Goal: Information Seeking & Learning: Learn about a topic

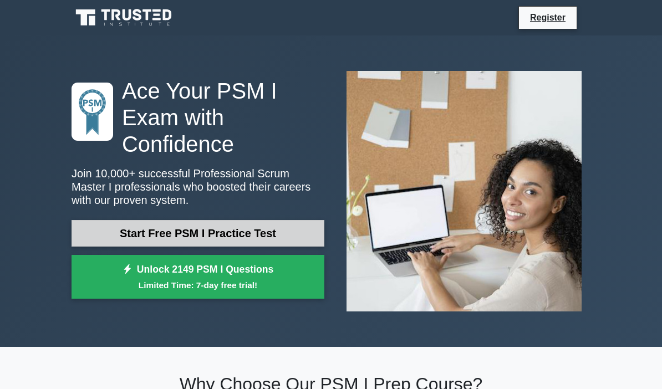
click at [275, 232] on link "Start Free PSM I Practice Test" at bounding box center [198, 233] width 253 height 27
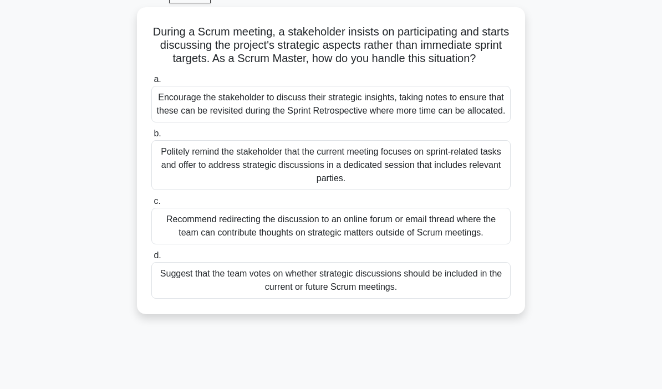
scroll to position [58, 0]
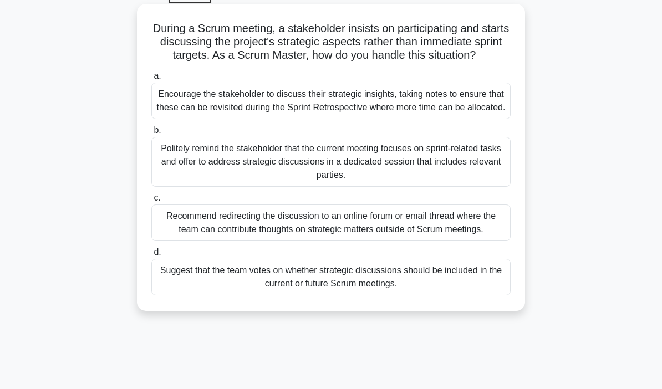
click at [331, 187] on div "Politely remind the stakeholder that the current meeting focuses on sprint-rela…" at bounding box center [330, 162] width 359 height 50
click at [151, 134] on input "b. Politely remind the stakeholder that the current meeting focuses on sprint-r…" at bounding box center [151, 130] width 0 height 7
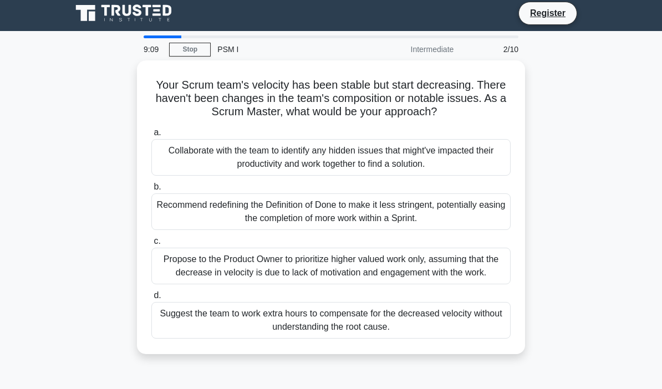
scroll to position [0, 0]
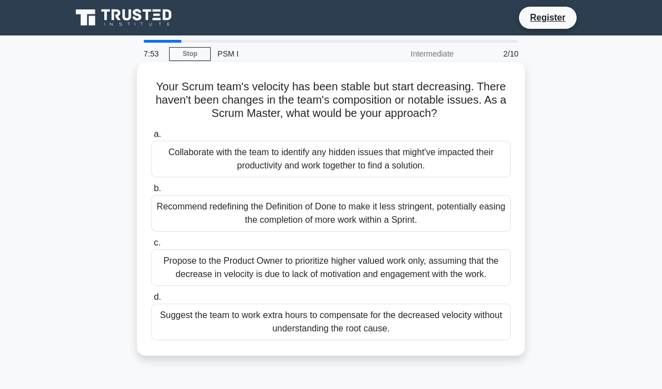
click at [470, 170] on div "Collaborate with the team to identify any hidden issues that might've impacted …" at bounding box center [330, 159] width 359 height 37
click at [151, 138] on input "a. Collaborate with the team to identify any hidden issues that might've impact…" at bounding box center [151, 134] width 0 height 7
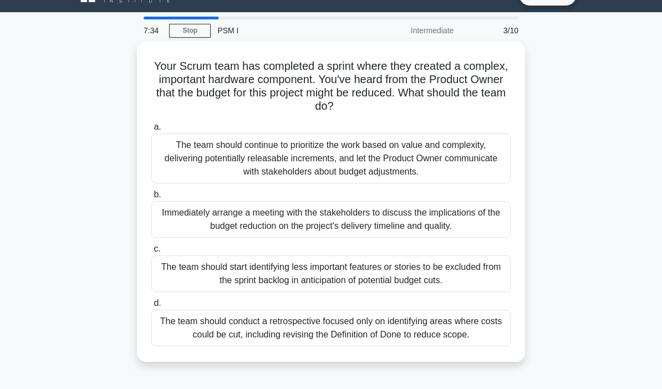
scroll to position [11, 0]
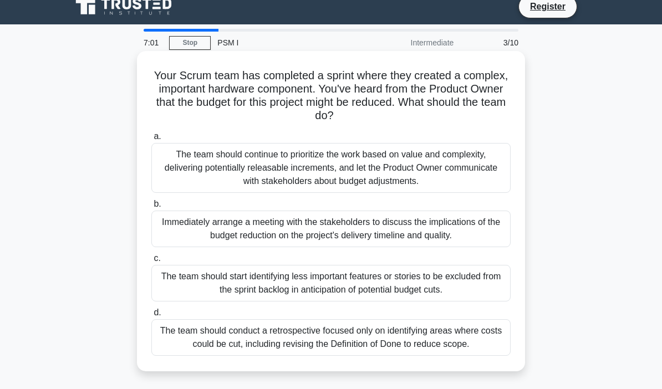
click at [464, 173] on div "The team should continue to prioritize the work based on value and complexity, …" at bounding box center [330, 168] width 359 height 50
click at [151, 140] on input "a. The team should continue to prioritize the work based on value and complexit…" at bounding box center [151, 136] width 0 height 7
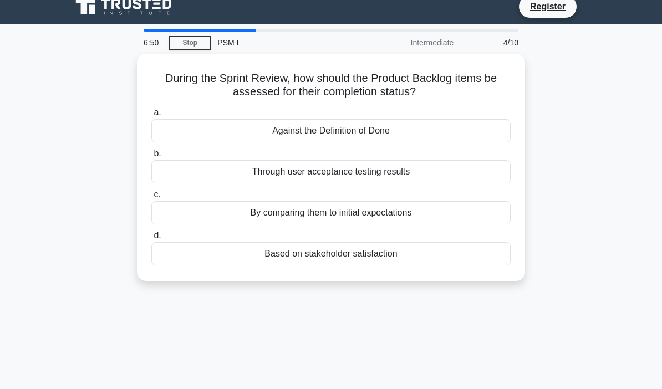
scroll to position [0, 0]
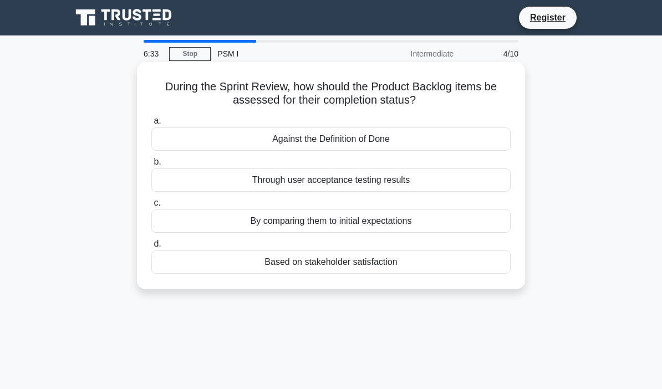
click at [439, 149] on div "Against the Definition of Done" at bounding box center [330, 139] width 359 height 23
click at [151, 125] on input "a. Against the Definition of Done" at bounding box center [151, 121] width 0 height 7
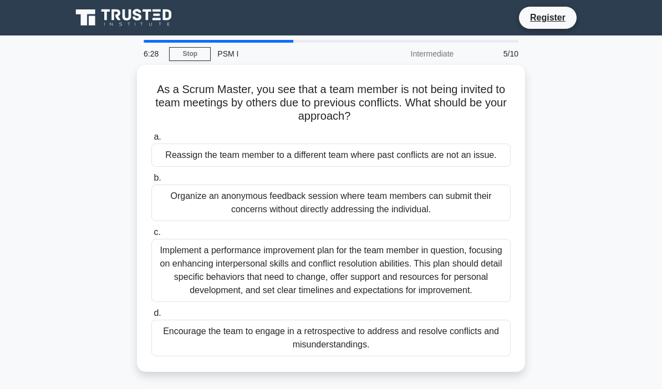
click at [590, 214] on div "As a Scrum Master, you see that a team member is not being invited to team meet…" at bounding box center [331, 225] width 532 height 321
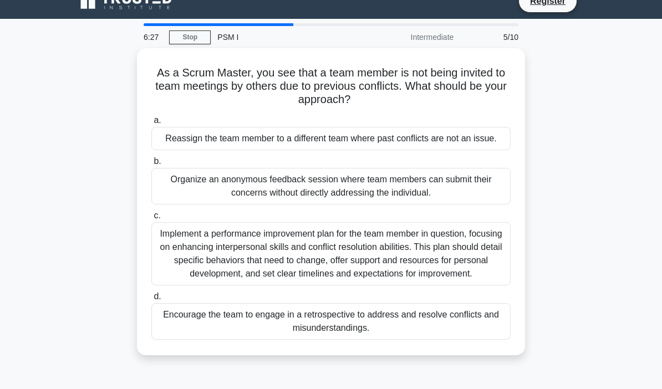
scroll to position [18, 0]
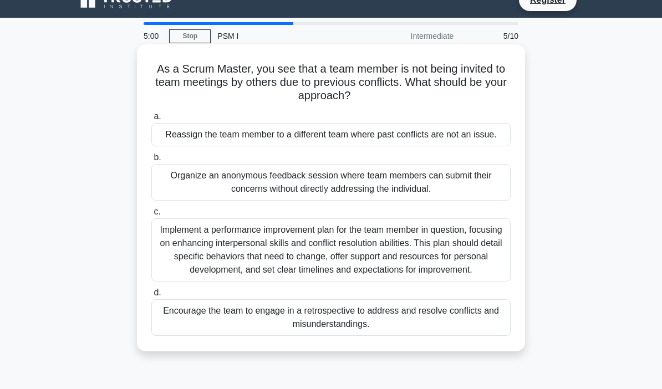
click at [465, 336] on div "Encourage the team to engage in a retrospective to address and resolve conflict…" at bounding box center [330, 318] width 359 height 37
click at [151, 297] on input "d. Encourage the team to engage in a retrospective to address and resolve confl…" at bounding box center [151, 293] width 0 height 7
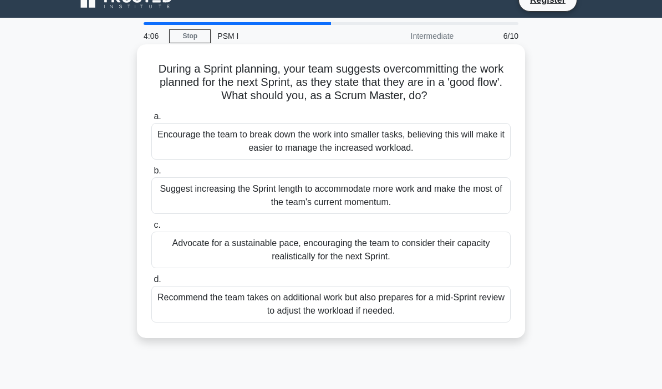
click at [474, 255] on div "Advocate for a sustainable pace, encouraging the team to consider their capacit…" at bounding box center [330, 250] width 359 height 37
click at [151, 229] on input "c. Advocate for a sustainable pace, encouraging the team to consider their capa…" at bounding box center [151, 225] width 0 height 7
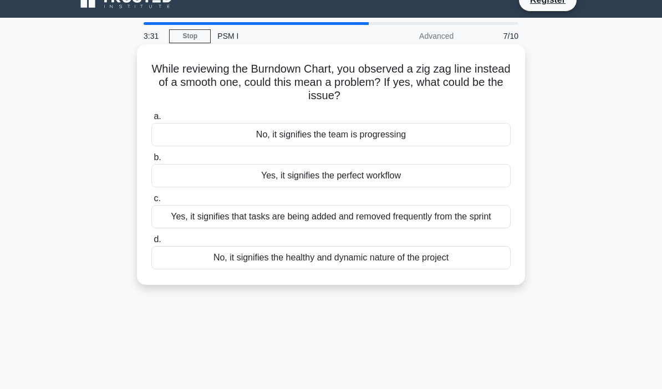
click at [469, 226] on div "Yes, it signifies that tasks are being added and removed frequently from the sp…" at bounding box center [330, 216] width 359 height 23
click at [151, 202] on input "c. Yes, it signifies that tasks are being added and removed frequently from the…" at bounding box center [151, 198] width 0 height 7
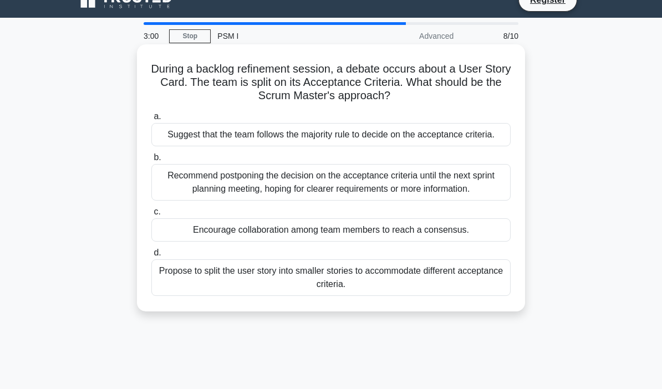
click at [491, 201] on div "Recommend postponing the decision on the acceptance criteria until the next spr…" at bounding box center [330, 182] width 359 height 37
click at [151, 161] on input "b. Recommend postponing the decision on the acceptance criteria until the next …" at bounding box center [151, 157] width 0 height 7
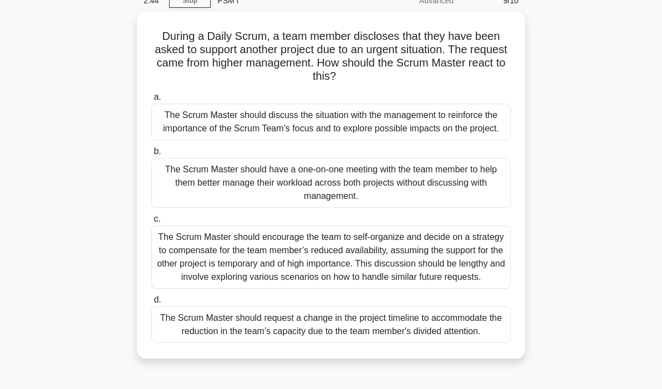
scroll to position [67, 0]
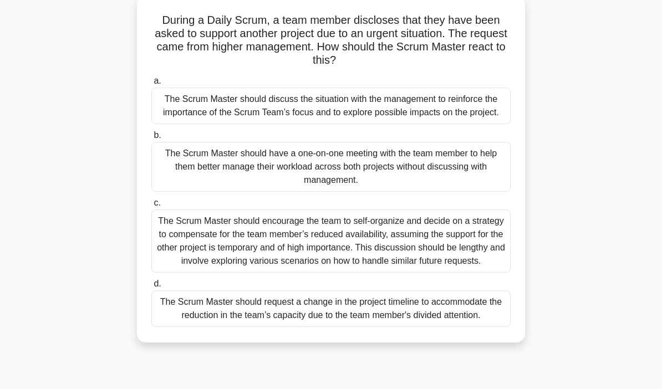
click at [484, 273] on div "The Scrum Master should encourage the team to self-organize and decide on a str…" at bounding box center [330, 241] width 359 height 63
click at [151, 207] on input "c. The Scrum Master should encourage the team to self-organize and decide on a …" at bounding box center [151, 203] width 0 height 7
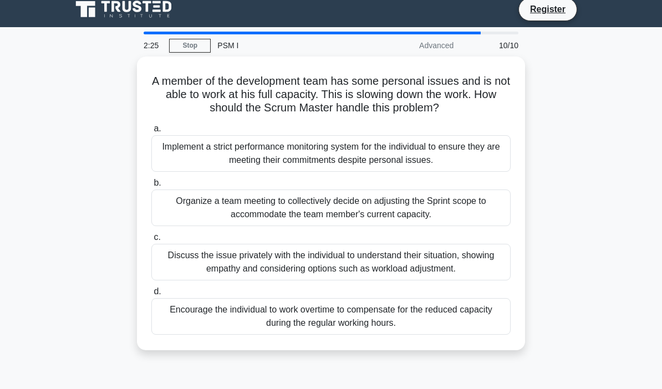
scroll to position [0, 0]
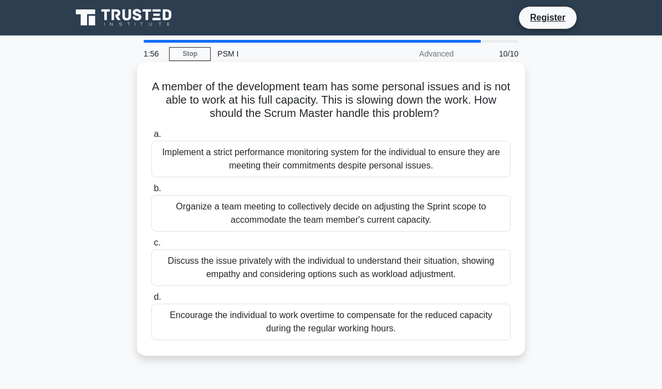
click at [471, 230] on div "Organize a team meeting to collectively decide on adjusting the Sprint scope to…" at bounding box center [330, 213] width 359 height 37
click at [151, 192] on input "b. Organize a team meeting to collectively decide on adjusting the Sprint scope…" at bounding box center [151, 188] width 0 height 7
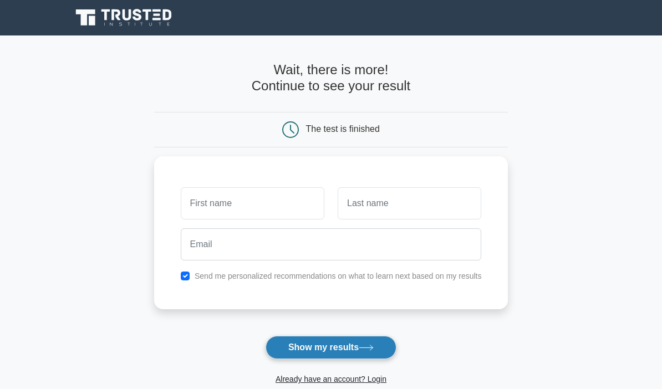
click at [368, 347] on icon at bounding box center [366, 348] width 15 height 6
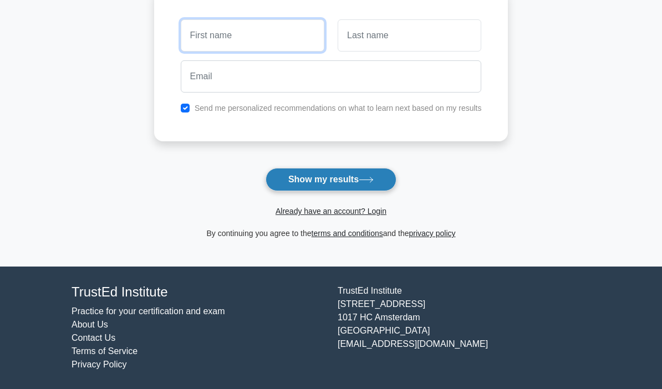
scroll to position [169, 0]
click at [336, 181] on button "Show my results" at bounding box center [331, 179] width 131 height 23
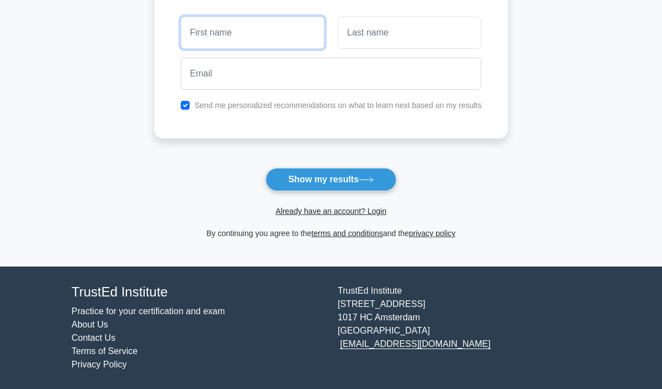
click at [220, 24] on input "text" at bounding box center [253, 33] width 144 height 32
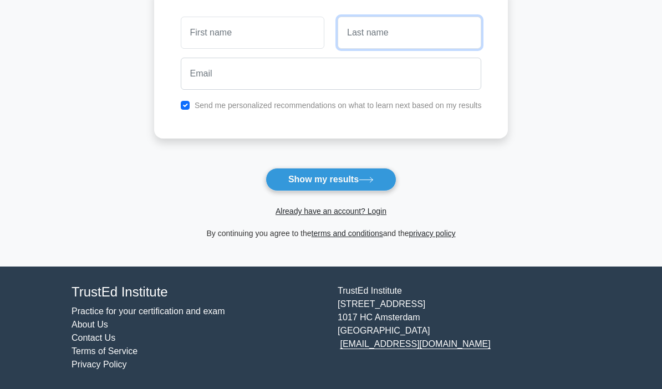
click at [402, 29] on input "text" at bounding box center [410, 33] width 144 height 32
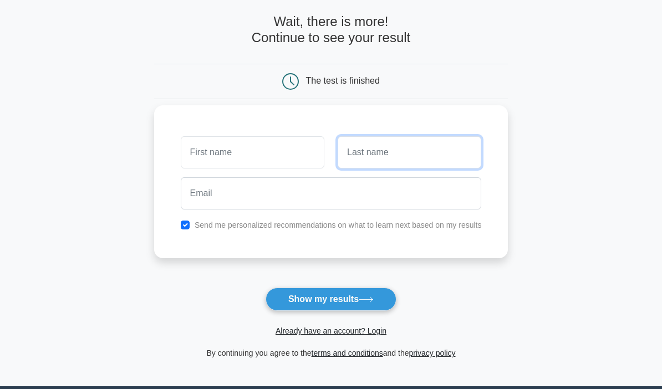
scroll to position [39, 0]
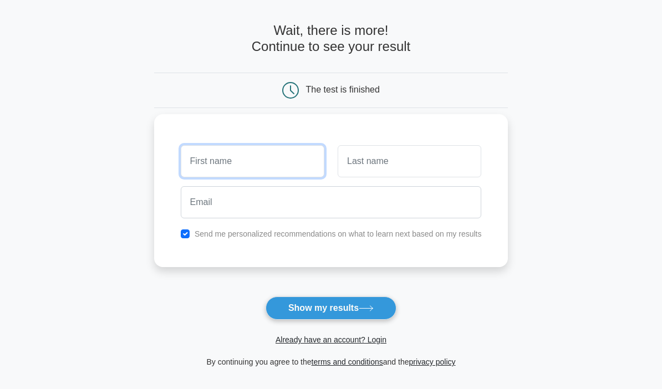
click at [210, 170] on input "text" at bounding box center [253, 161] width 144 height 32
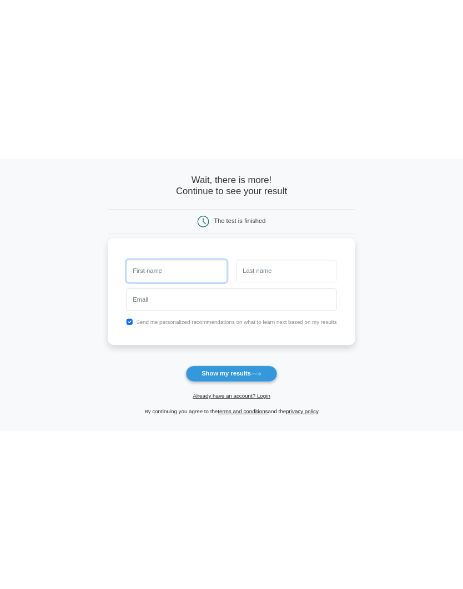
scroll to position [0, 0]
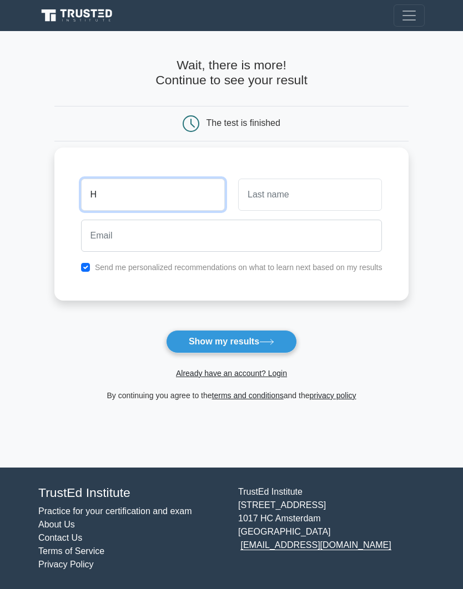
type input "H"
click at [314, 185] on input "text" at bounding box center [310, 195] width 144 height 32
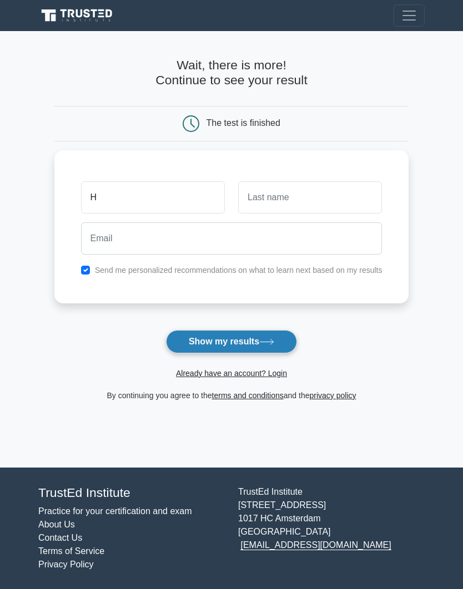
click at [276, 336] on button "Show my results" at bounding box center [231, 341] width 131 height 23
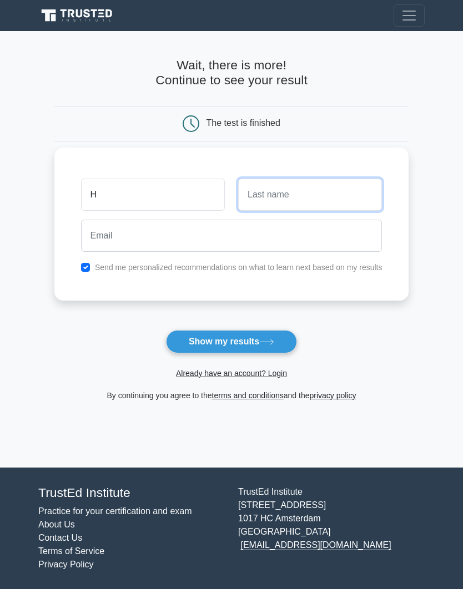
click at [333, 192] on input "text" at bounding box center [310, 195] width 144 height 32
type input "Jb"
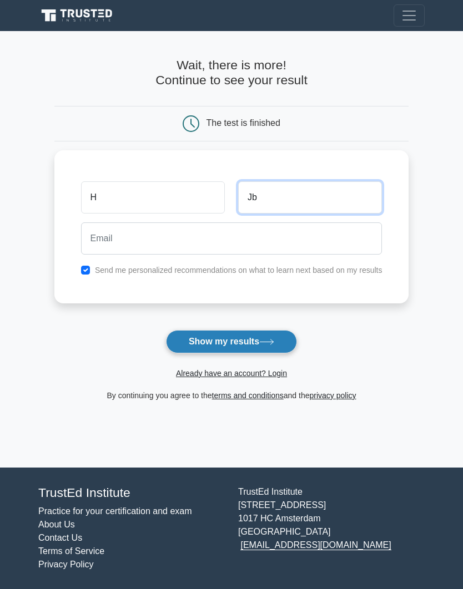
click at [275, 331] on button "Show my results" at bounding box center [231, 341] width 131 height 23
click at [262, 341] on icon at bounding box center [266, 342] width 15 height 6
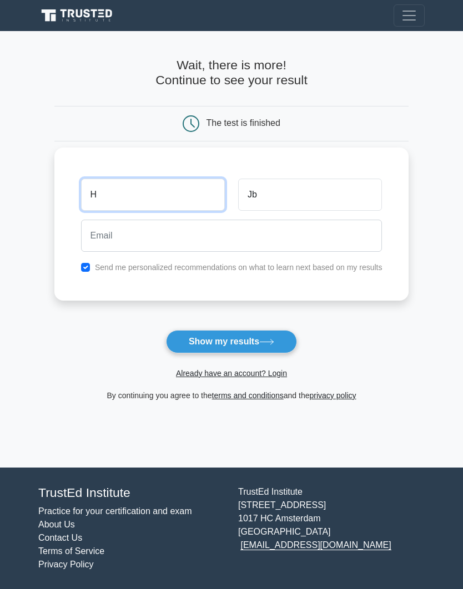
click at [142, 197] on input "H" at bounding box center [153, 195] width 144 height 32
click at [279, 191] on input "Jb" at bounding box center [310, 195] width 144 height 32
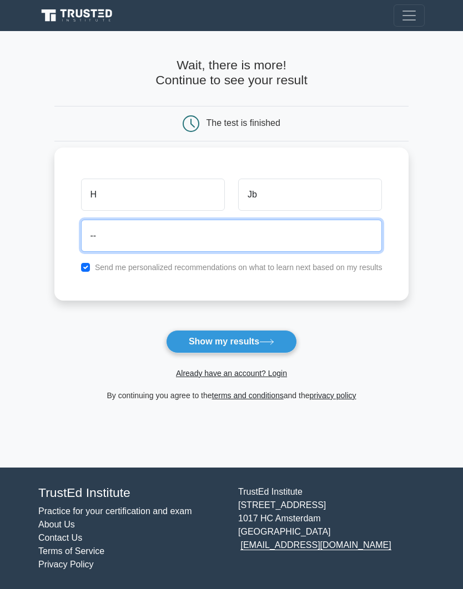
type input "--"
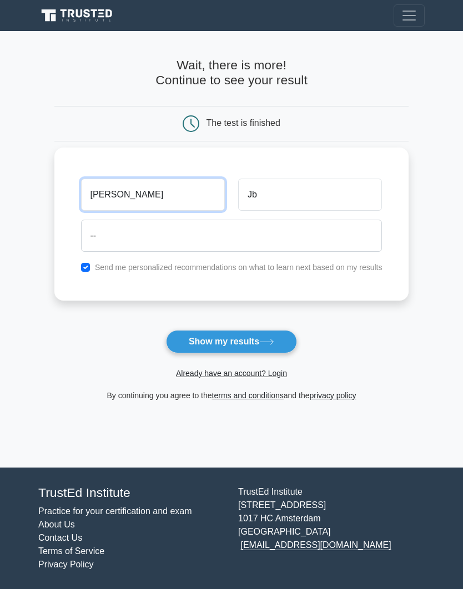
type input "[PERSON_NAME]"
click at [273, 198] on input "Jb" at bounding box center [310, 195] width 144 height 32
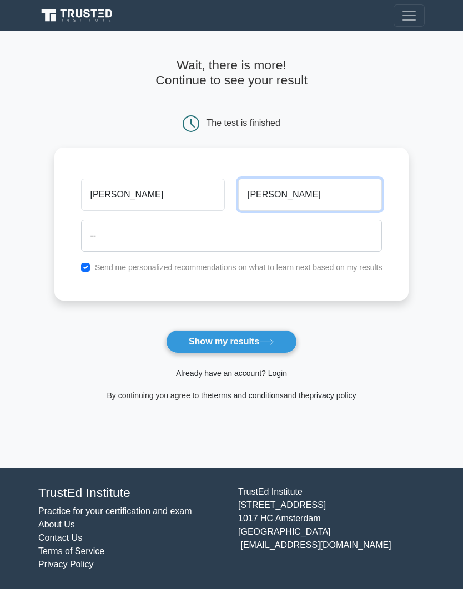
click at [312, 199] on input "Nguyên" at bounding box center [310, 195] width 144 height 32
type input "Nguyen"
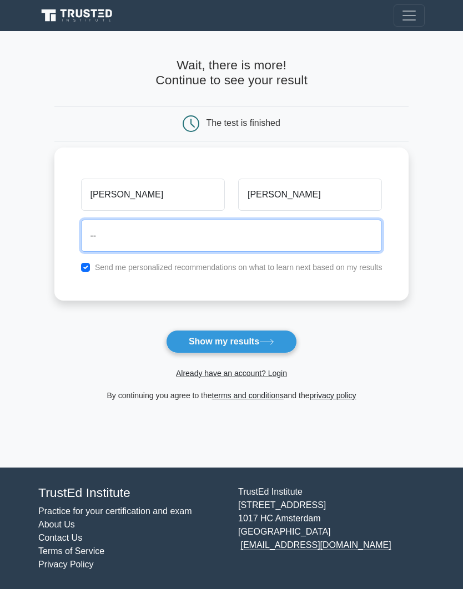
click at [157, 234] on input "--" at bounding box center [231, 236] width 301 height 32
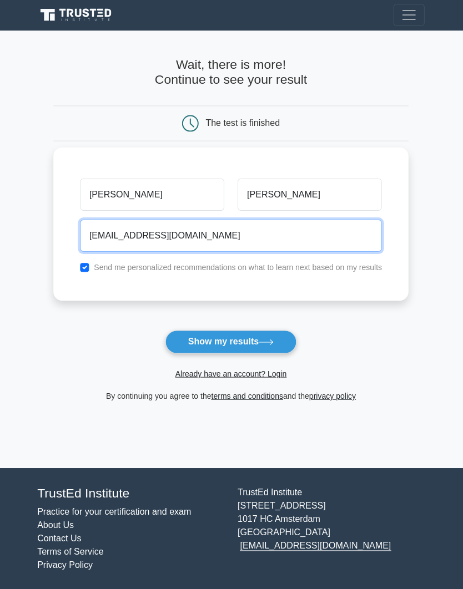
scroll to position [41, 0]
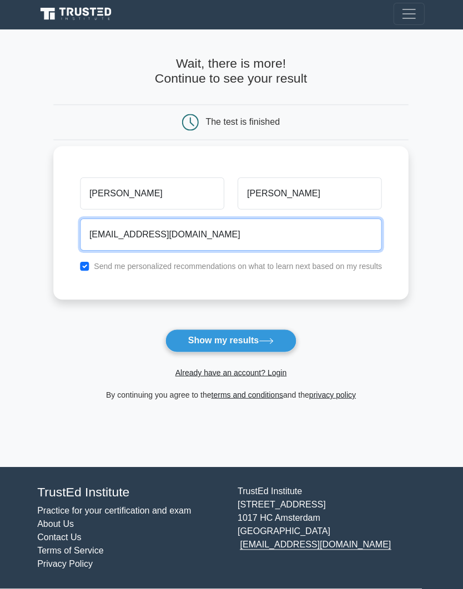
type input "hoangnvm23@gmail.com"
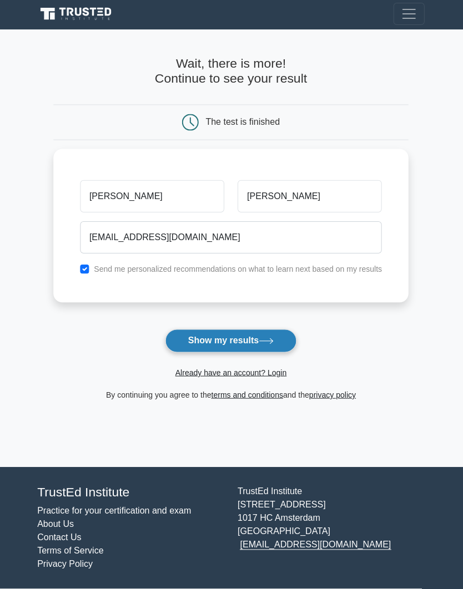
click at [235, 330] on button "Show my results" at bounding box center [231, 341] width 131 height 23
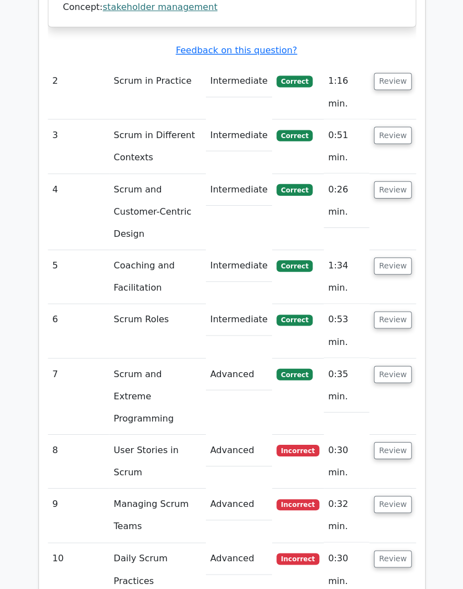
scroll to position [1631, 0]
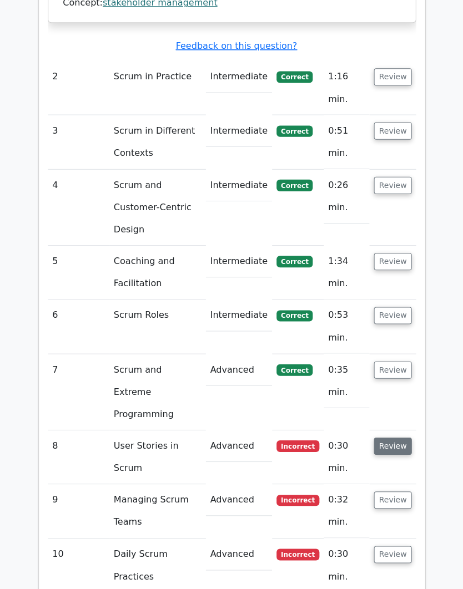
click at [397, 437] on button "Review" at bounding box center [392, 445] width 38 height 17
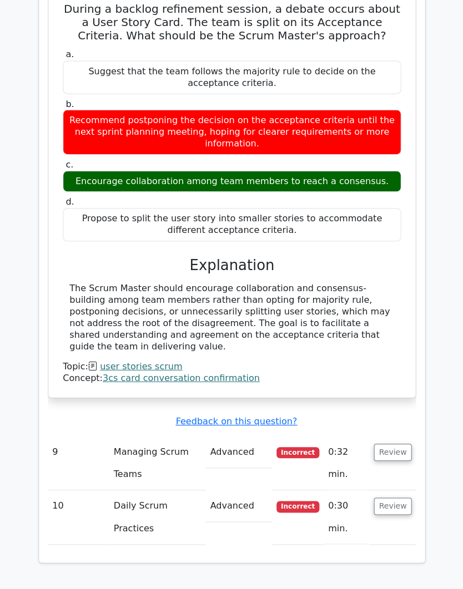
scroll to position [2131, 0]
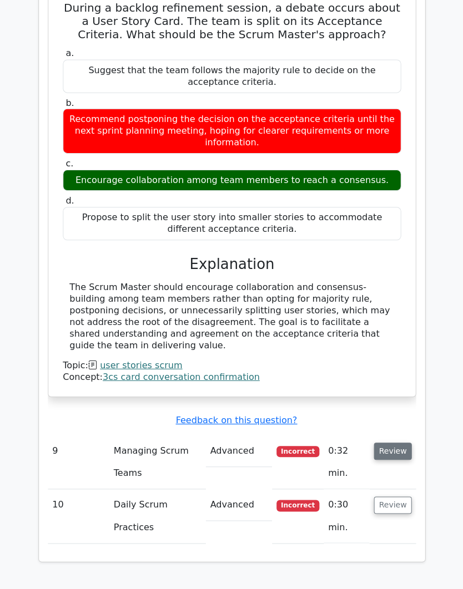
click at [399, 442] on button "Review" at bounding box center [392, 450] width 38 height 17
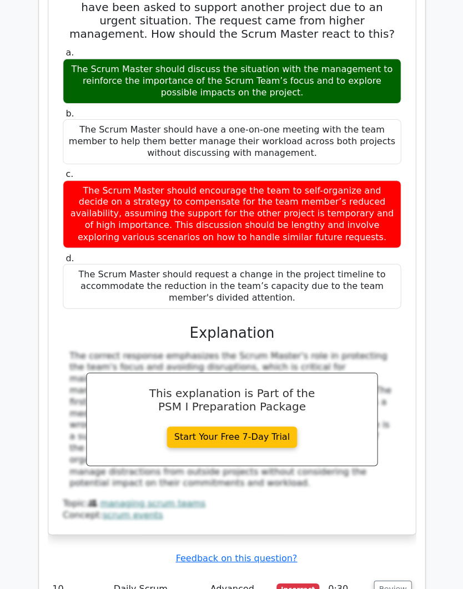
scroll to position [2651, 0]
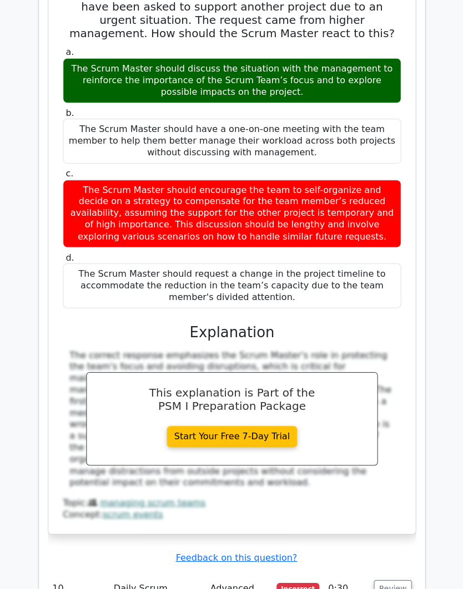
click at [398, 579] on button "Review" at bounding box center [392, 587] width 38 height 17
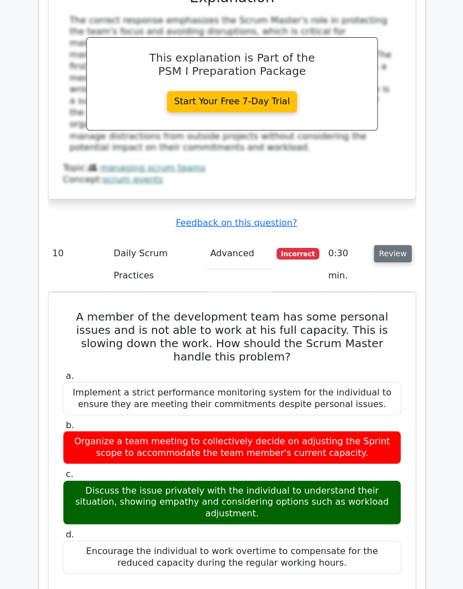
scroll to position [2995, 0]
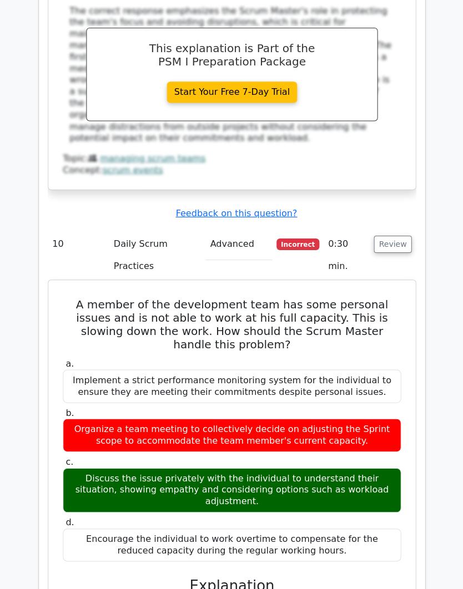
click at [339, 355] on div "a. Implement a strict performance monitoring system for the individual to ensur…" at bounding box center [231, 458] width 351 height 207
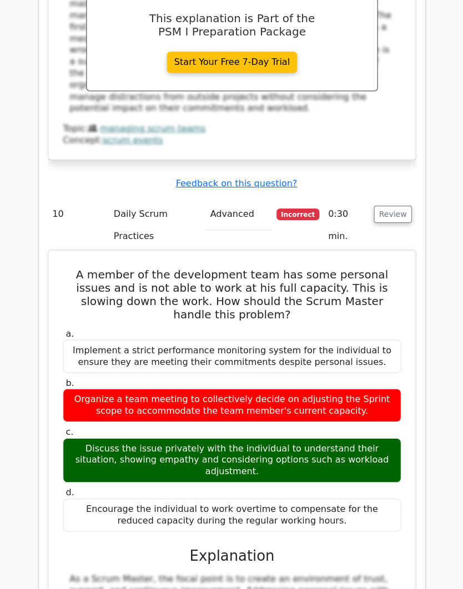
scroll to position [3029, 0]
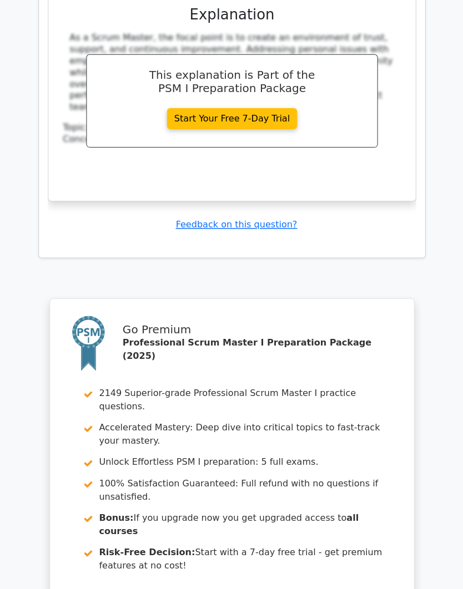
scroll to position [3570, 0]
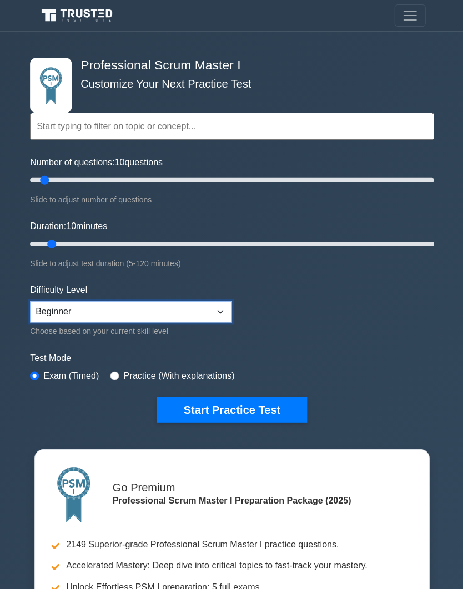
click at [215, 313] on select "Beginner Intermediate Expert" at bounding box center [130, 311] width 201 height 21
type input "20"
click at [222, 308] on select "Beginner Intermediate Expert" at bounding box center [130, 311] width 201 height 21
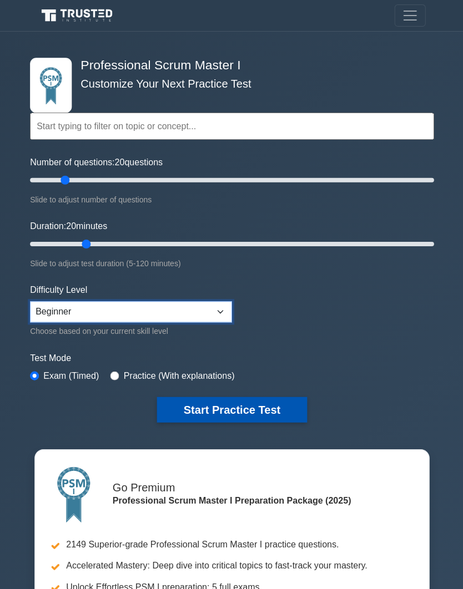
click at [237, 407] on button "Start Practice Test" at bounding box center [231, 409] width 150 height 26
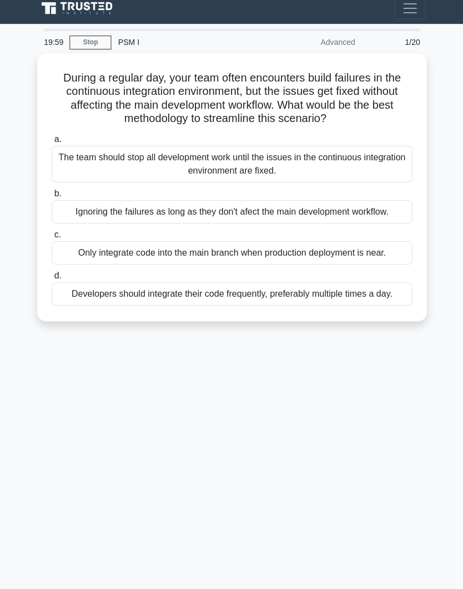
scroll to position [44, 0]
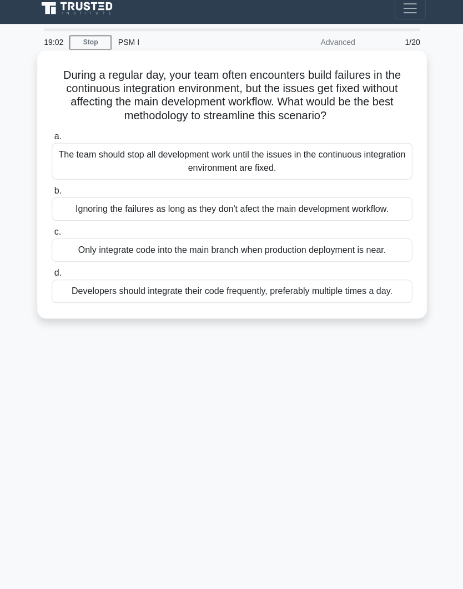
click at [303, 295] on div "Developers should integrate their code frequently, preferably multiple times a …" at bounding box center [231, 292] width 359 height 23
click at [52, 278] on input "d. Developers should integrate their code frequently, preferably multiple times…" at bounding box center [52, 274] width 0 height 7
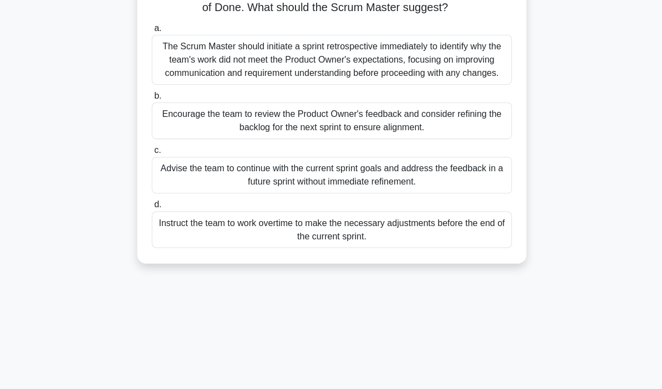
scroll to position [110, 0]
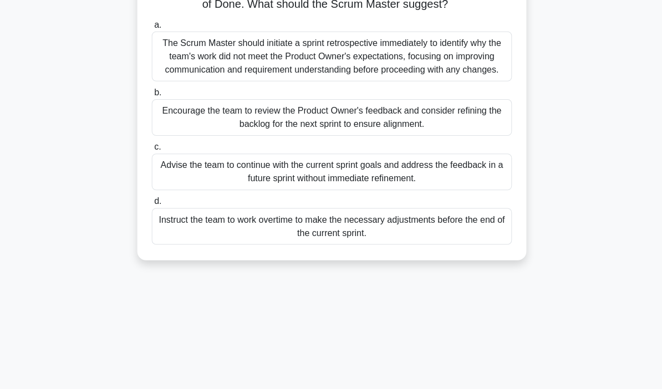
click at [354, 135] on div "Encourage the team to review the Product Owner's feedback and consider refining…" at bounding box center [330, 117] width 359 height 37
click at [151, 96] on input "b. Encourage the team to review the Product Owner's feedback and consider refin…" at bounding box center [151, 92] width 0 height 7
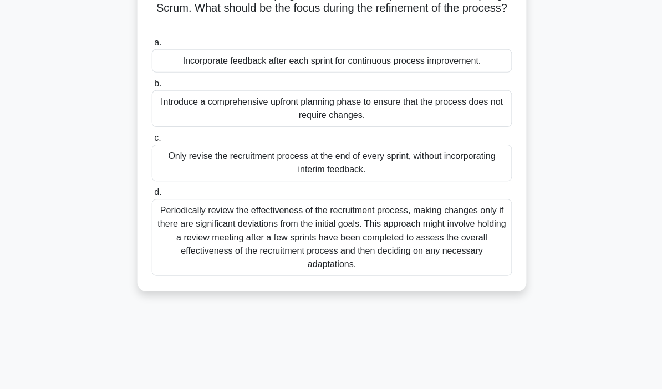
scroll to position [94, 0]
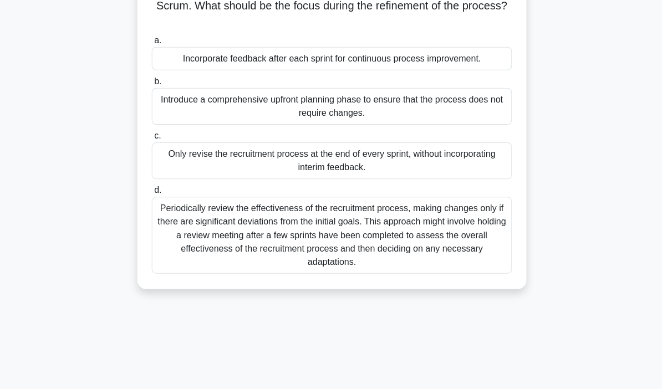
click at [462, 246] on div "Periodically review the effectiveness of the recruitment process, making change…" at bounding box center [330, 234] width 359 height 77
click at [151, 194] on input "d. Periodically review the effectiveness of the recruitment process, making cha…" at bounding box center [151, 189] width 0 height 7
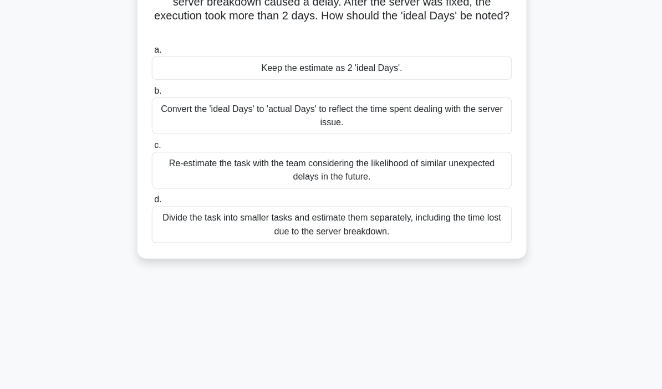
scroll to position [100, 0]
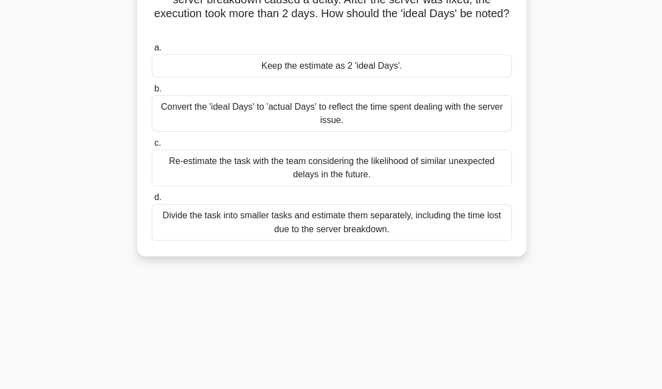
click at [447, 114] on div "Convert the 'ideal Days' to 'actual Days' to reflect the time spent dealing wit…" at bounding box center [330, 113] width 359 height 37
click at [151, 92] on input "b. Convert the 'ideal Days' to 'actual Days' to reflect the time spent dealing …" at bounding box center [151, 88] width 0 height 7
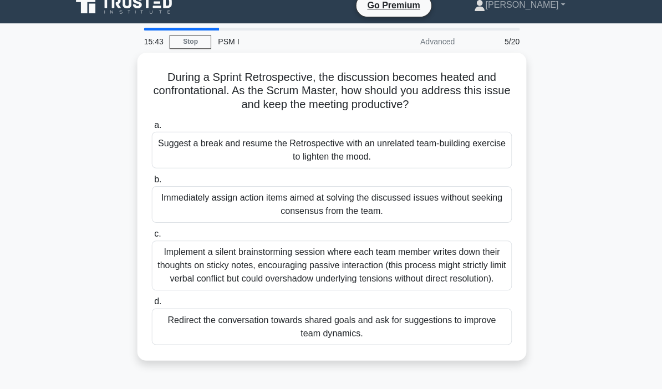
scroll to position [31, 0]
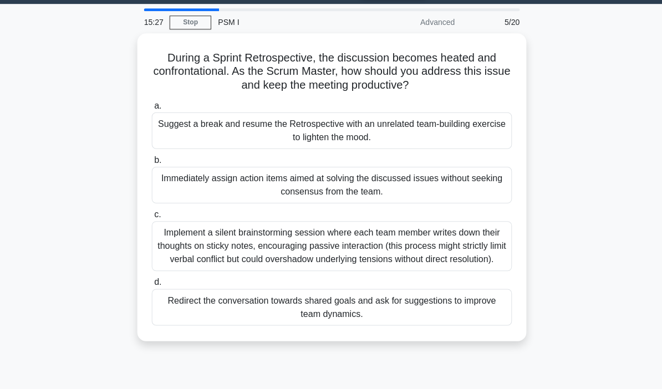
click at [462, 260] on div "During a Sprint Retrospective, the discussion becomes heated and confrontationa…" at bounding box center [331, 194] width 532 height 321
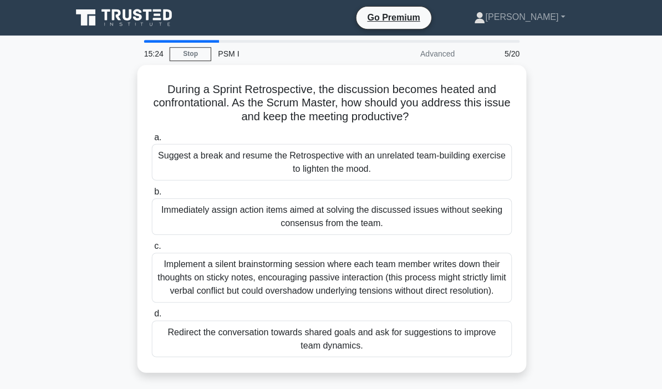
scroll to position [30, 0]
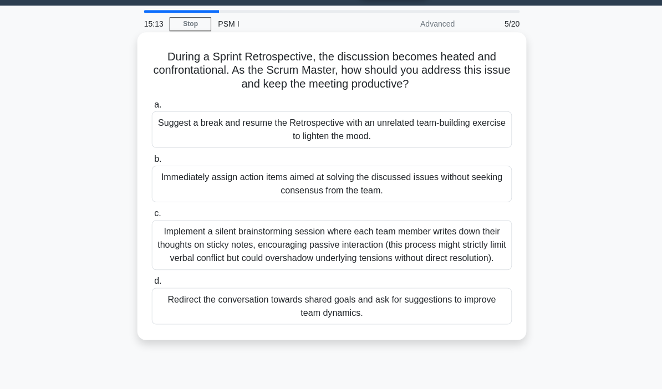
click at [462, 260] on div "Implement a silent brainstorming session where each team member writes down the…" at bounding box center [330, 245] width 359 height 50
click at [151, 217] on input "c. Implement a silent brainstorming session where each team member writes down …" at bounding box center [151, 213] width 0 height 7
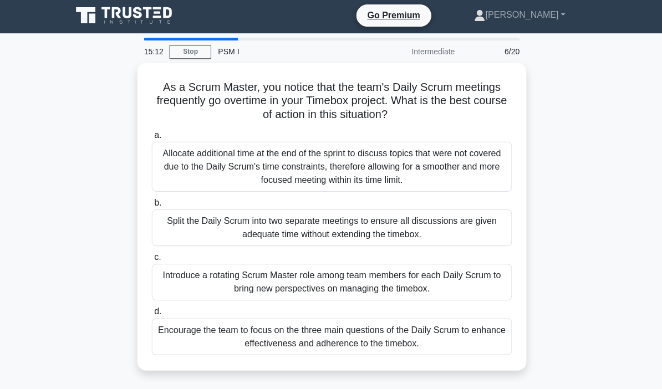
scroll to position [0, 0]
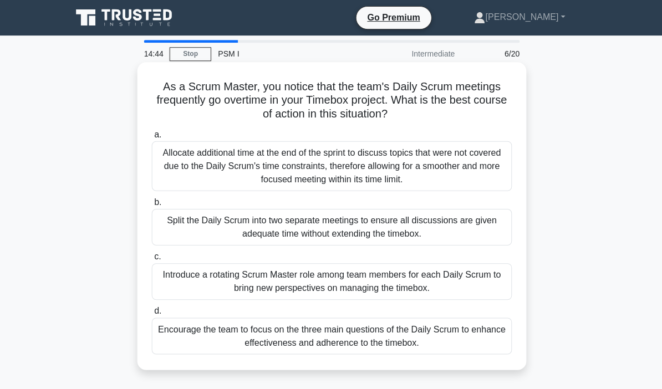
click at [461, 332] on div "Encourage the team to focus on the three main questions of the Daily Scrum to e…" at bounding box center [330, 335] width 359 height 37
click at [151, 314] on input "d. Encourage the team to focus on the three main questions of the Daily Scrum t…" at bounding box center [151, 310] width 0 height 7
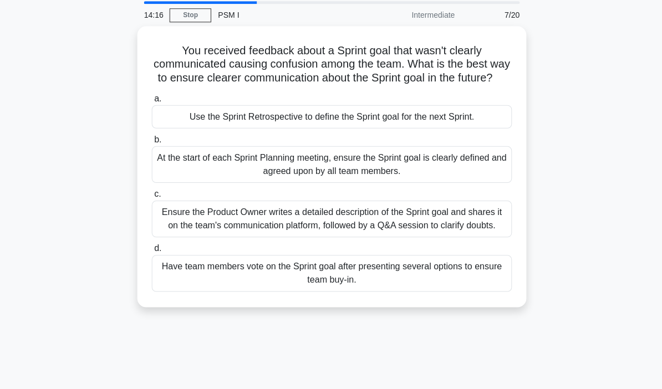
scroll to position [54, 0]
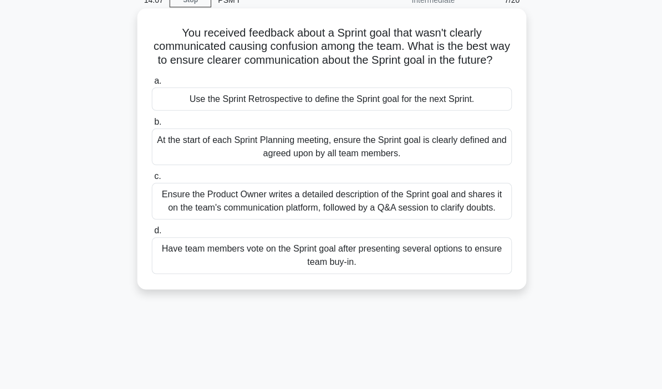
click at [462, 165] on div "At the start of each Sprint Planning meeting, ensure the Sprint goal is clearly…" at bounding box center [330, 146] width 359 height 37
click at [151, 125] on input "b. At the start of each Sprint Planning meeting, ensure the Sprint goal is clea…" at bounding box center [151, 121] width 0 height 7
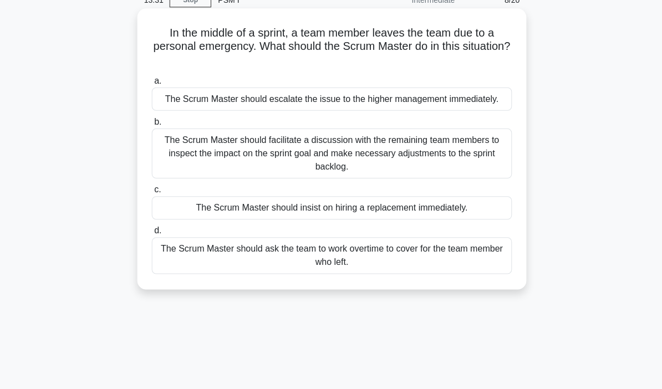
click at [436, 104] on div "The Scrum Master should escalate the issue to the higher management immediately." at bounding box center [330, 98] width 359 height 23
click at [151, 84] on input "a. The Scrum Master should escalate the issue to the higher management immediat…" at bounding box center [151, 80] width 0 height 7
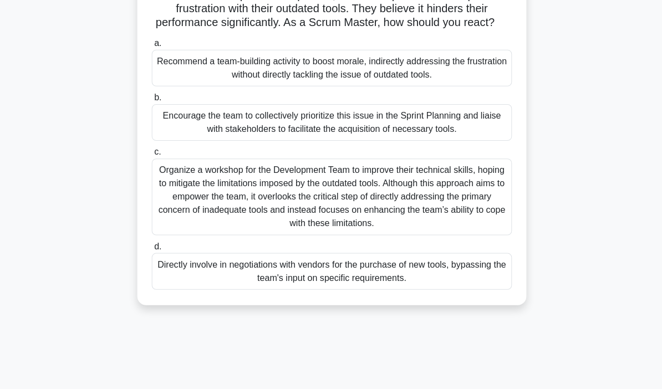
scroll to position [95, 0]
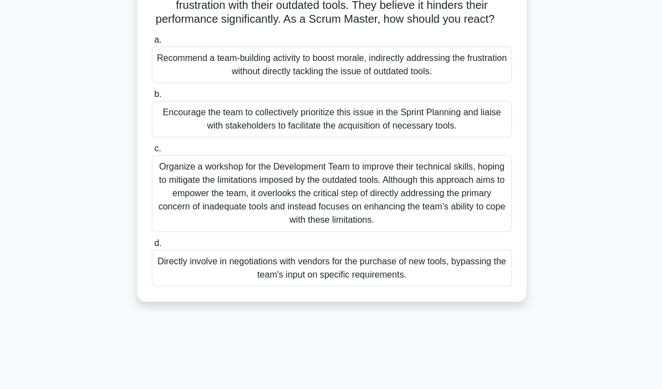
click at [456, 135] on div "Encourage the team to collectively prioritize this issue in the Sprint Planning…" at bounding box center [330, 118] width 359 height 37
click at [151, 98] on input "b. Encourage the team to collectively prioritize this issue in the Sprint Plann…" at bounding box center [151, 93] width 0 height 7
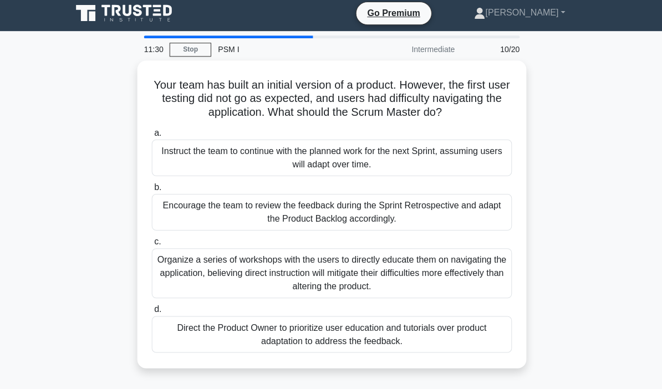
scroll to position [23, 0]
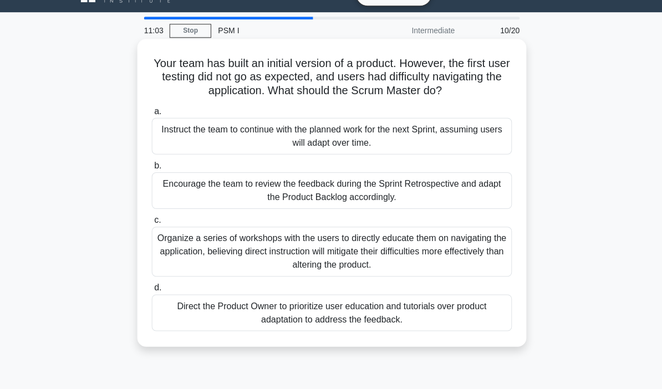
click at [305, 329] on div "Direct the Product Owner to prioritize user education and tutorials over produc…" at bounding box center [330, 312] width 359 height 37
click at [151, 291] on input "d. Direct the Product Owner to prioritize user education and tutorials over pro…" at bounding box center [151, 287] width 0 height 7
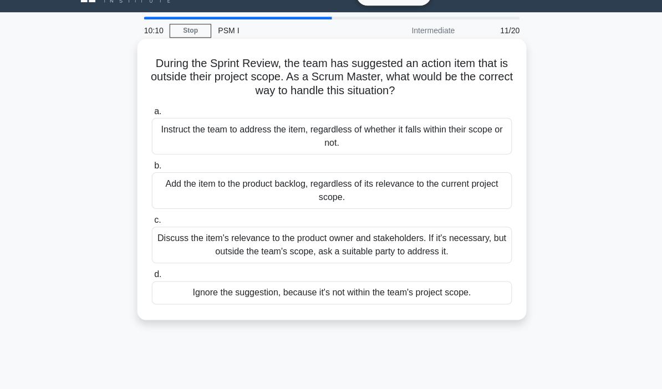
click at [439, 248] on div "Discuss the item's relevance to the product owner and stakeholders. If it's nec…" at bounding box center [330, 244] width 359 height 37
click at [151, 224] on input "c. Discuss the item's relevance to the product owner and stakeholders. If it's …" at bounding box center [151, 219] width 0 height 7
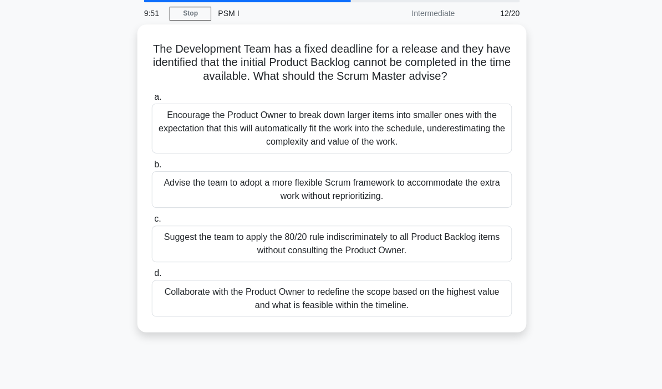
scroll to position [41, 0]
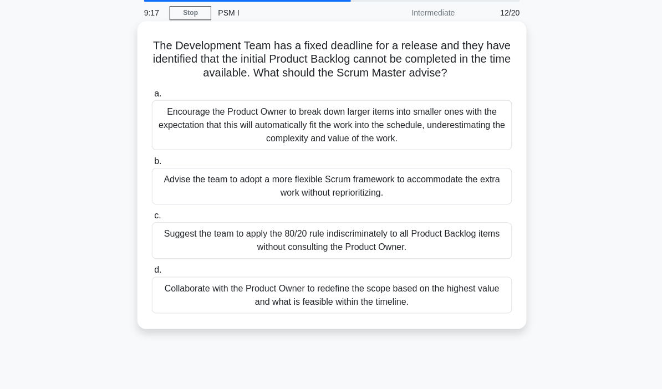
click at [462, 311] on div "Collaborate with the Product Owner to redefine the scope based on the highest v…" at bounding box center [330, 294] width 359 height 37
click at [151, 273] on input "d. Collaborate with the Product Owner to redefine the scope based on the highes…" at bounding box center [151, 269] width 0 height 7
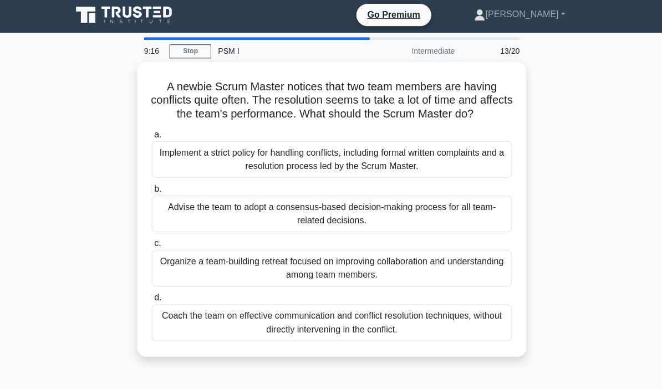
scroll to position [0, 0]
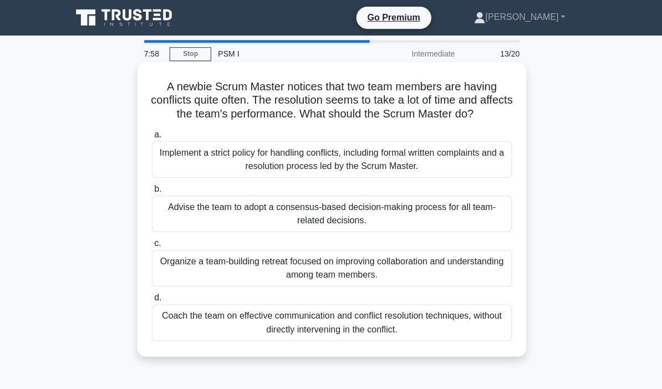
click at [460, 283] on div "Organize a team-building retreat focused on improving collaboration and underst…" at bounding box center [330, 268] width 359 height 37
click at [151, 247] on input "c. Organize a team-building retreat focused on improving collaboration and unde…" at bounding box center [151, 243] width 0 height 7
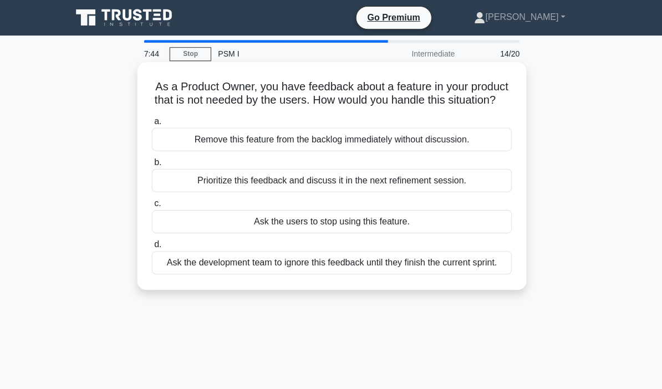
click at [419, 192] on div "Prioritize this feedback and discuss it in the next refinement session." at bounding box center [330, 180] width 359 height 23
click at [151, 166] on input "b. Prioritize this feedback and discuss it in the next refinement session." at bounding box center [151, 162] width 0 height 7
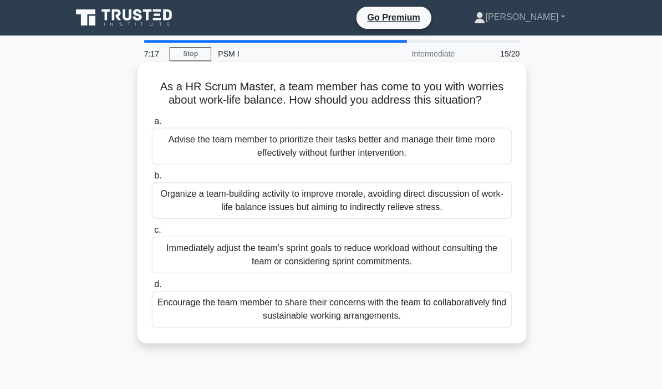
click at [349, 324] on div "Encourage the team member to share their concerns with the team to collaborativ…" at bounding box center [330, 309] width 359 height 37
click at [151, 288] on input "d. Encourage the team member to share their concerns with the team to collabora…" at bounding box center [151, 284] width 0 height 7
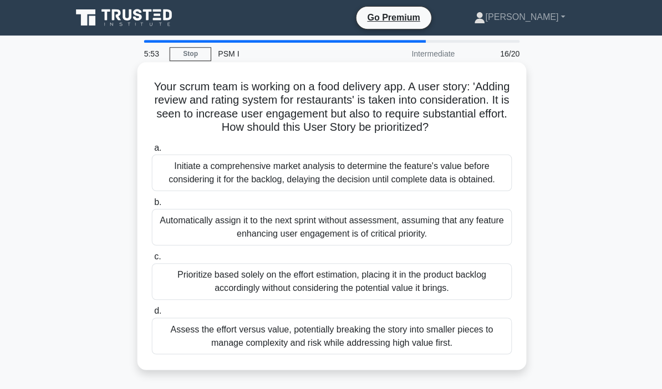
click at [425, 354] on div "Assess the effort versus value, potentially breaking the story into smaller pie…" at bounding box center [330, 335] width 359 height 37
click at [151, 314] on input "d. Assess the effort versus value, potentially breaking the story into smaller …" at bounding box center [151, 310] width 0 height 7
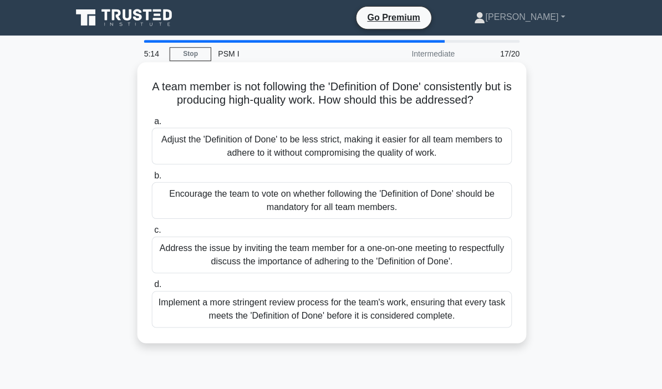
click at [424, 327] on div "Implement a more stringent review process for the team's work, ensuring that ev…" at bounding box center [330, 309] width 359 height 37
click at [151, 288] on input "d. Implement a more stringent review process for the team's work, ensuring that…" at bounding box center [151, 284] width 0 height 7
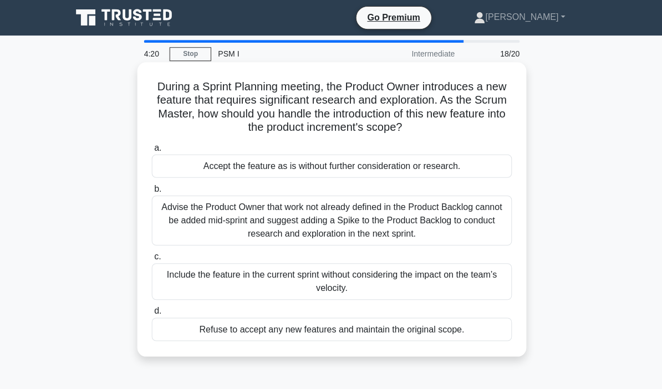
click at [446, 225] on div "Advise the Product Owner that work not already defined in the Product Backlog c…" at bounding box center [330, 220] width 359 height 50
click at [151, 192] on input "b. Advise the Product Owner that work not already defined in the Product Backlo…" at bounding box center [151, 188] width 0 height 7
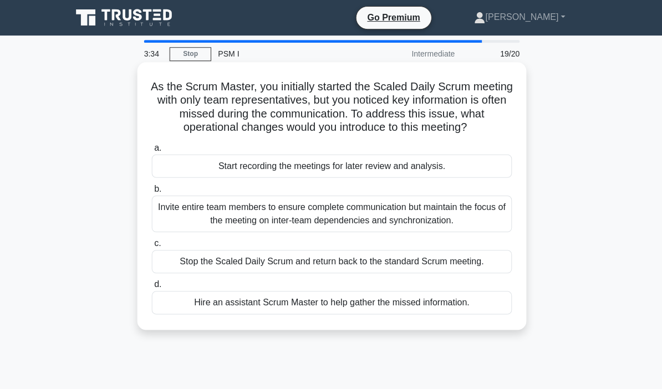
click at [462, 177] on div "Start recording the meetings for later review and analysis." at bounding box center [330, 165] width 359 height 23
click at [151, 151] on input "a. Start recording the meetings for later review and analysis." at bounding box center [151, 147] width 0 height 7
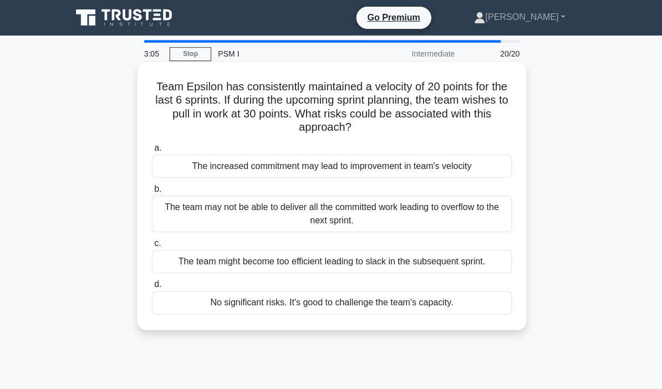
click at [462, 214] on div "The team may not be able to deliver all the committed work leading to overflow …" at bounding box center [330, 213] width 359 height 37
click at [151, 192] on input "b. The team may not be able to deliver all the committed work leading to overfl…" at bounding box center [151, 188] width 0 height 7
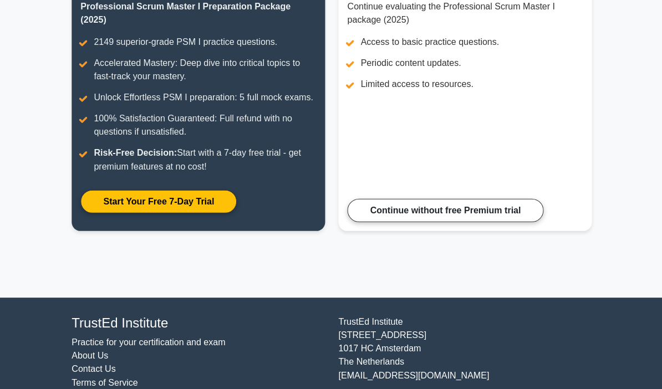
scroll to position [174, 0]
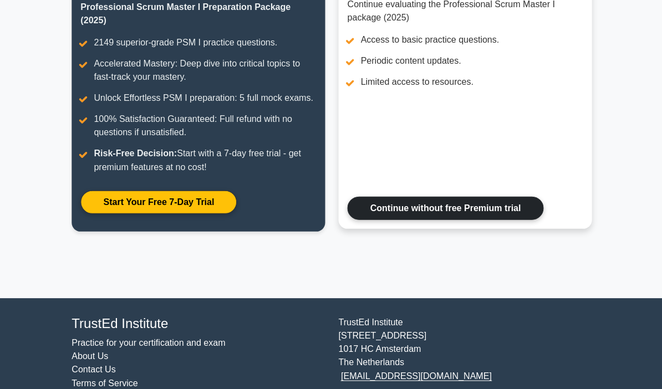
click at [498, 220] on link "Continue without free Premium trial" at bounding box center [445, 207] width 196 height 23
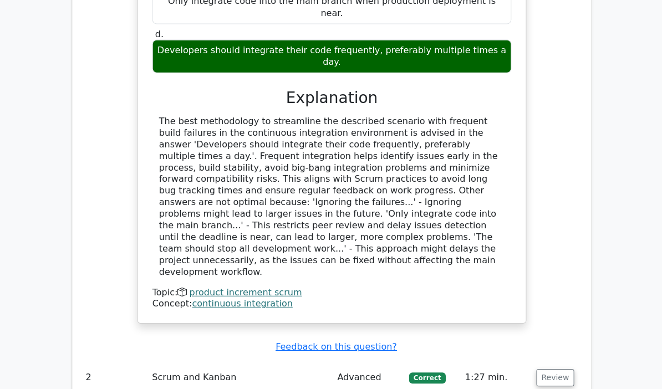
scroll to position [1420, 0]
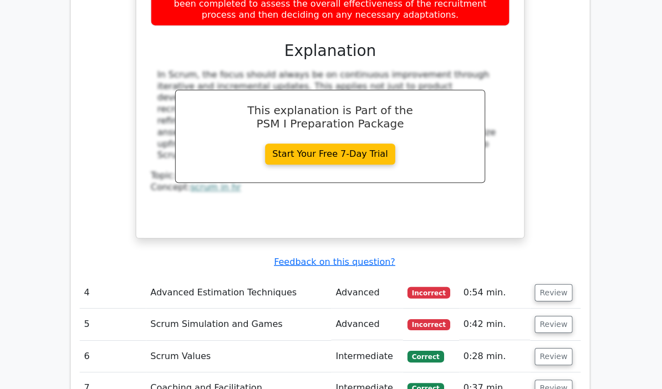
scroll to position [2097, 0]
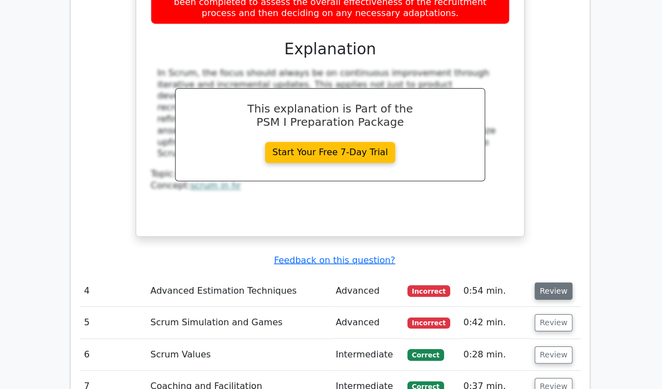
click at [553, 282] on button "Review" at bounding box center [554, 290] width 38 height 17
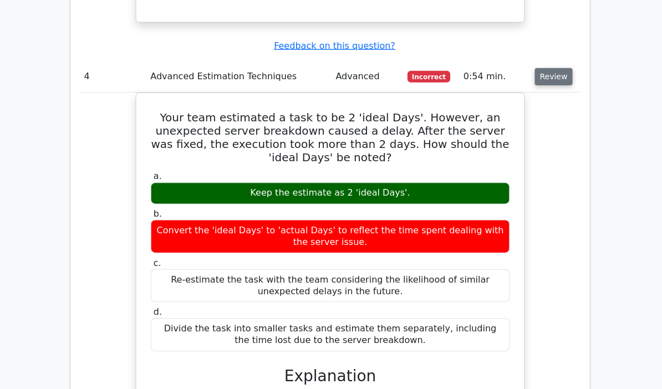
scroll to position [2320, 0]
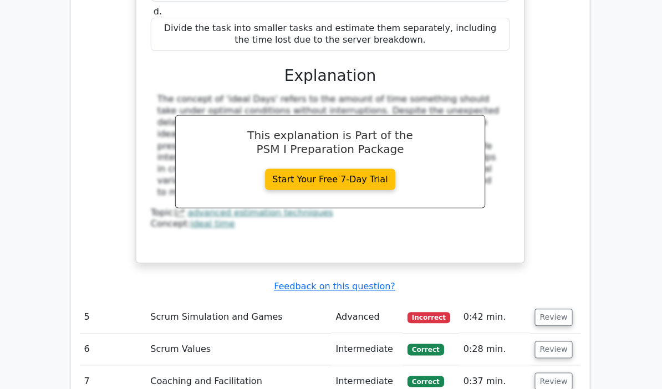
click at [549, 308] on button "Review" at bounding box center [554, 316] width 38 height 17
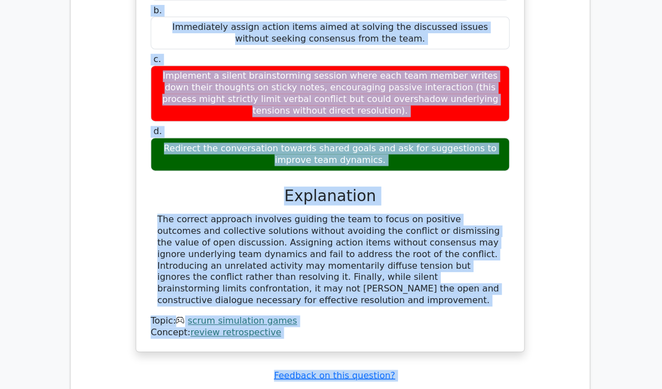
scroll to position [3070, 0]
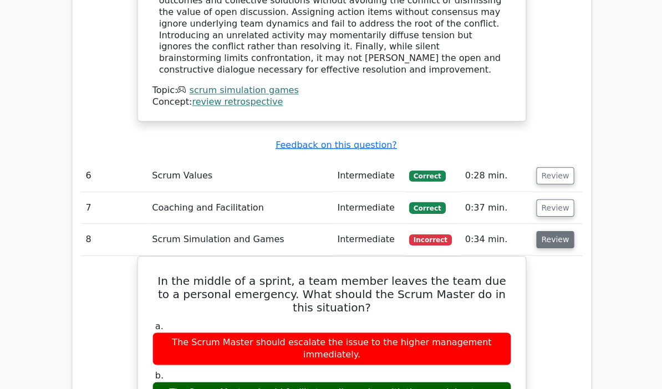
scroll to position [3300, 0]
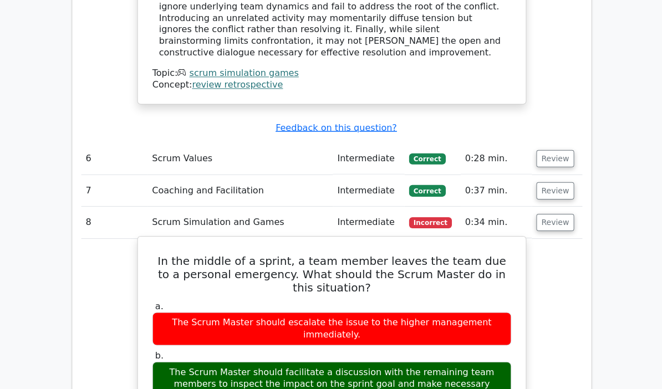
click at [261, 361] on div "The Scrum Master should facilitate a discussion with the remaining team members…" at bounding box center [331, 383] width 358 height 44
click at [260, 361] on div "The Scrum Master should facilitate a discussion with the remaining team members…" at bounding box center [331, 383] width 358 height 44
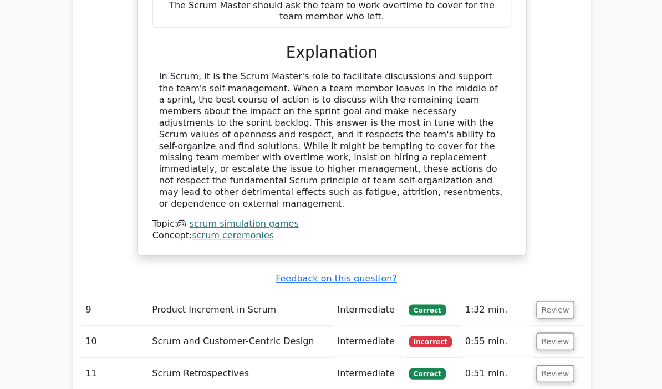
scroll to position [3771, 0]
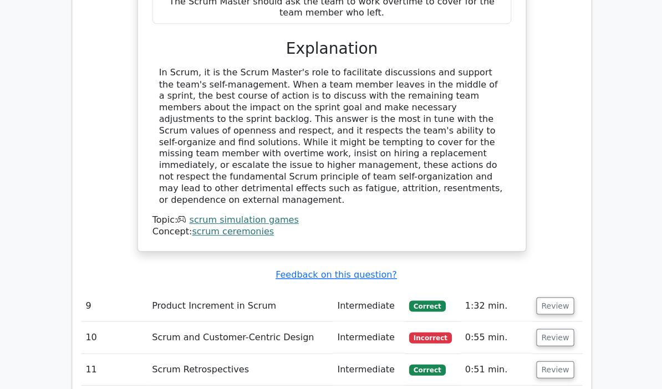
click at [552, 328] on button "Review" at bounding box center [554, 336] width 38 height 17
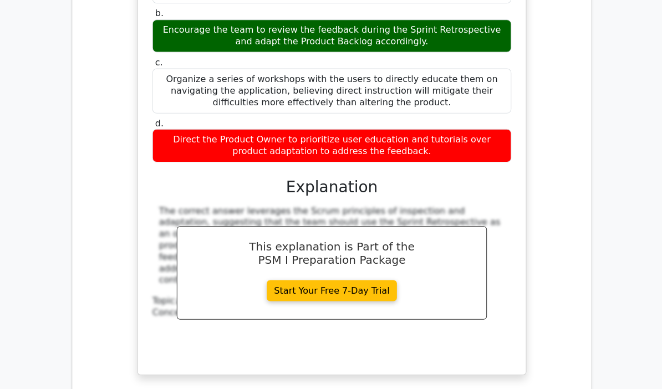
scroll to position [4242, 0]
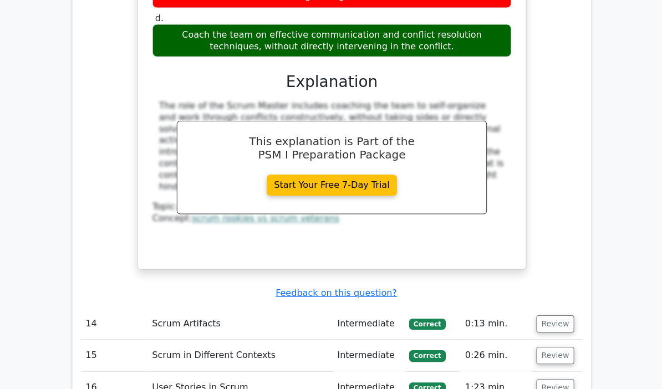
scroll to position [4952, 0]
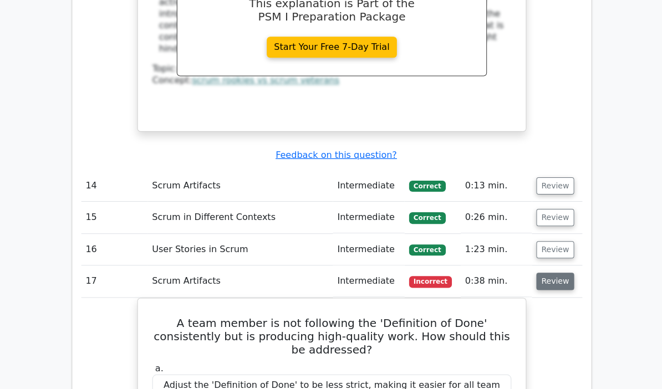
scroll to position [5092, 0]
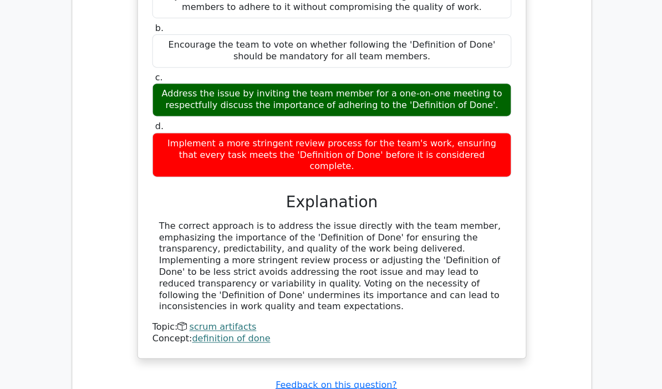
scroll to position [5474, 0]
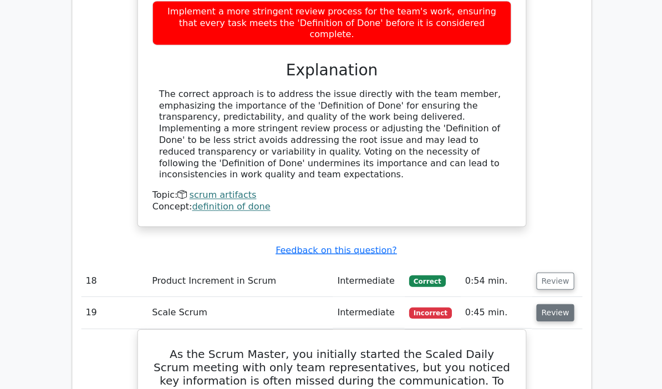
scroll to position [5622, 0]
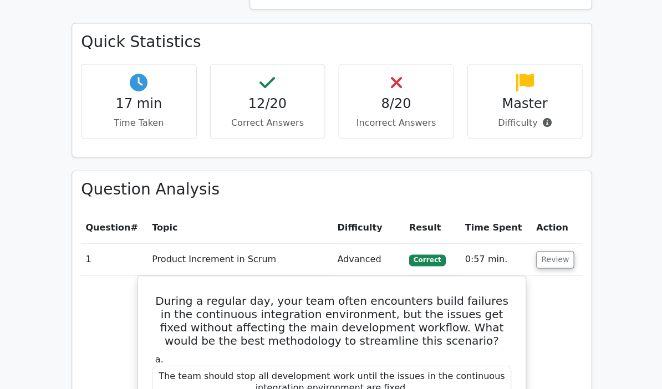
scroll to position [943, 0]
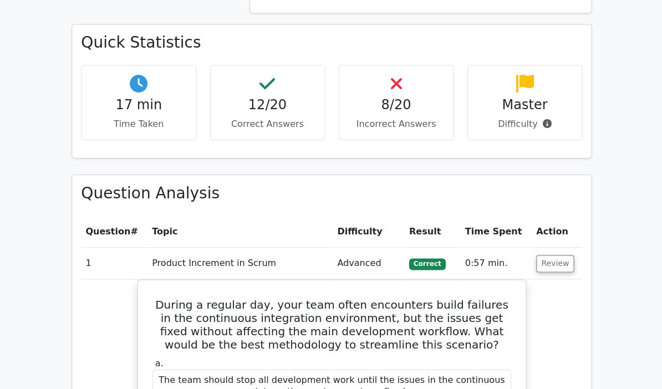
click at [544, 119] on icon at bounding box center [545, 123] width 9 height 9
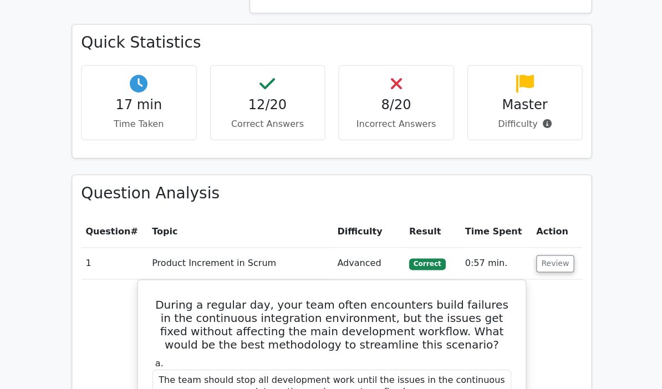
click at [544, 118] on span at bounding box center [543, 123] width 14 height 11
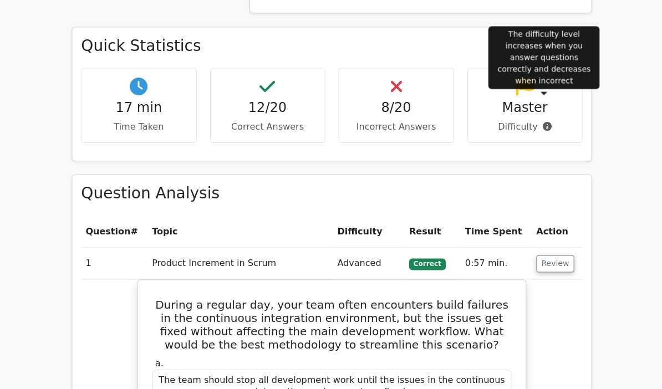
click at [597, 127] on div "Quick Statistics 17 min Time Taken 12/20 Correct Answers 8/20 Incorrect Answers…" at bounding box center [331, 101] width 532 height 148
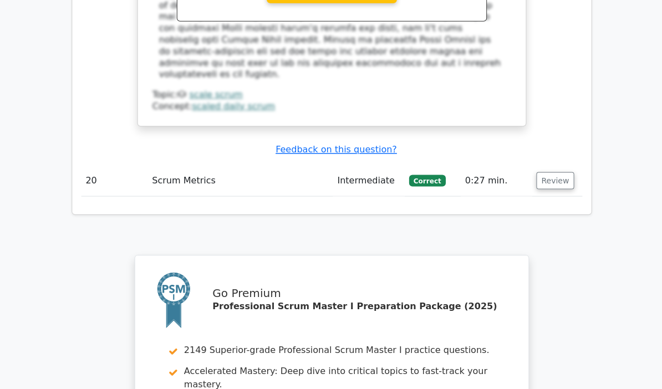
scroll to position [6324, 0]
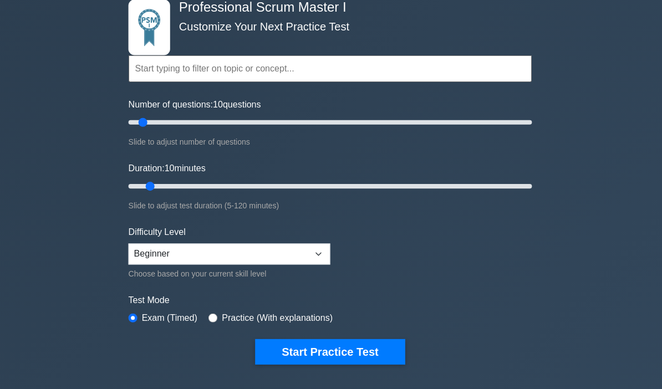
scroll to position [60, 0]
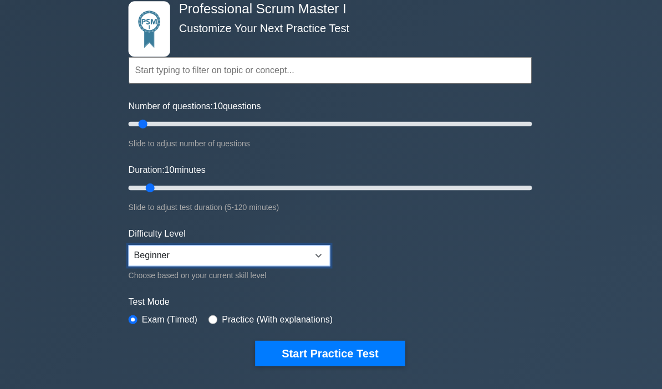
click at [317, 252] on select "Beginner Intermediate Expert" at bounding box center [230, 255] width 201 height 21
click at [244, 252] on select "Beginner Intermediate Expert" at bounding box center [230, 255] width 201 height 21
click at [259, 252] on select "Beginner Intermediate Expert" at bounding box center [230, 255] width 201 height 21
click at [319, 250] on select "Beginner Intermediate Expert" at bounding box center [230, 255] width 201 height 21
select select "beginner"
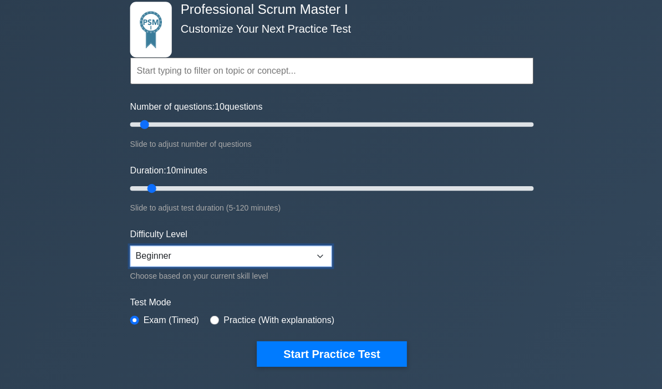
scroll to position [61, 0]
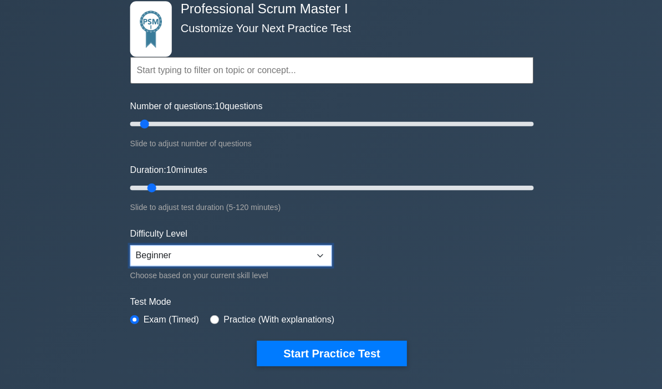
type input "10"
click at [312, 317] on label "Practice (With explanations)" at bounding box center [278, 318] width 110 height 13
click at [219, 314] on input "radio" at bounding box center [214, 318] width 9 height 9
radio input "true"
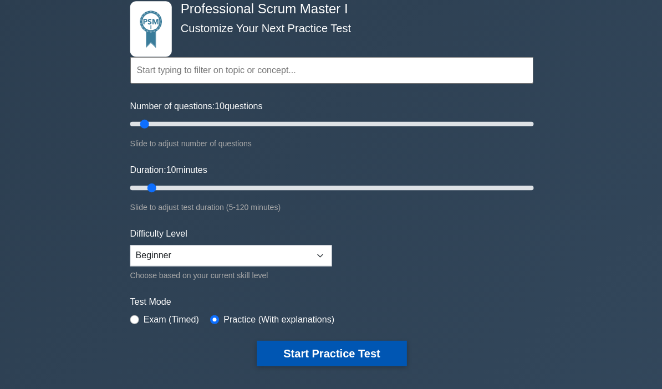
click at [317, 349] on button "Start Practice Test" at bounding box center [331, 353] width 150 height 26
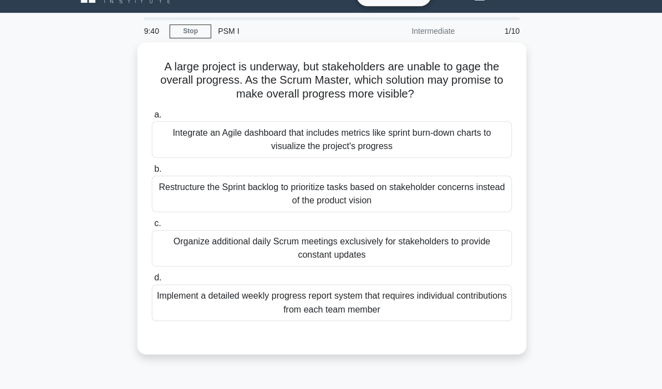
scroll to position [40, 0]
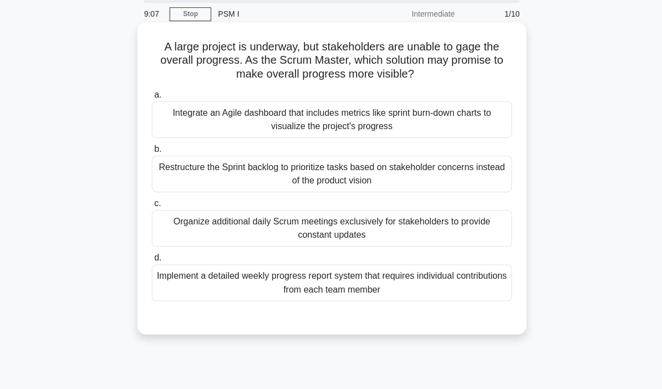
click at [448, 123] on div "Integrate an Agile dashboard that includes metrics like sprint burn-down charts…" at bounding box center [330, 119] width 359 height 37
click at [151, 98] on input "a. Integrate an Agile dashboard that includes metrics like sprint burn-down cha…" at bounding box center [151, 94] width 0 height 7
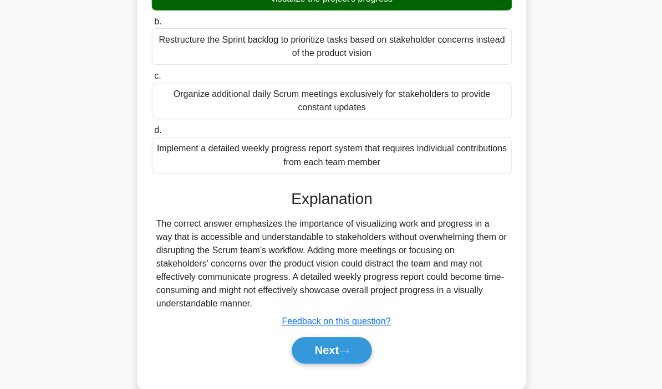
scroll to position [166, 0]
click at [338, 364] on button "Next" at bounding box center [330, 350] width 79 height 27
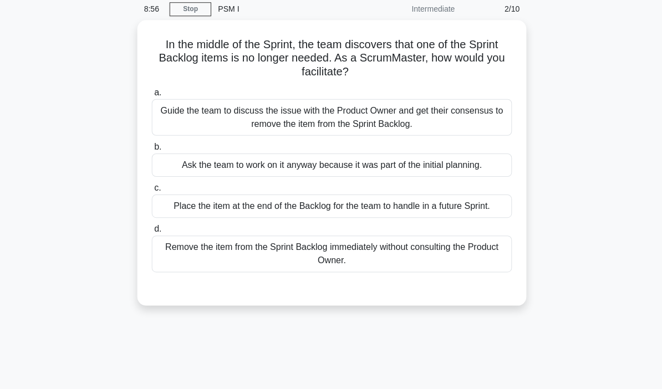
scroll to position [45, 0]
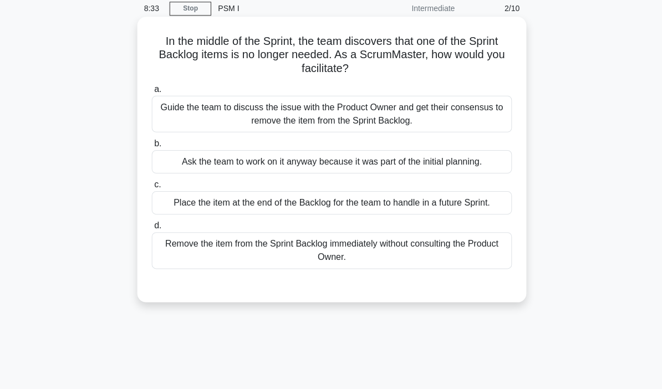
click at [442, 122] on div "Guide the team to discuss the issue with the Product Owner and get their consen…" at bounding box center [330, 113] width 359 height 37
click at [151, 93] on input "a. Guide the team to discuss the issue with the Product Owner and get their con…" at bounding box center [151, 88] width 0 height 7
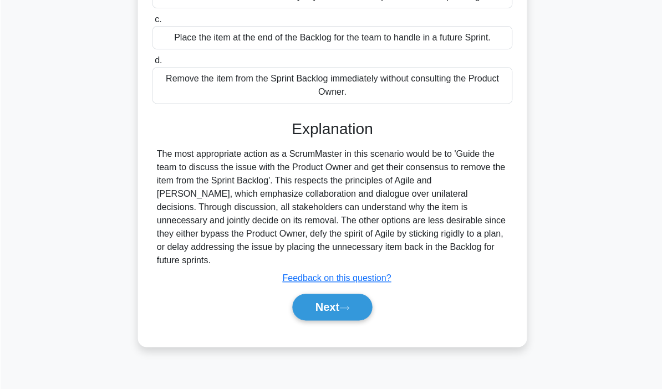
scroll to position [210, 0]
click at [271, 183] on div "The most appropriate action as a ScrumMaster in this scenario would be to 'Guid…" at bounding box center [331, 208] width 351 height 120
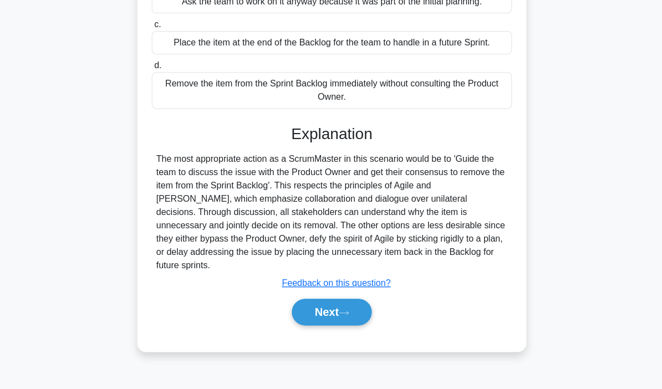
scroll to position [200, 0]
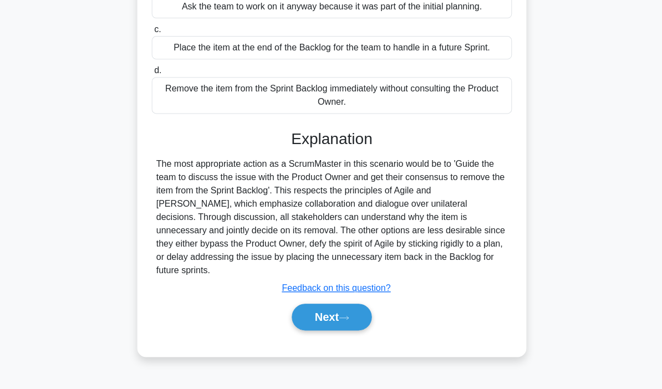
click at [348, 321] on icon at bounding box center [343, 317] width 10 height 6
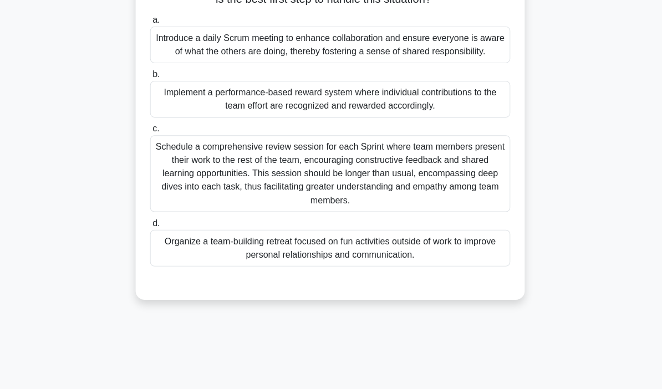
scroll to position [146, 0]
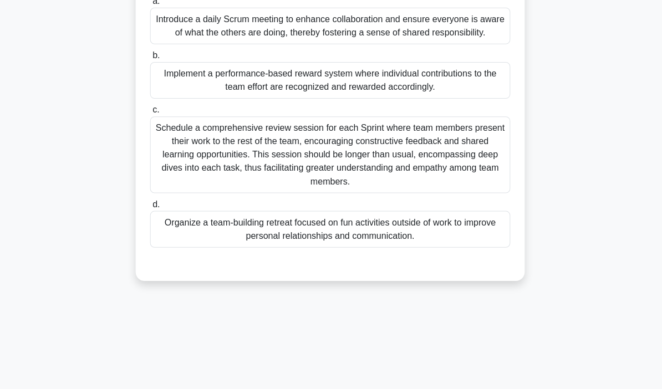
click at [390, 44] on div "Introduce a daily Scrum meeting to enhance collaboration and ensure everyone is…" at bounding box center [330, 26] width 359 height 37
click at [151, 5] on input "a. Introduce a daily Scrum meeting to enhance collaboration and ensure everyone…" at bounding box center [151, 1] width 0 height 7
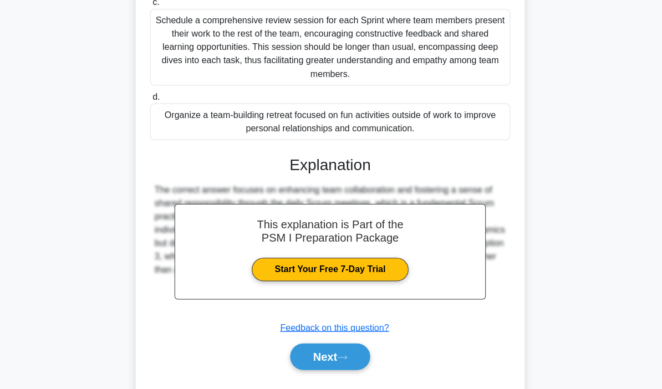
scroll to position [265, 0]
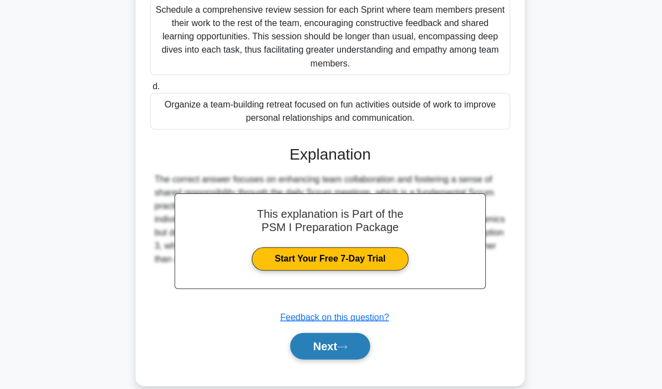
click at [343, 359] on button "Next" at bounding box center [330, 345] width 79 height 27
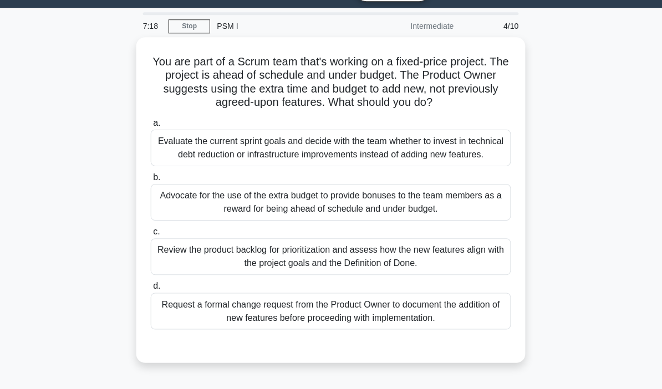
scroll to position [38, 0]
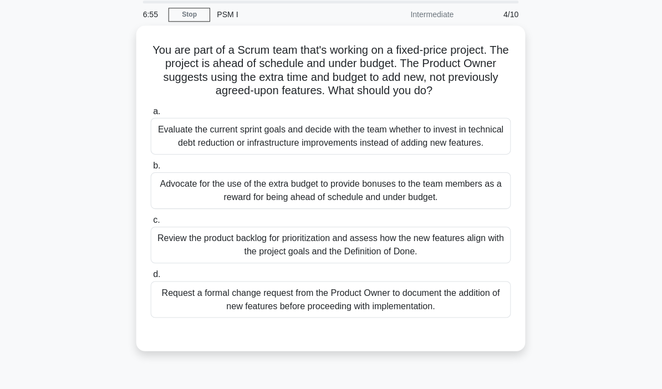
click at [569, 262] on div "You are part of a Scrum team that's working on a fixed-price project. The proje…" at bounding box center [331, 196] width 532 height 338
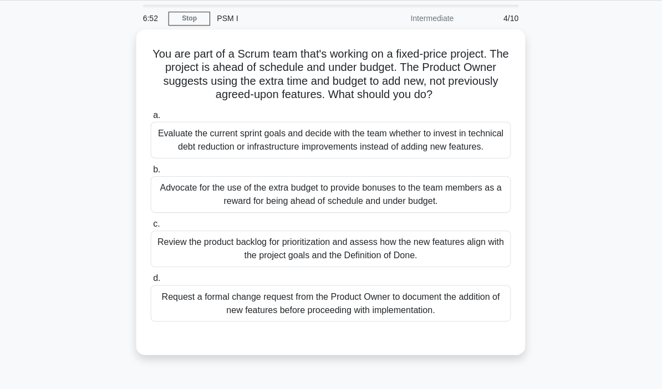
click at [580, 296] on div "You are part of a Scrum team that's working on a fixed-price project. The proje…" at bounding box center [331, 198] width 532 height 338
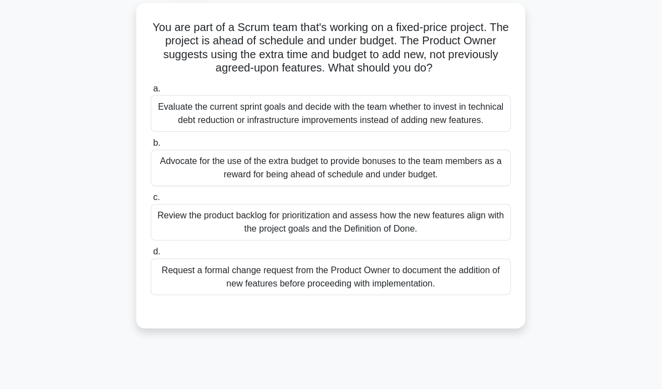
scroll to position [61, 0]
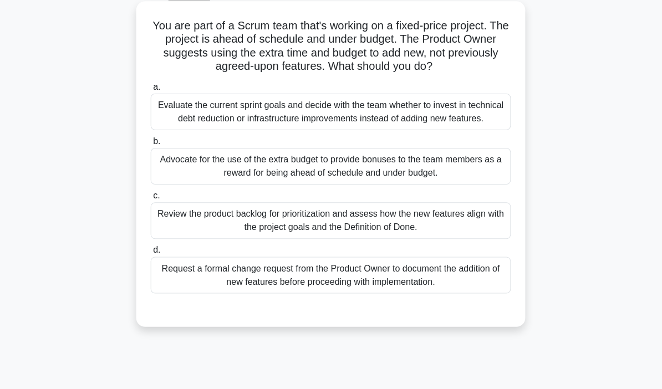
click at [473, 239] on div "Review the product backlog for prioritization and assess how the new features a…" at bounding box center [330, 220] width 359 height 37
click at [151, 199] on input "c. Review the product backlog for prioritization and assess how the new feature…" at bounding box center [151, 195] width 0 height 7
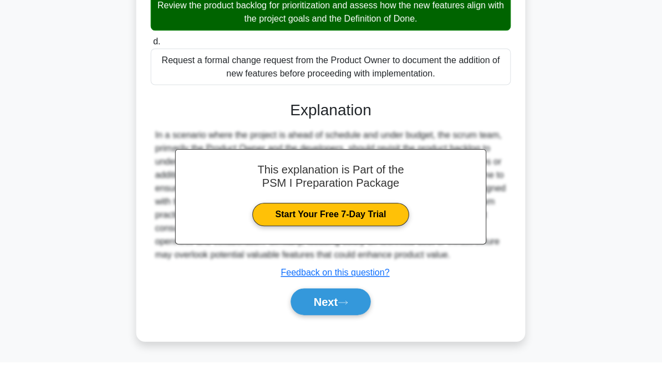
scroll to position [251, 0]
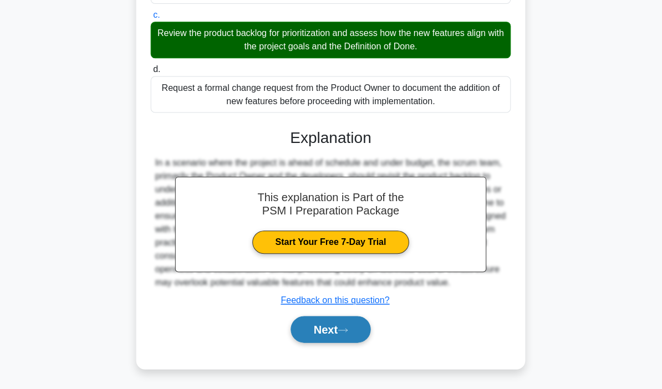
click at [348, 333] on icon at bounding box center [343, 330] width 10 height 6
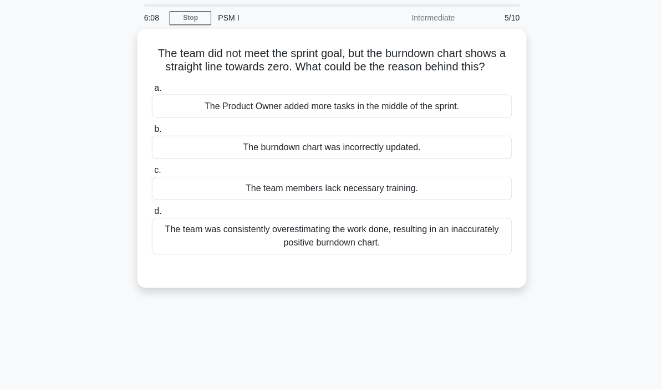
scroll to position [56, 0]
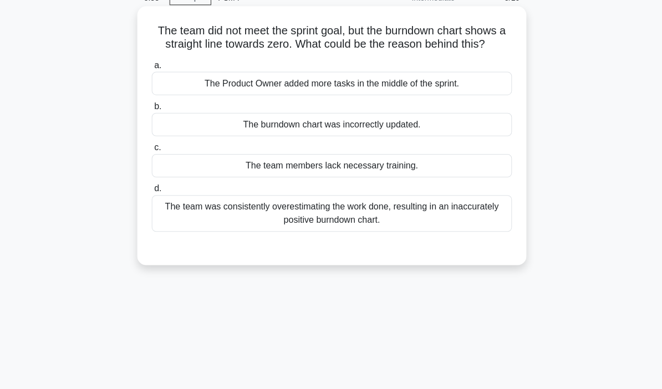
click at [387, 231] on div "The team was consistently overestimating the work done, resulting in an inaccur…" at bounding box center [330, 213] width 359 height 37
click at [151, 192] on input "d. The team was consistently overestimating the work done, resulting in an inac…" at bounding box center [151, 188] width 0 height 7
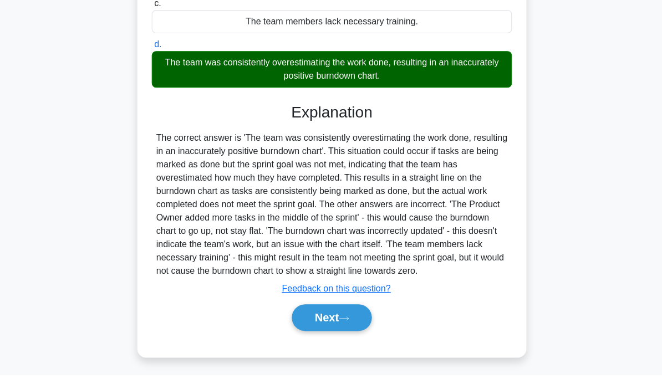
scroll to position [185, 0]
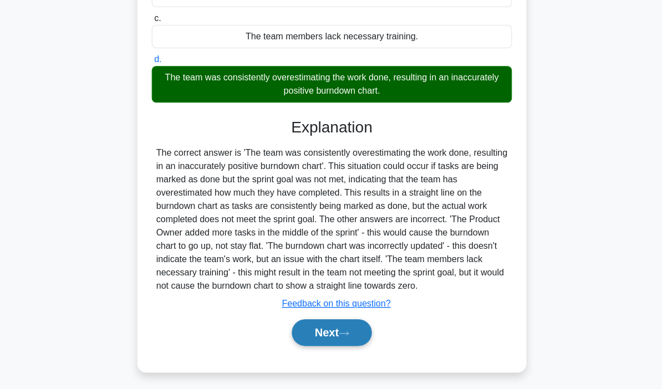
click at [341, 346] on button "Next" at bounding box center [330, 332] width 79 height 27
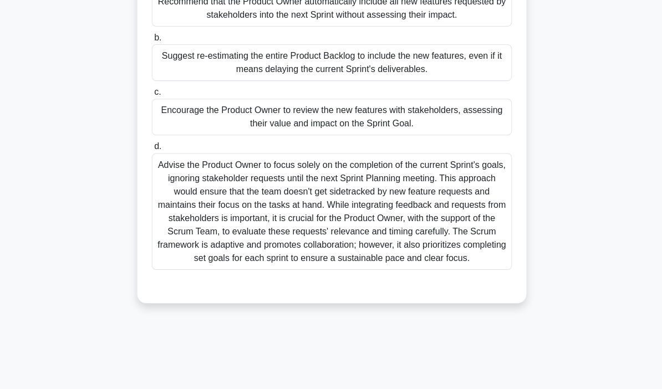
scroll to position [166, 0]
click at [565, 317] on div "During a Sprint Review, stakeholders requested more features to be added to the…" at bounding box center [331, 107] width 532 height 418
click at [573, 317] on div "During a Sprint Review, stakeholders requested more features to be added to the…" at bounding box center [331, 107] width 532 height 418
click at [569, 317] on div "During a Sprint Review, stakeholders requested more features to be added to the…" at bounding box center [331, 107] width 532 height 418
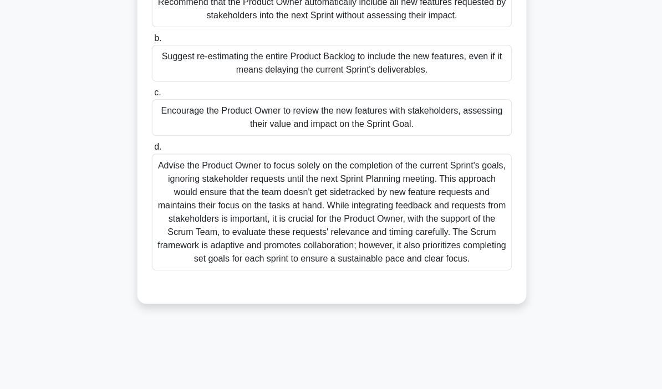
click at [566, 317] on div "During a Sprint Review, stakeholders requested more features to be added to the…" at bounding box center [331, 107] width 532 height 418
click at [568, 317] on div "During a Sprint Review, stakeholders requested more features to be added to the…" at bounding box center [331, 107] width 532 height 418
click at [567, 317] on div "During a Sprint Review, stakeholders requested more features to be added to the…" at bounding box center [331, 107] width 532 height 418
click at [568, 317] on div "During a Sprint Review, stakeholders requested more features to be added to the…" at bounding box center [331, 107] width 532 height 418
click at [566, 317] on div "During a Sprint Review, stakeholders requested more features to be added to the…" at bounding box center [331, 107] width 532 height 418
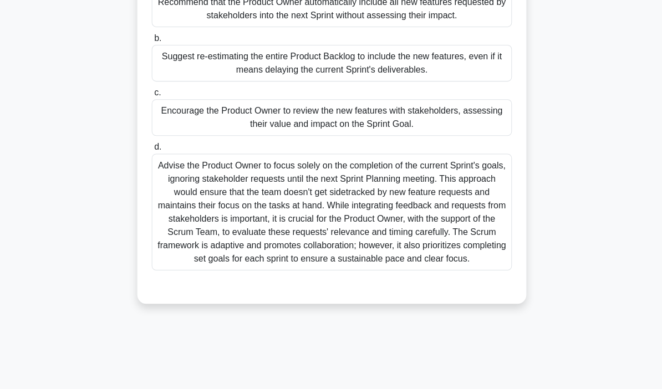
click at [565, 317] on div "During a Sprint Review, stakeholders requested more features to be added to the…" at bounding box center [331, 107] width 532 height 418
click at [564, 317] on div "During a Sprint Review, stakeholders requested more features to be added to the…" at bounding box center [331, 107] width 532 height 418
click at [569, 317] on div "During a Sprint Review, stakeholders requested more features to be added to the…" at bounding box center [331, 107] width 532 height 418
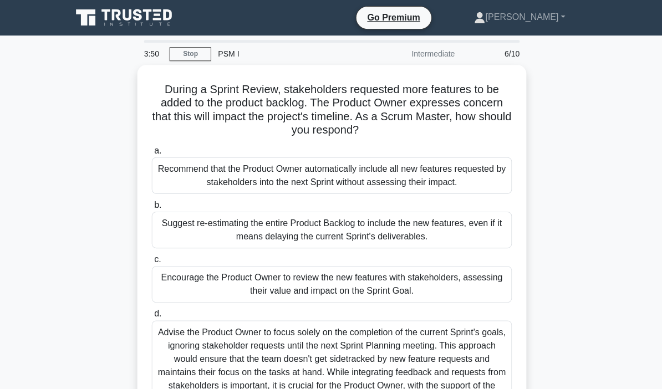
scroll to position [3, 0]
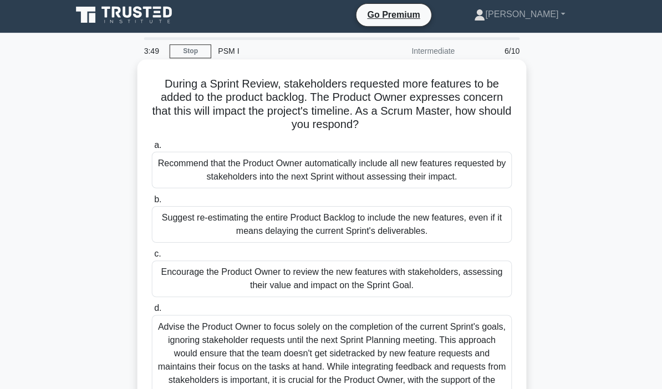
click at [378, 293] on div "Encourage the Product Owner to review the new features with stakeholders, asses…" at bounding box center [330, 278] width 359 height 37
click at [151, 257] on input "c. Encourage the Product Owner to review the new features with stakeholders, as…" at bounding box center [151, 253] width 0 height 7
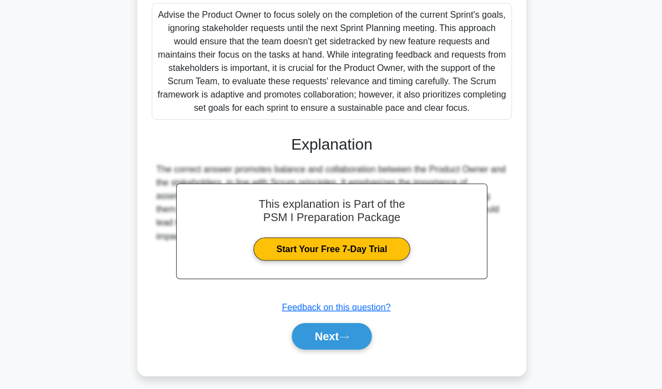
scroll to position [318, 0]
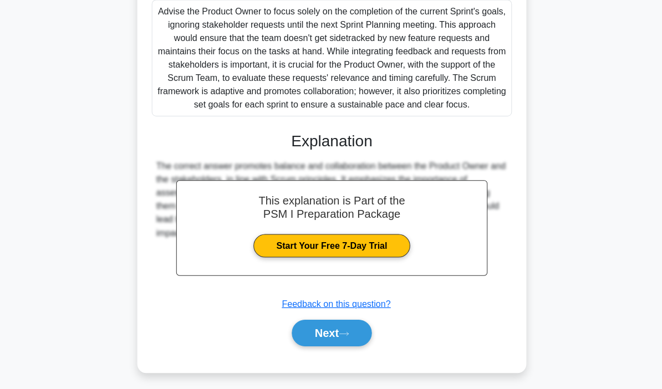
click at [347, 346] on button "Next" at bounding box center [330, 332] width 79 height 27
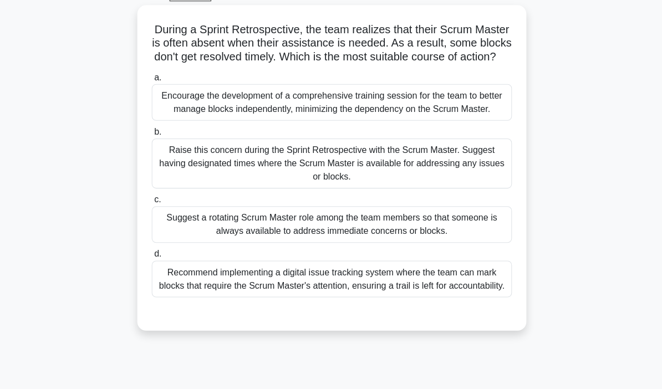
scroll to position [67, 0]
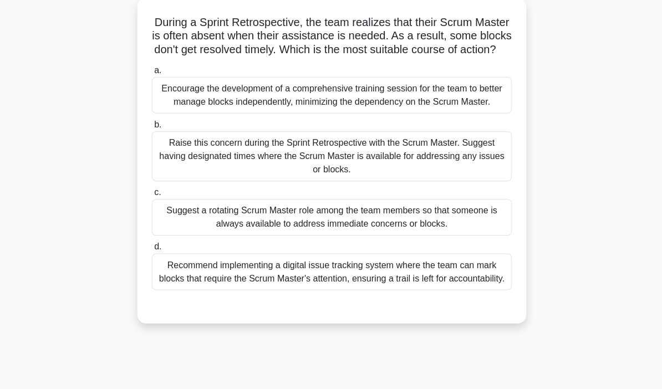
click at [545, 284] on div "During a Sprint Retrospective, the team realizes that their Scrum Master is oft…" at bounding box center [331, 167] width 532 height 338
click at [538, 242] on div "During a Sprint Retrospective, the team realizes that their Scrum Master is oft…" at bounding box center [331, 167] width 532 height 338
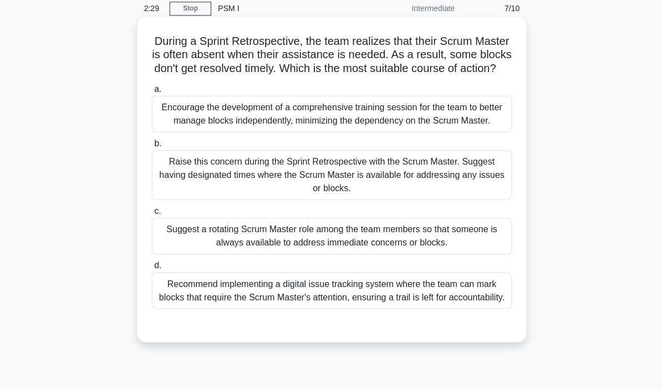
click at [451, 200] on div "Raise this concern during the Sprint Retrospective with the Scrum Master. Sugge…" at bounding box center [330, 175] width 359 height 50
click at [151, 147] on input "b. Raise this concern during the Sprint Retrospective with the Scrum Master. Su…" at bounding box center [151, 143] width 0 height 7
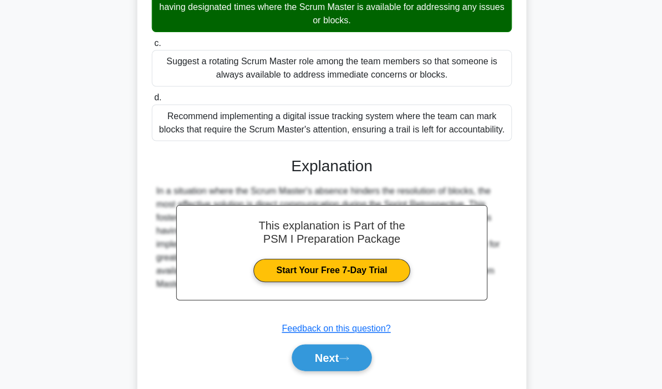
scroll to position [201, 0]
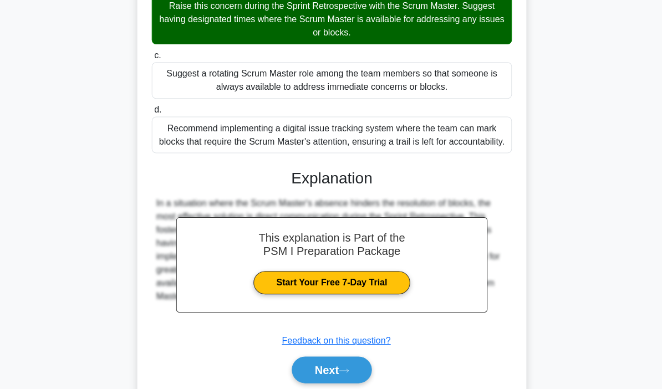
click at [357, 383] on button "Next" at bounding box center [330, 369] width 79 height 27
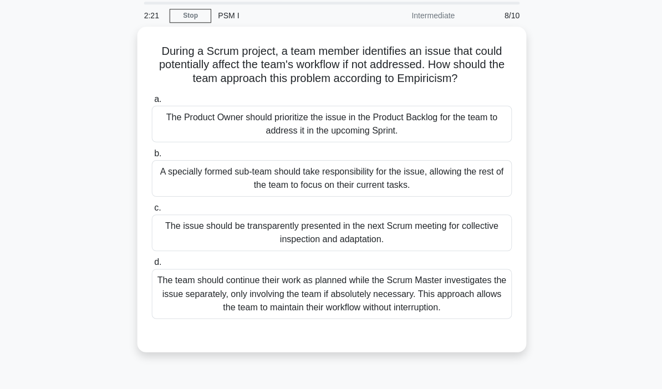
scroll to position [21, 0]
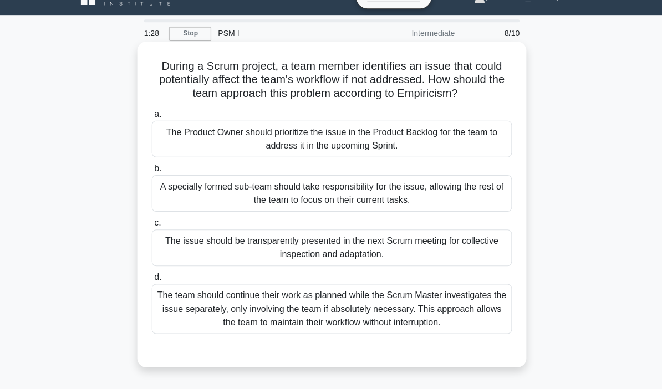
click at [473, 331] on div "The team should continue their work as planned while the Scrum Master investiga…" at bounding box center [330, 308] width 359 height 50
click at [151, 281] on input "d. The team should continue their work as planned while the Scrum Master invest…" at bounding box center [151, 276] width 0 height 7
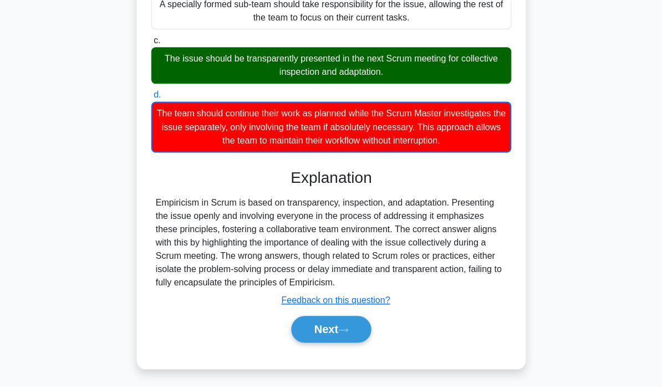
scroll to position [199, 0]
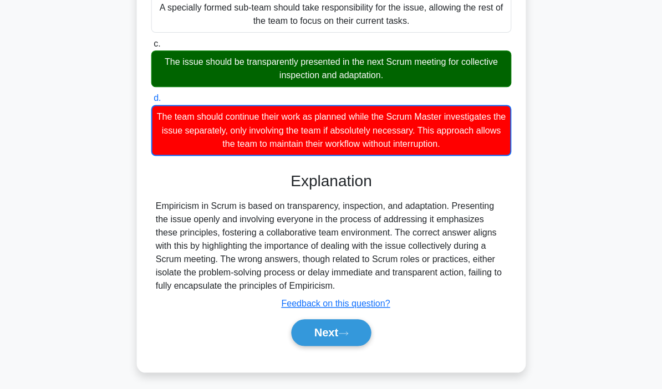
click at [356, 239] on div "Empiricism in Scrum is based on transparency, inspection, and adaptation. Prese…" at bounding box center [331, 245] width 351 height 93
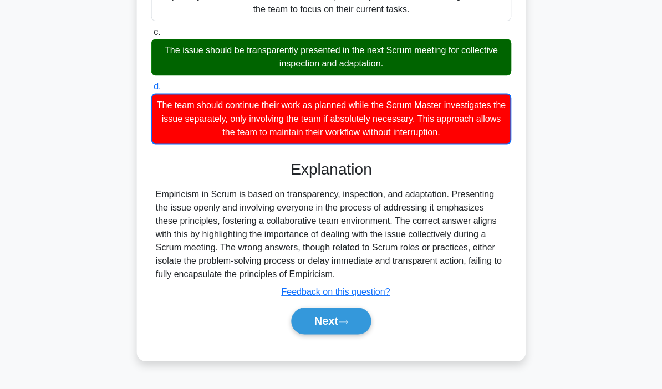
click at [346, 326] on icon at bounding box center [343, 322] width 10 height 6
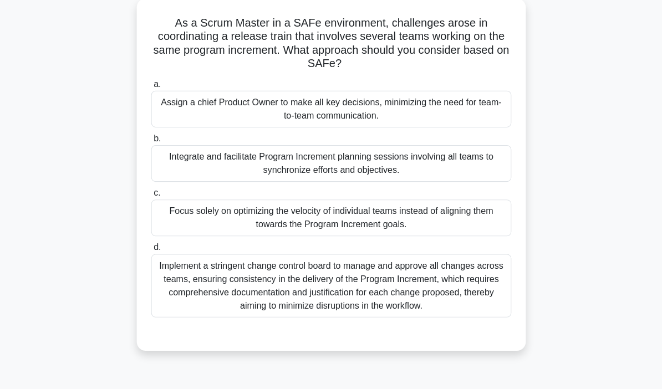
scroll to position [0, 0]
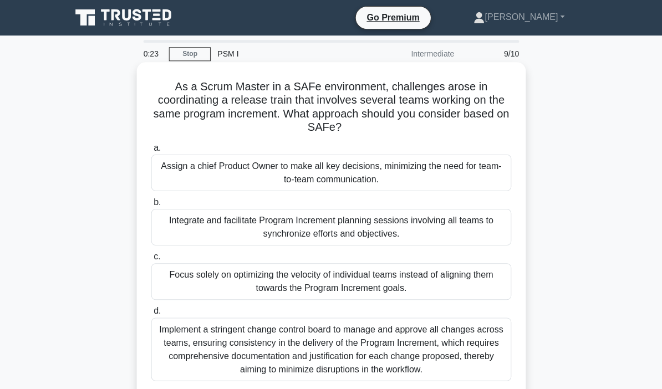
click at [461, 229] on div "Integrate and facilitate Program Increment planning sessions involving all team…" at bounding box center [330, 227] width 359 height 37
click at [151, 206] on input "b. Integrate and facilitate Program Increment planning sessions involving all t…" at bounding box center [151, 202] width 0 height 7
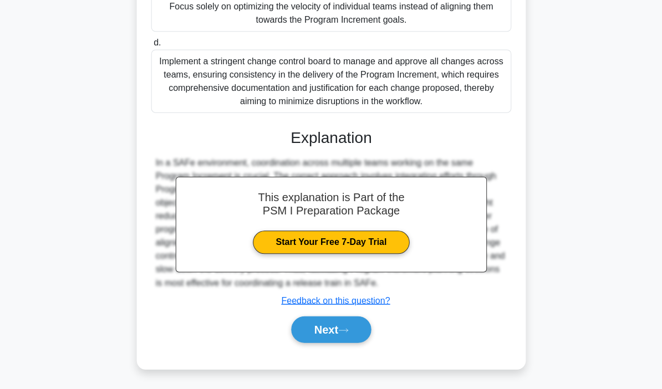
click at [343, 329] on button "Next" at bounding box center [330, 329] width 79 height 27
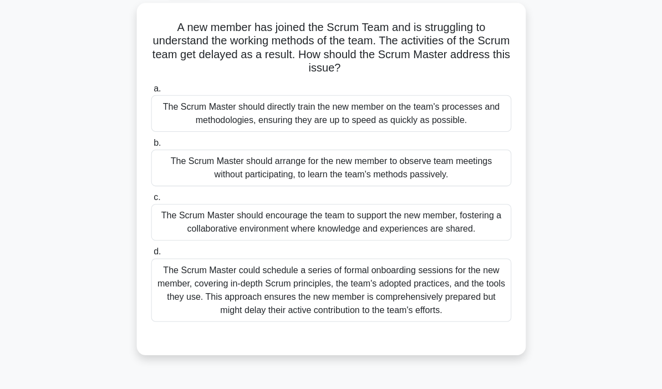
scroll to position [45, 0]
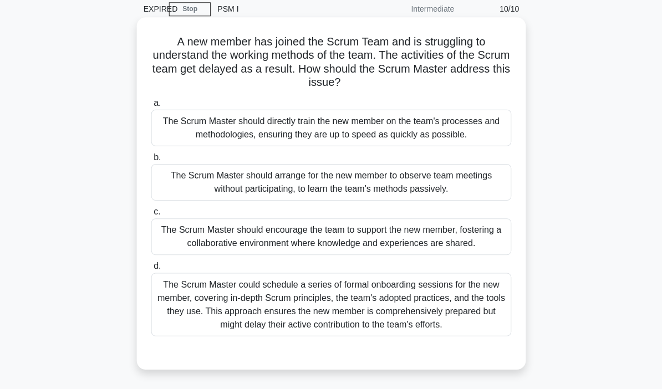
click at [459, 218] on div "The Scrum Master should encourage the team to support the new member, fostering…" at bounding box center [330, 236] width 359 height 37
click at [151, 215] on input "c. The Scrum Master should encourage the team to support the new member, foster…" at bounding box center [151, 211] width 0 height 7
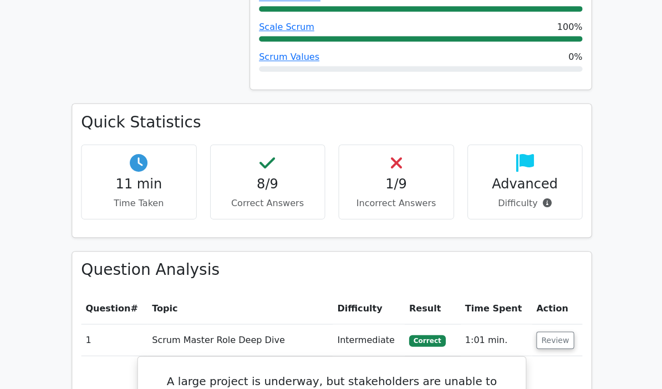
scroll to position [685, 0]
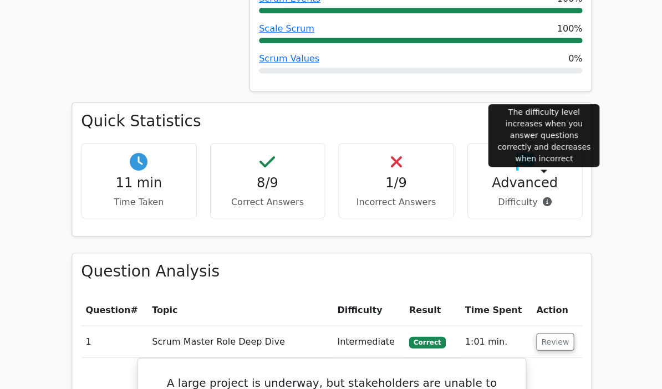
click at [544, 195] on p "Difficulty" at bounding box center [524, 201] width 97 height 13
click at [544, 197] on icon at bounding box center [545, 201] width 9 height 9
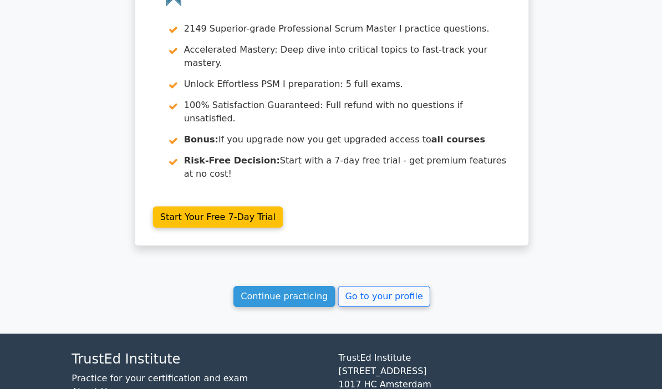
scroll to position [1897, 0]
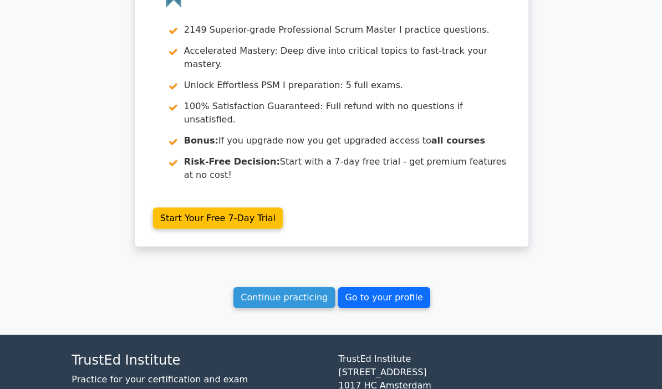
click at [391, 287] on link "Go to your profile" at bounding box center [383, 297] width 92 height 21
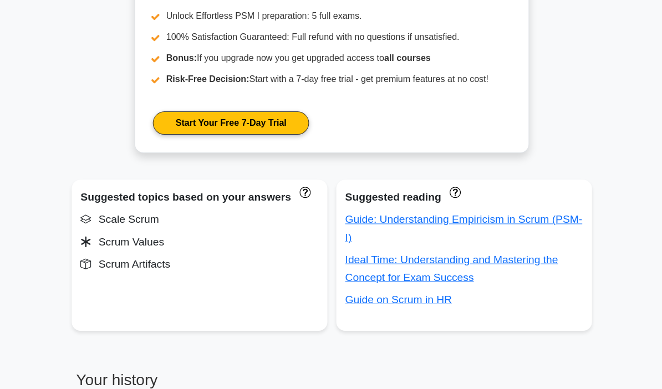
scroll to position [547, 0]
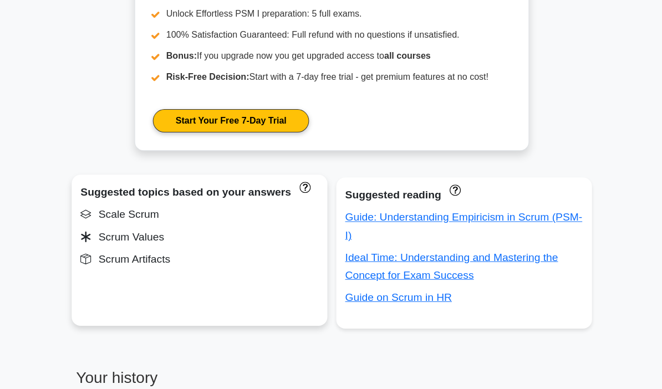
click at [129, 245] on div "Scrum Values" at bounding box center [198, 236] width 237 height 18
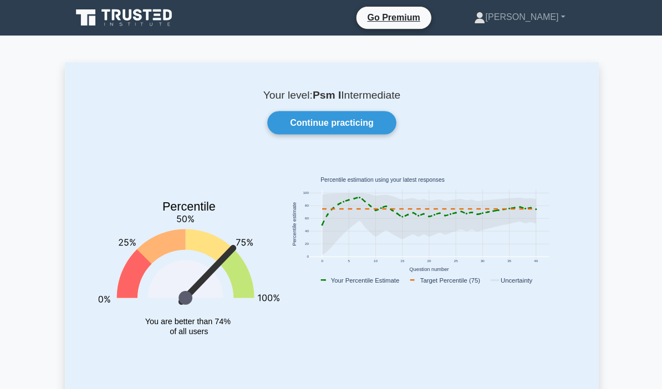
scroll to position [15, 0]
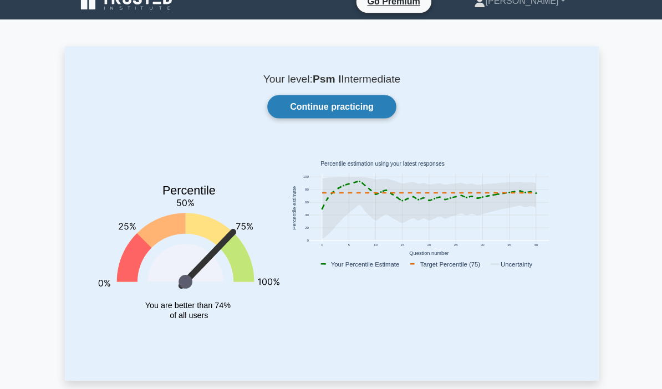
click at [340, 109] on link "Continue practicing" at bounding box center [331, 107] width 129 height 23
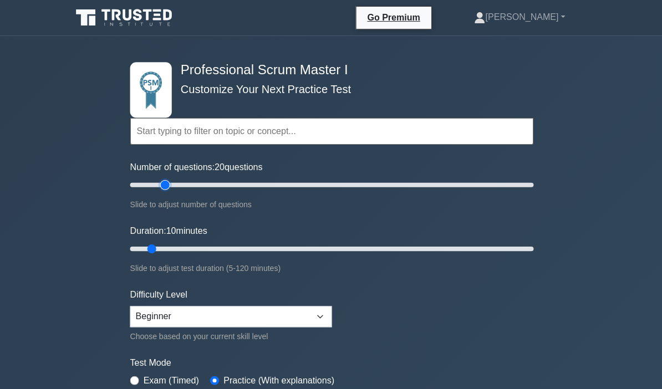
type input "20"
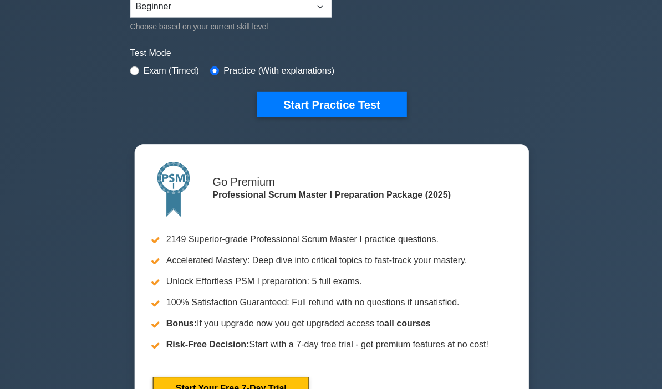
scroll to position [310, 0]
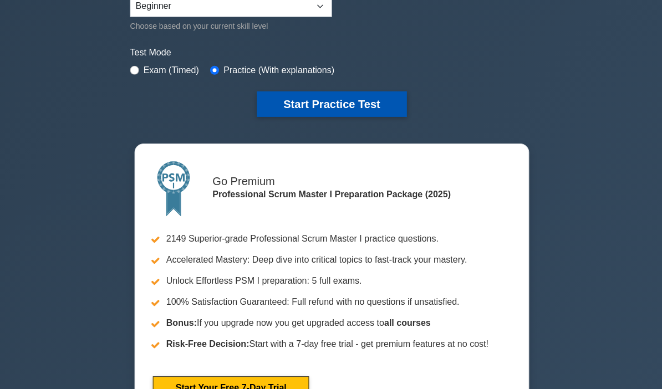
click at [353, 102] on button "Start Practice Test" at bounding box center [331, 104] width 150 height 26
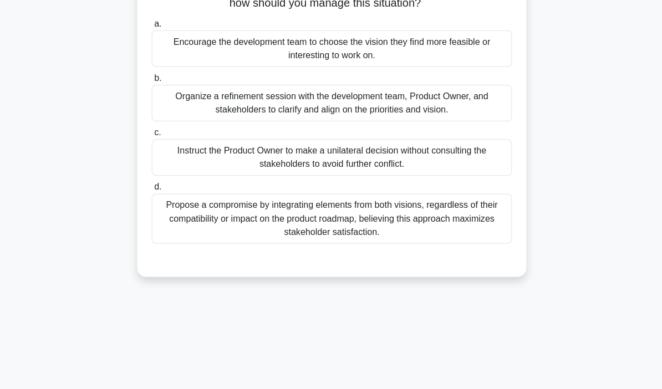
scroll to position [126, 0]
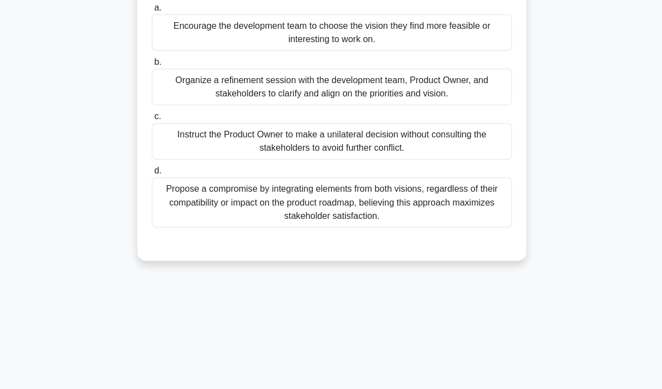
click at [427, 210] on div "Propose a compromise by integrating elements from both visions, regardless of t…" at bounding box center [330, 202] width 359 height 50
click at [151, 175] on input "d. Propose a compromise by integrating elements from both visions, regardless o…" at bounding box center [151, 171] width 0 height 7
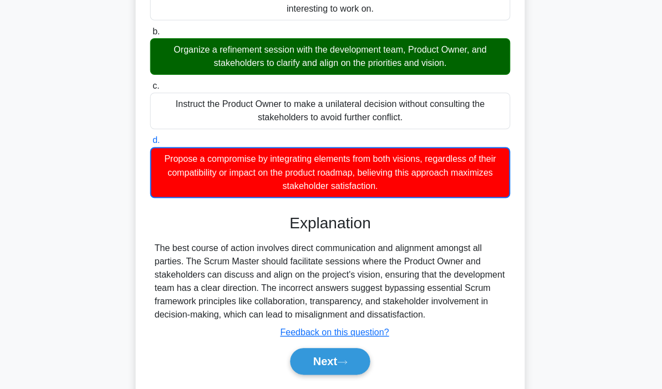
scroll to position [160, 0]
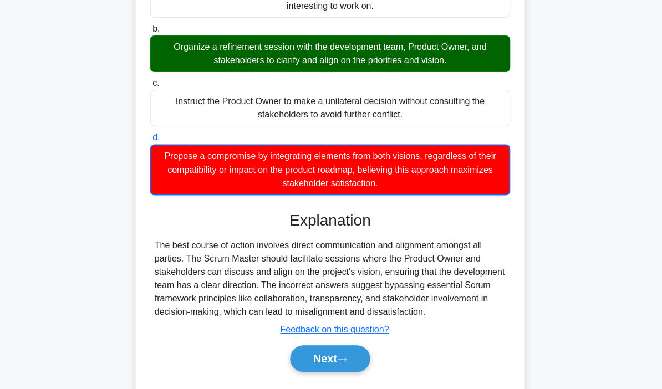
click at [312, 252] on div "The best course of action involves direct communication and alignment amongst a…" at bounding box center [331, 279] width 351 height 80
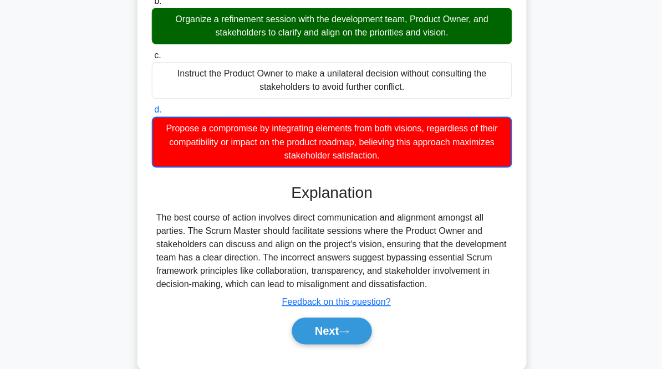
scroll to position [166, 0]
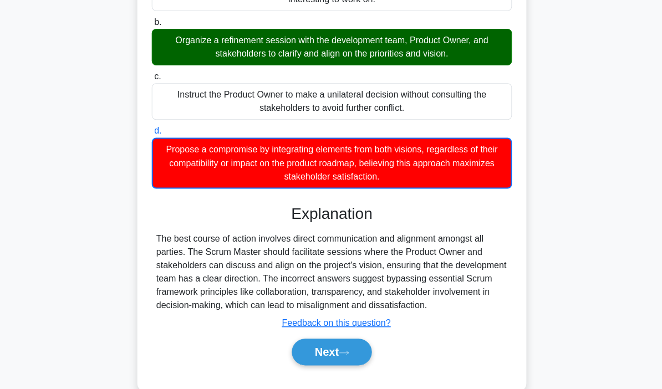
click at [342, 365] on button "Next" at bounding box center [330, 351] width 79 height 27
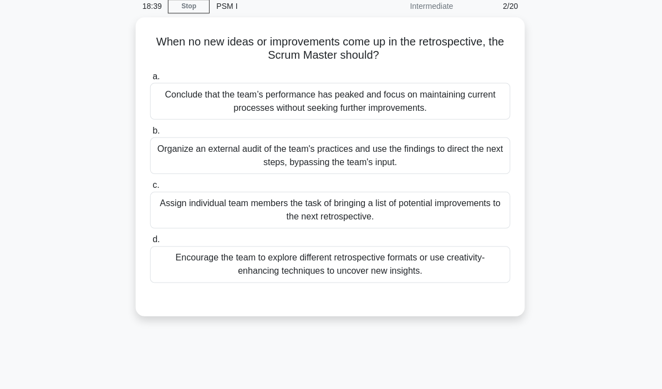
scroll to position [45, 0]
click at [499, 275] on div "Encourage the team to explore different retrospective formats or use creativity…" at bounding box center [330, 264] width 359 height 37
click at [151, 243] on input "d. Encourage the team to explore different retrospective formats or use creativ…" at bounding box center [151, 239] width 0 height 7
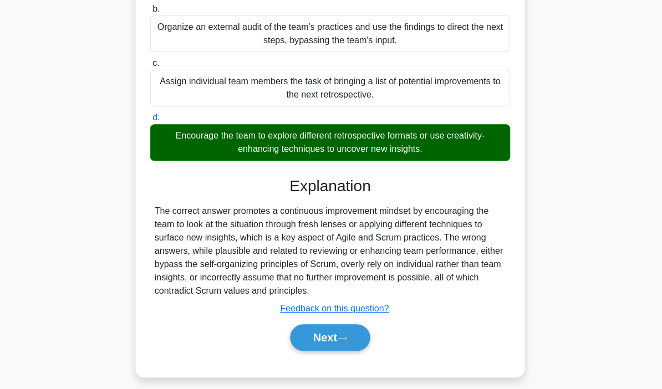
scroll to position [166, 0]
click at [338, 351] on button "Next" at bounding box center [330, 337] width 79 height 27
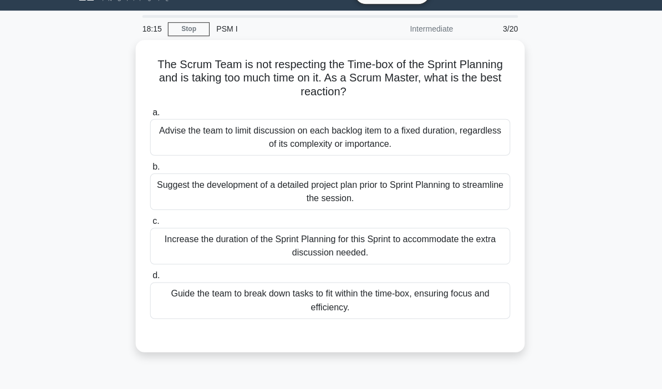
scroll to position [31, 0]
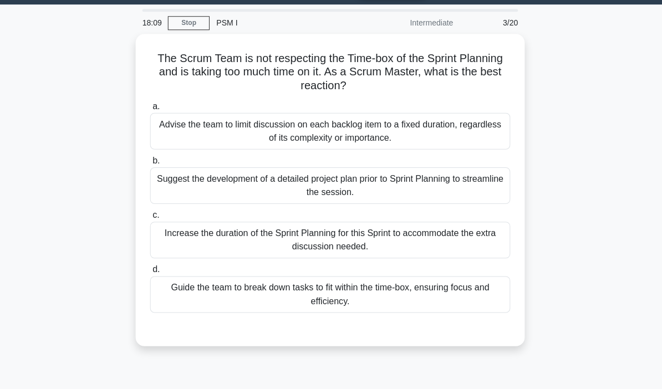
click at [556, 356] on div "The Scrum Team is not respecting the Time-box of the Sprint Planning and is tak…" at bounding box center [331, 196] width 532 height 325
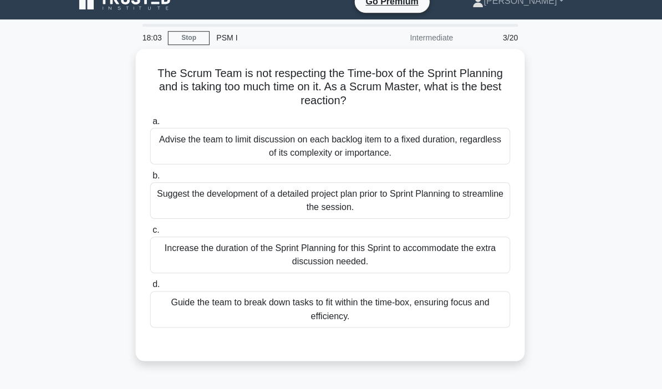
scroll to position [1, 0]
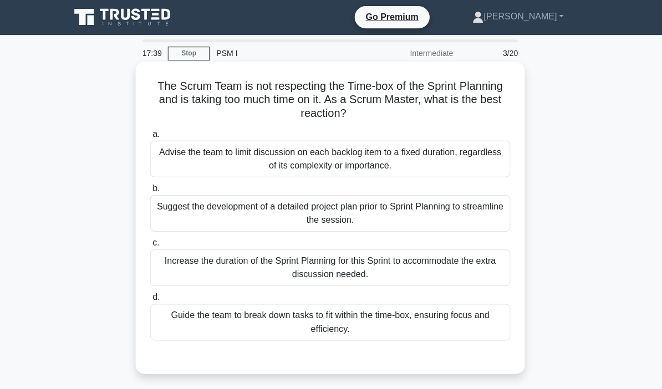
click at [498, 328] on div "Guide the team to break down tasks to fit within the time-box, ensuring focus a…" at bounding box center [330, 321] width 359 height 37
click at [151, 301] on input "d. Guide the team to break down tasks to fit within the time-box, ensuring focu…" at bounding box center [151, 296] width 0 height 7
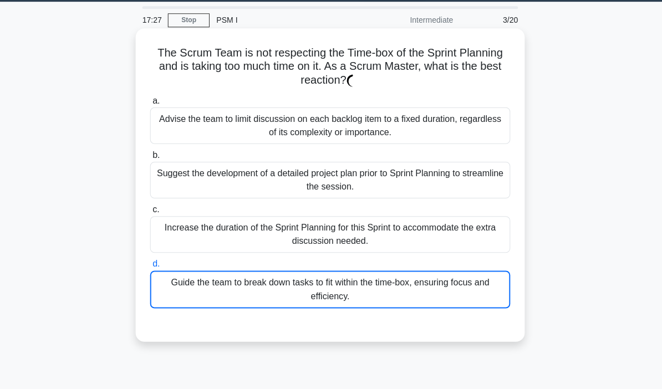
scroll to position [39, 0]
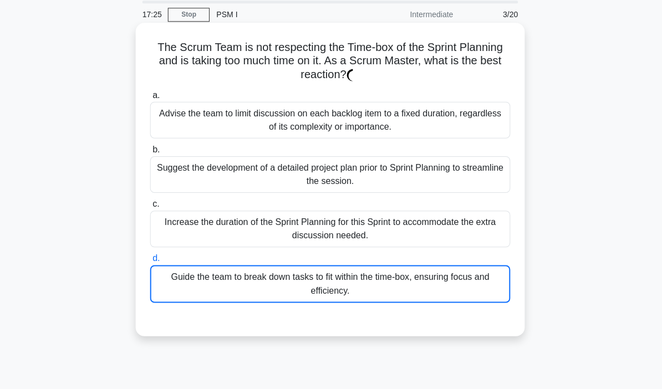
click at [472, 290] on div "Guide the team to break down tasks to fit within the time-box, ensuring focus a…" at bounding box center [330, 284] width 359 height 38
click at [151, 262] on input "d. Guide the team to break down tasks to fit within the time-box, ensuring focu…" at bounding box center [151, 258] width 0 height 7
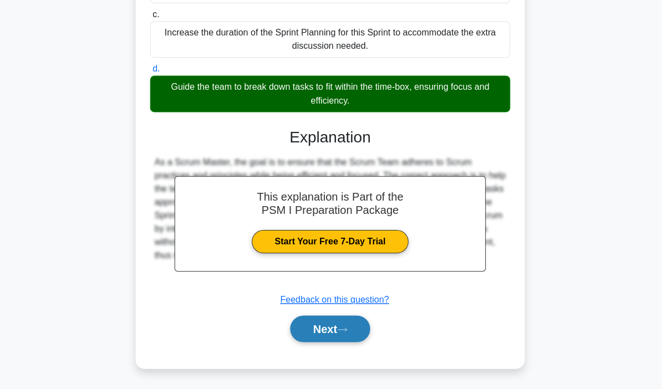
click at [336, 336] on button "Next" at bounding box center [330, 329] width 79 height 27
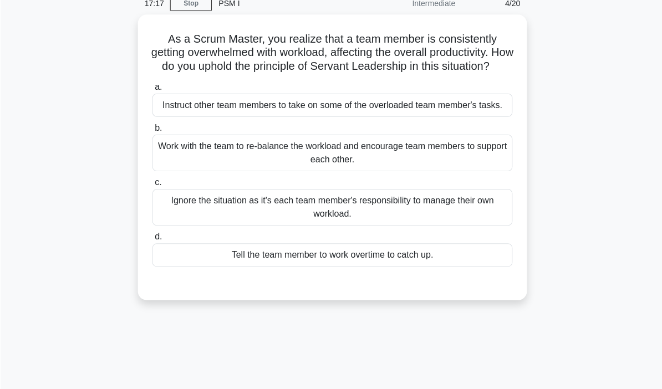
scroll to position [52, 0]
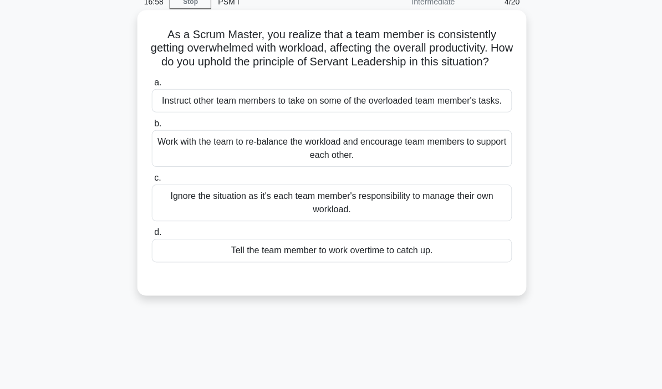
click at [414, 166] on div "Work with the team to re-balance the workload and encourage team members to sup…" at bounding box center [330, 148] width 359 height 37
click at [151, 127] on input "b. Work with the team to re-balance the workload and encourage team members to …" at bounding box center [151, 123] width 0 height 7
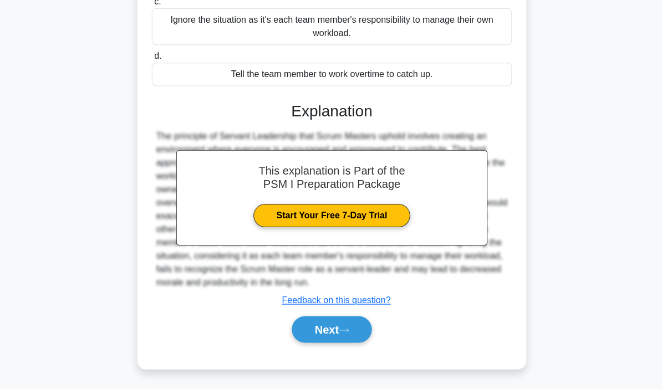
scroll to position [282, 0]
click at [340, 334] on button "Next" at bounding box center [330, 329] width 79 height 27
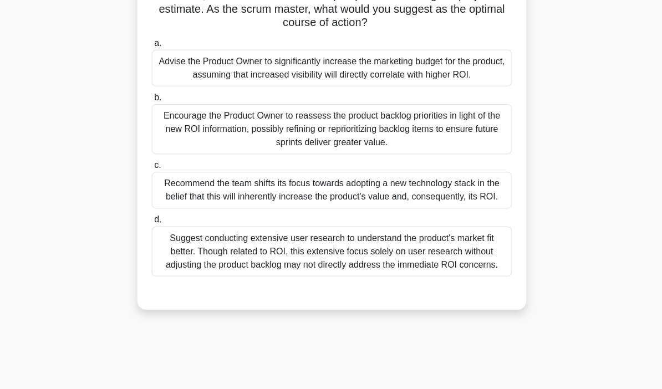
scroll to position [105, 0]
click at [194, 131] on div "Encourage the Product Owner to reassess the product backlog priorities in light…" at bounding box center [330, 129] width 359 height 50
click at [151, 101] on input "b. Encourage the Product Owner to reassess the product backlog priorities in li…" at bounding box center [151, 97] width 0 height 7
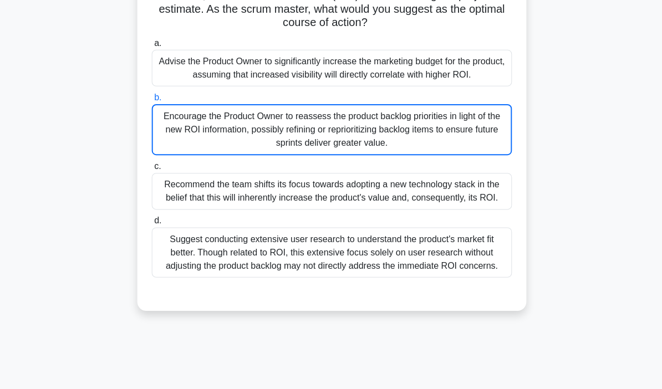
click at [194, 130] on div "Encourage the Product Owner to reassess the product backlog priorities in light…" at bounding box center [330, 129] width 359 height 51
click at [151, 101] on input "b. Encourage the Product Owner to reassess the product backlog priorities in li…" at bounding box center [151, 97] width 0 height 7
click at [196, 129] on div "Encourage the Product Owner to reassess the product backlog priorities in light…" at bounding box center [330, 129] width 359 height 51
click at [151, 101] on input "b. Encourage the Product Owner to reassess the product backlog priorities in li…" at bounding box center [151, 97] width 0 height 7
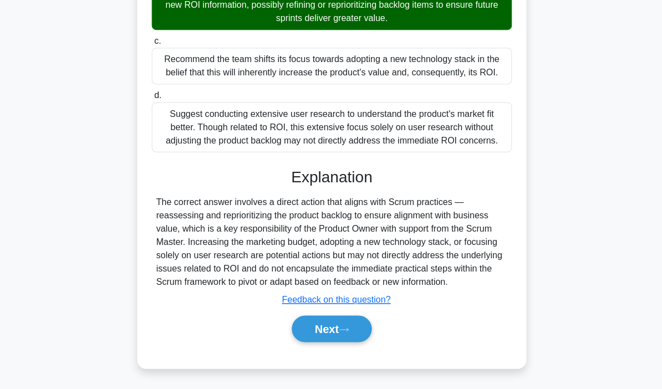
scroll to position [282, 0]
click at [347, 333] on icon at bounding box center [343, 330] width 10 height 6
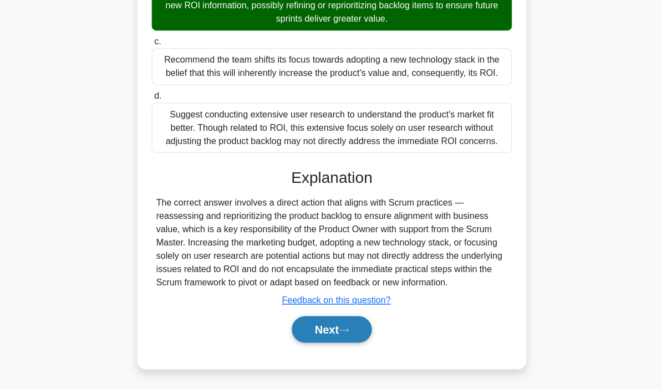
click at [342, 331] on button "Next" at bounding box center [330, 329] width 79 height 27
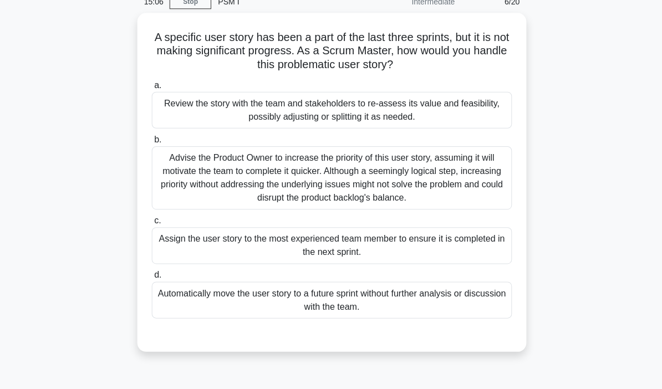
scroll to position [53, 0]
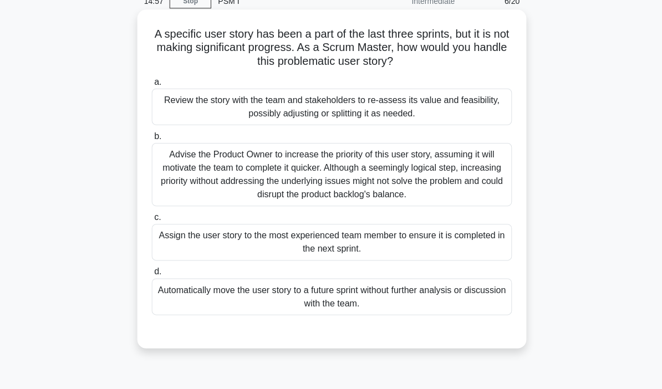
click at [371, 119] on div "Review the story with the team and stakeholders to re-assess its value and feas…" at bounding box center [330, 106] width 359 height 37
click at [151, 85] on input "a. Review the story with the team and stakeholders to re-assess its value and f…" at bounding box center [151, 81] width 0 height 7
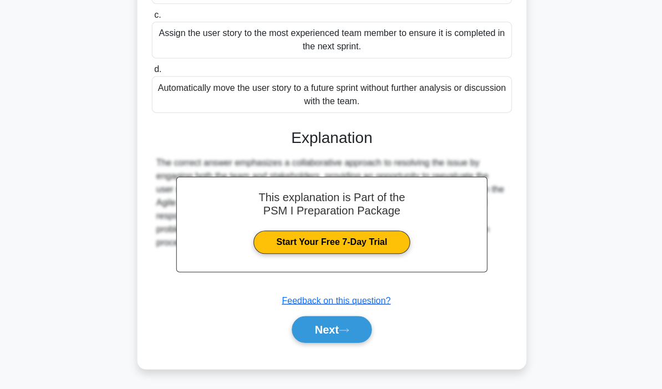
scroll to position [256, 0]
click at [352, 336] on button "Next" at bounding box center [330, 329] width 79 height 27
click at [354, 333] on button "Next" at bounding box center [330, 329] width 79 height 27
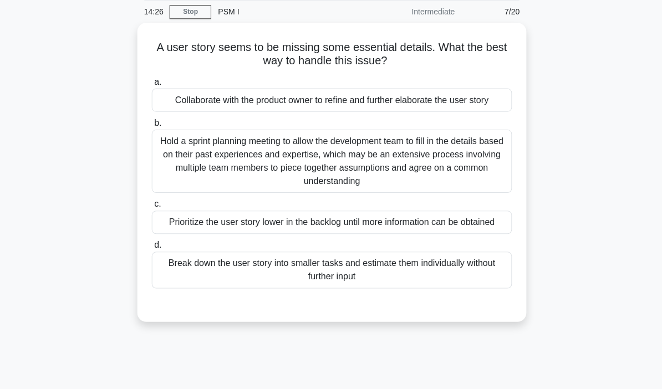
scroll to position [33, 0]
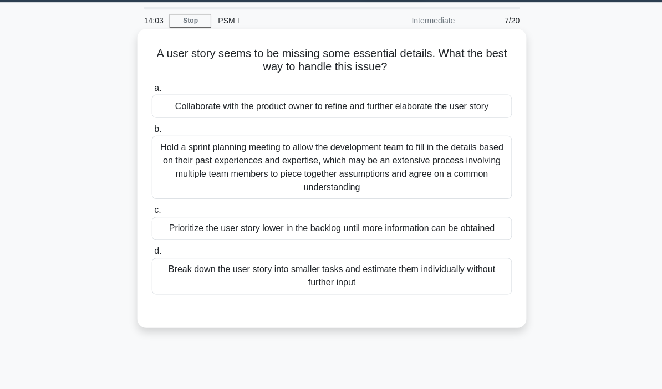
click at [387, 60] on h5 "A user story seems to be missing some essential details. What the best way to h…" at bounding box center [331, 61] width 362 height 28
click at [392, 56] on h5 "A user story seems to be missing some essential details. What the best way to h…" at bounding box center [331, 61] width 362 height 28
click at [487, 240] on div "Prioritize the user story lower in the backlog until more information can be ob…" at bounding box center [330, 227] width 359 height 23
click at [151, 214] on input "c. Prioritize the user story lower in the backlog until more information can be…" at bounding box center [151, 209] width 0 height 7
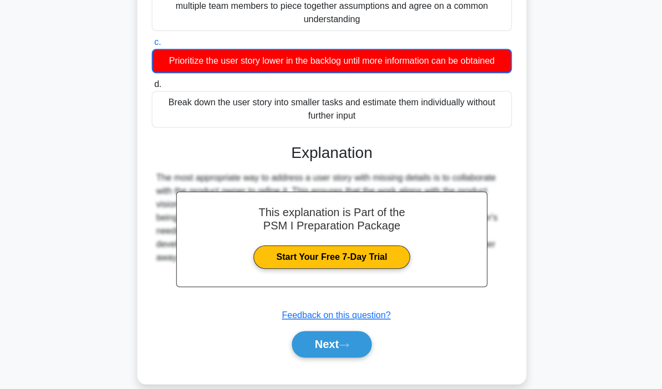
scroll to position [222, 0]
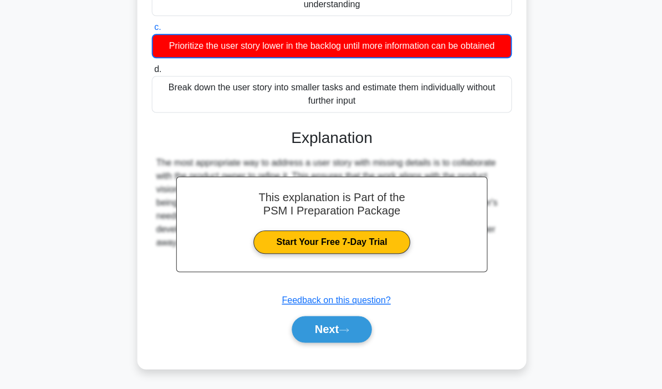
click at [353, 342] on button "Next" at bounding box center [330, 329] width 79 height 27
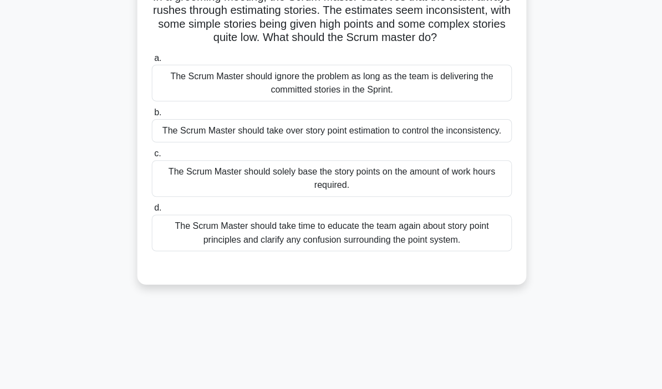
scroll to position [78, 0]
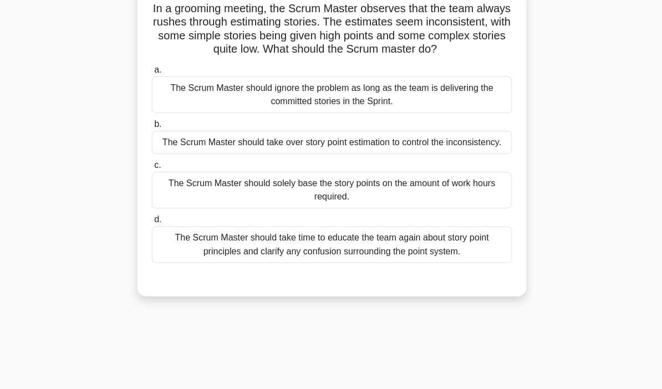
click at [483, 262] on div "The Scrum Master should take time to educate the team again about story point p…" at bounding box center [330, 244] width 359 height 37
click at [151, 223] on input "d. The Scrum Master should take time to educate the team again about story poin…" at bounding box center [151, 219] width 0 height 7
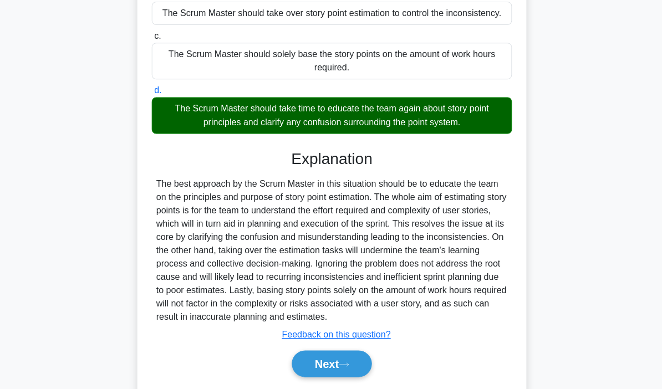
scroll to position [212, 0]
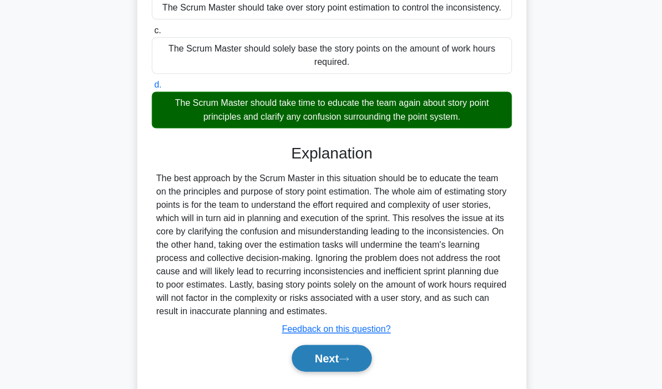
click at [346, 371] on button "Next" at bounding box center [330, 357] width 79 height 27
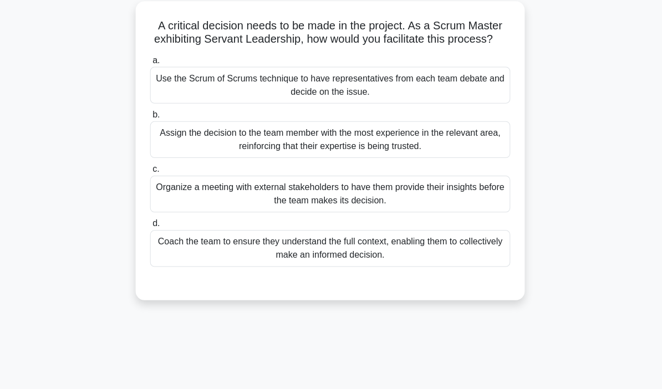
scroll to position [63, 0]
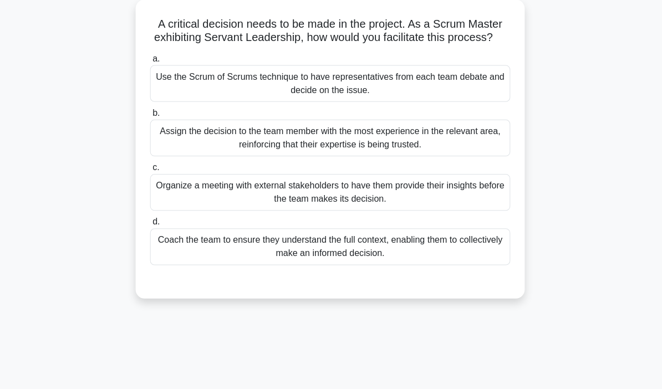
click at [485, 265] on div "Coach the team to ensure they understand the full context, enabling them to col…" at bounding box center [330, 246] width 359 height 37
click at [151, 225] on input "d. Coach the team to ensure they understand the full context, enabling them to …" at bounding box center [151, 221] width 0 height 7
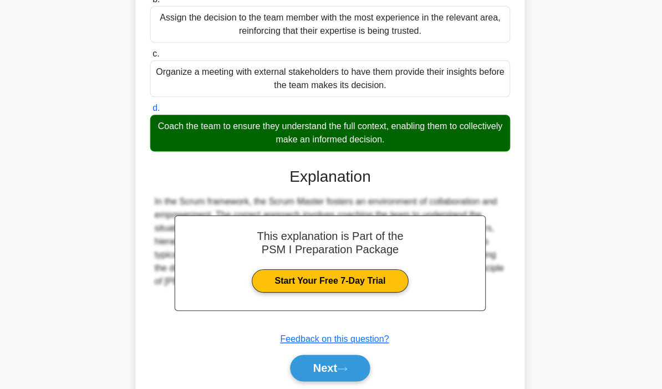
scroll to position [185, 0]
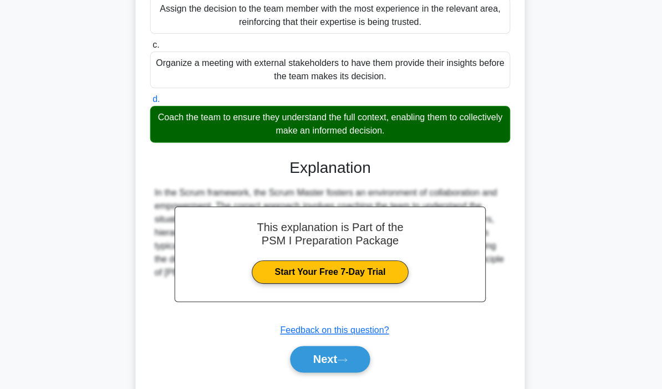
click at [345, 363] on icon at bounding box center [343, 360] width 10 height 6
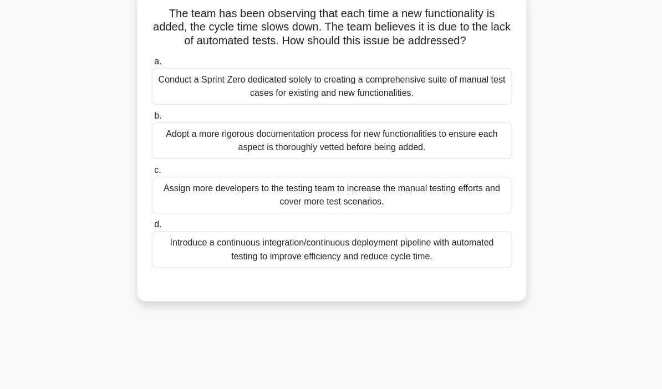
scroll to position [59, 0]
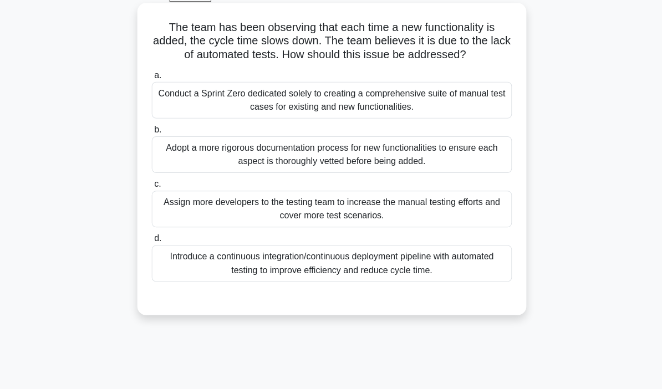
click at [478, 281] on div "Introduce a continuous integration/continuous deployment pipeline with automate…" at bounding box center [330, 263] width 359 height 37
click at [151, 242] on input "d. Introduce a continuous integration/continuous deployment pipeline with autom…" at bounding box center [151, 238] width 0 height 7
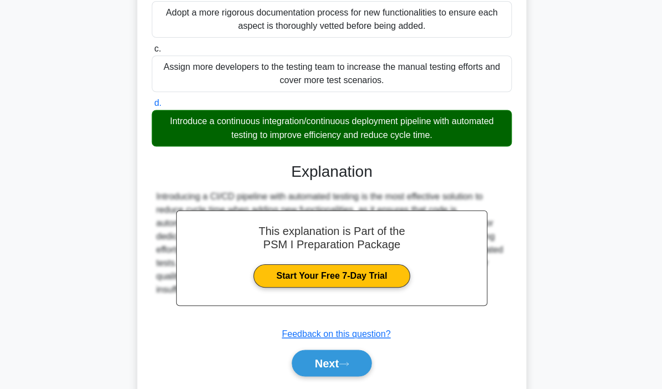
scroll to position [198, 0]
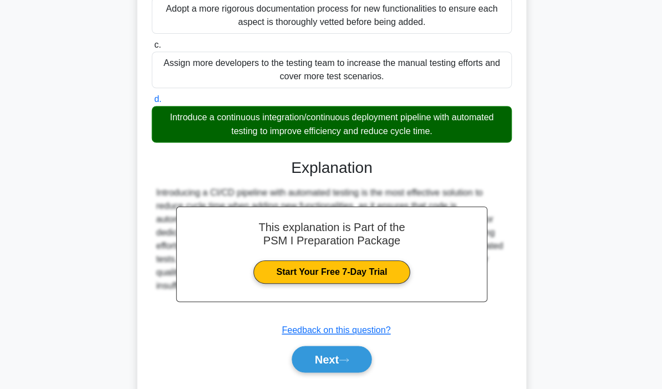
click at [356, 372] on button "Next" at bounding box center [330, 359] width 79 height 27
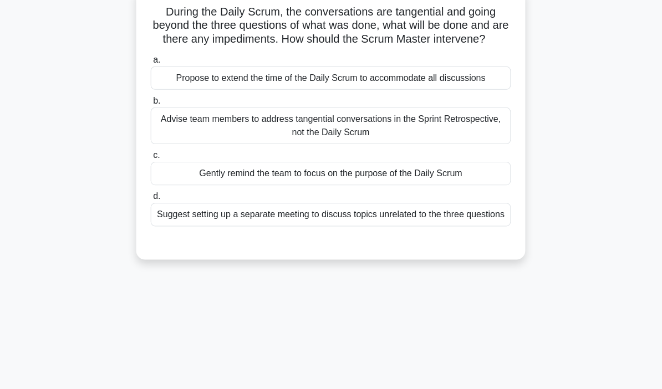
scroll to position [0, 0]
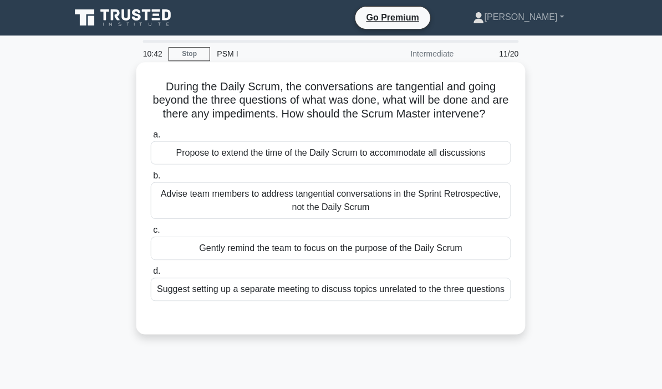
click at [478, 260] on div "Gently remind the team to focus on the purpose of the Daily Scrum" at bounding box center [330, 247] width 359 height 23
click at [151, 234] on input "c. Gently remind the team to focus on the purpose of the Daily Scrum" at bounding box center [151, 229] width 0 height 7
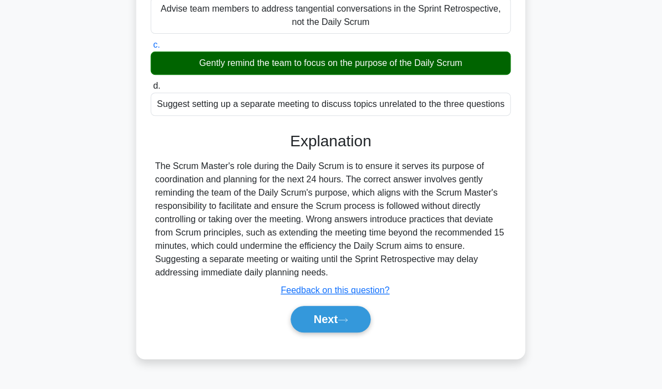
scroll to position [185, 0]
click at [347, 323] on icon at bounding box center [343, 320] width 10 height 6
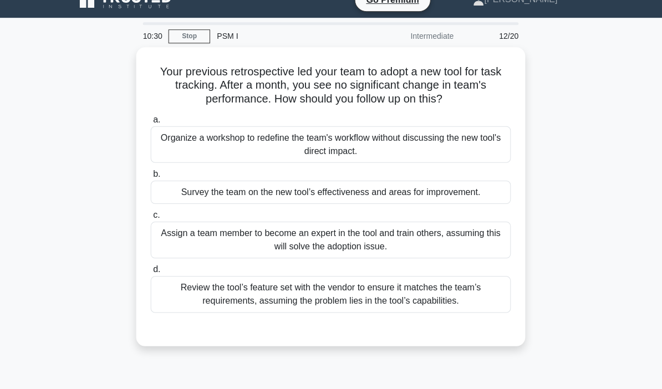
scroll to position [18, 0]
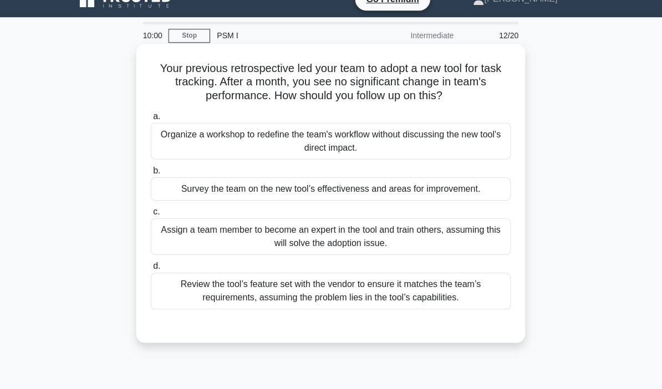
click at [461, 193] on div "Survey the team on the new tool’s effectiveness and areas for improvement." at bounding box center [330, 188] width 359 height 23
click at [151, 174] on input "b. Survey the team on the new tool’s effectiveness and areas for improvement." at bounding box center [151, 170] width 0 height 7
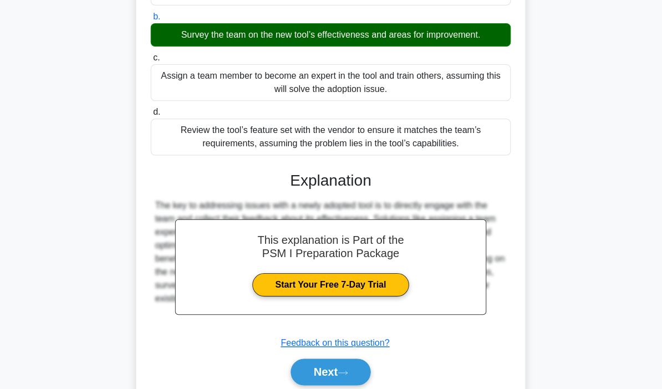
scroll to position [171, 0]
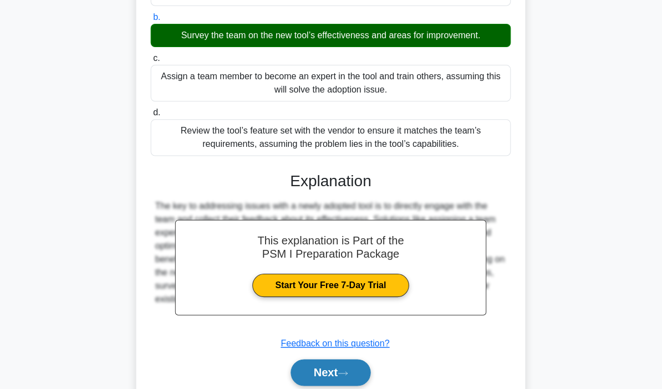
click at [348, 373] on icon at bounding box center [343, 373] width 10 height 6
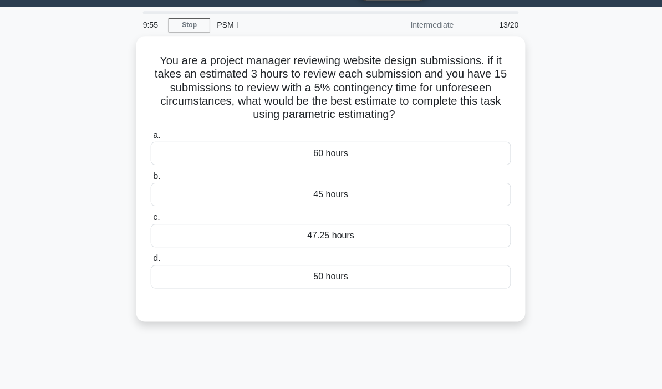
scroll to position [28, 0]
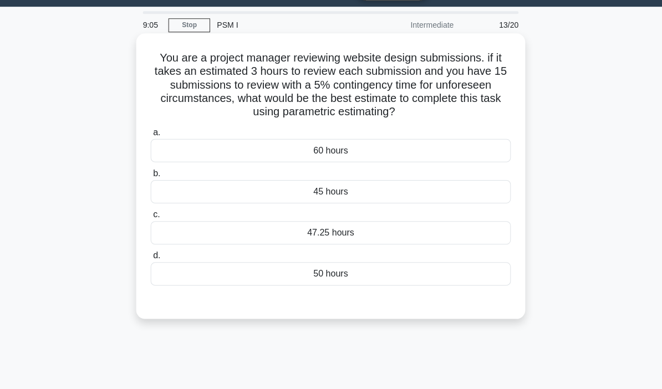
click at [347, 245] on div "47.25 hours" at bounding box center [330, 233] width 359 height 23
click at [151, 219] on input "c. 47.25 hours" at bounding box center [151, 215] width 0 height 7
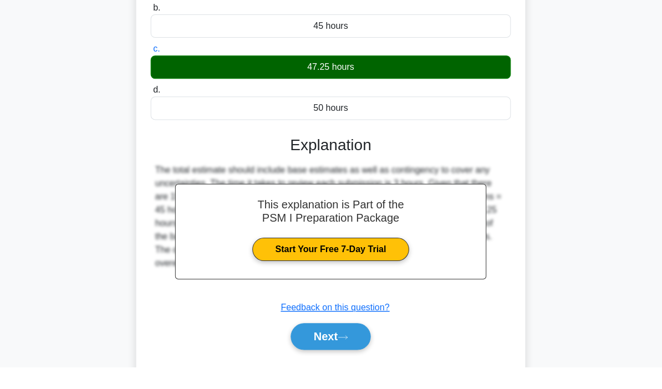
scroll to position [171, 0]
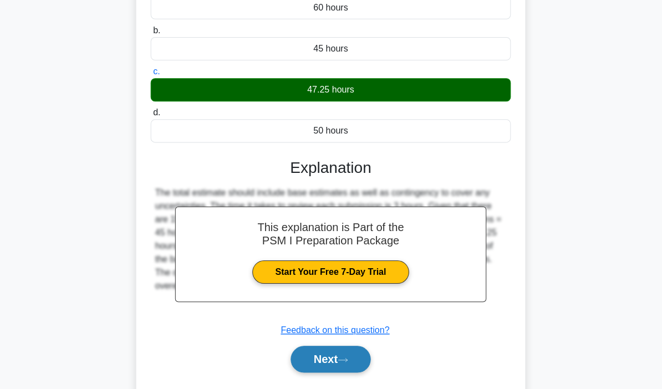
click at [336, 372] on button "Next" at bounding box center [330, 359] width 79 height 27
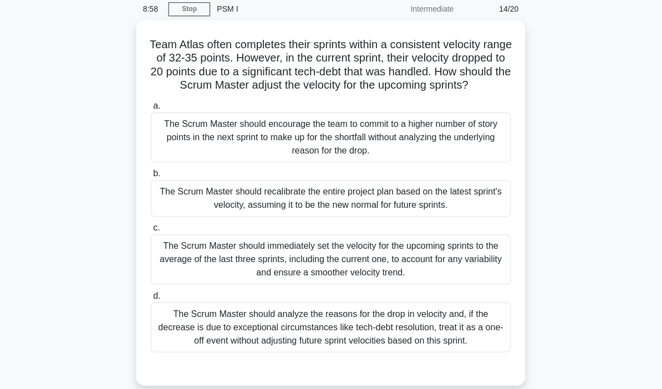
scroll to position [28, 0]
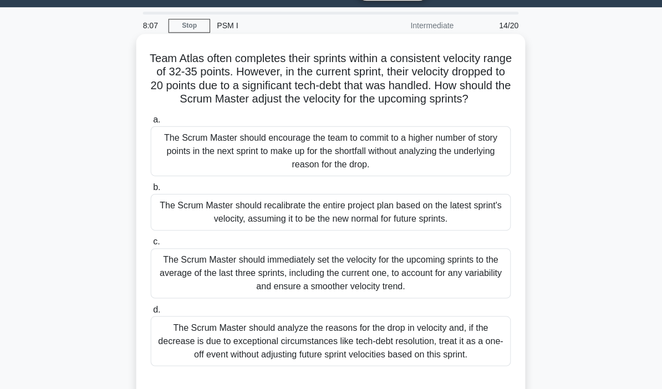
click at [405, 356] on div "The Scrum Master should analyze the reasons for the drop in velocity and, if th…" at bounding box center [330, 341] width 359 height 50
click at [151, 313] on input "d. The Scrum Master should analyze the reasons for the drop in velocity and, if…" at bounding box center [151, 309] width 0 height 7
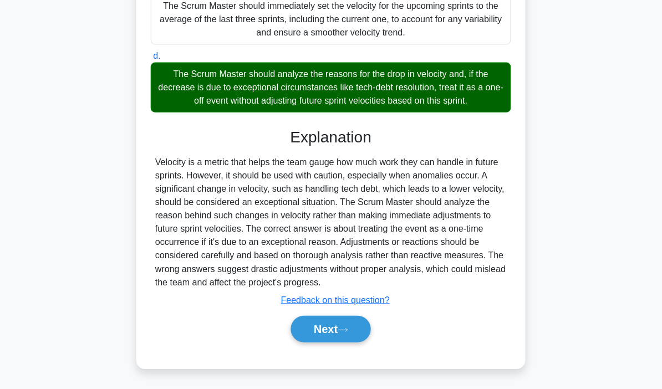
scroll to position [291, 0]
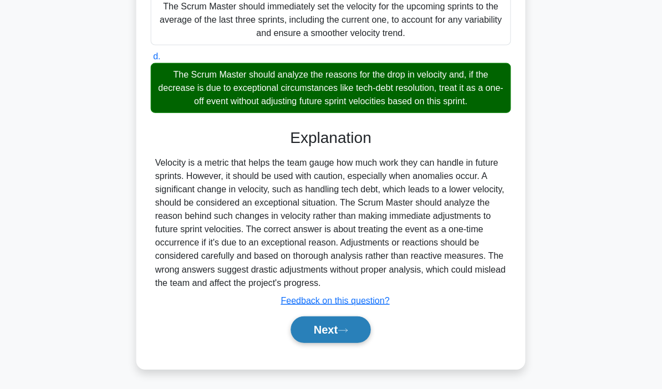
click at [348, 333] on icon at bounding box center [343, 330] width 10 height 6
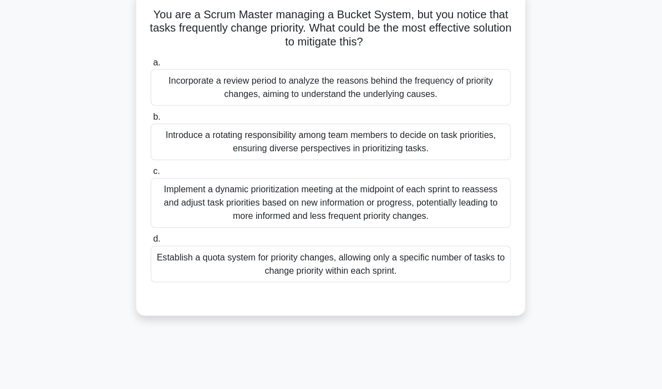
scroll to position [70, 0]
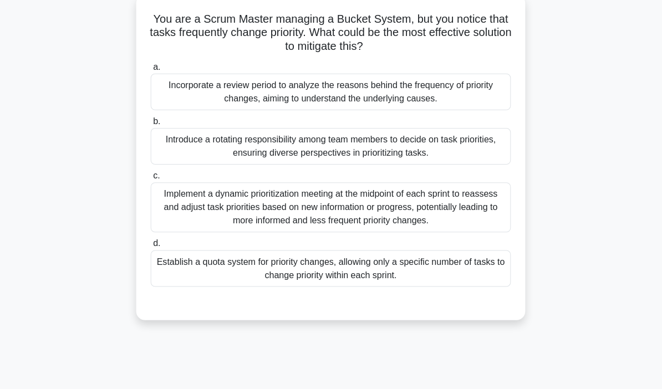
click at [586, 237] on div "You are a Scrum Master managing a Bucket System, but you notice that tasks freq…" at bounding box center [331, 164] width 532 height 338
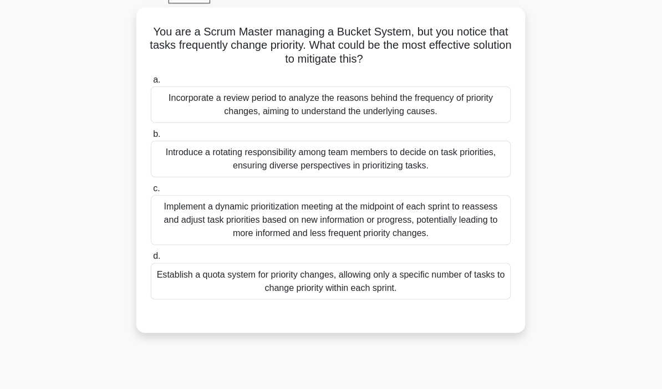
scroll to position [48, 0]
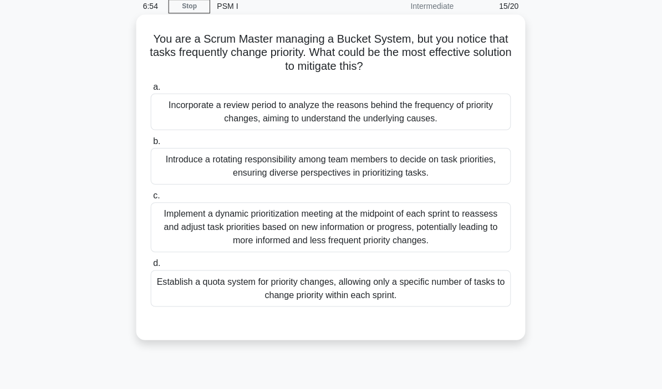
click at [489, 115] on div "Incorporate a review period to analyze the reasons behind the frequency of prio…" at bounding box center [330, 111] width 359 height 37
click at [151, 90] on input "a. Incorporate a review period to analyze the reasons behind the frequency of p…" at bounding box center [151, 86] width 0 height 7
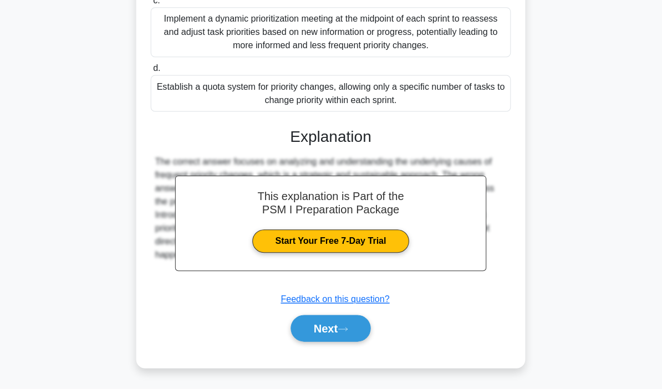
click at [348, 329] on icon at bounding box center [343, 330] width 10 height 6
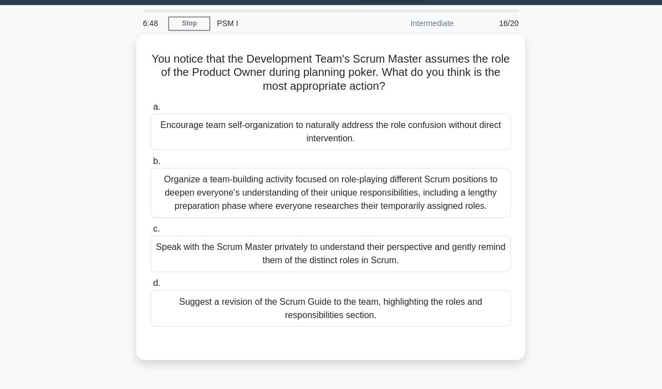
scroll to position [31, 0]
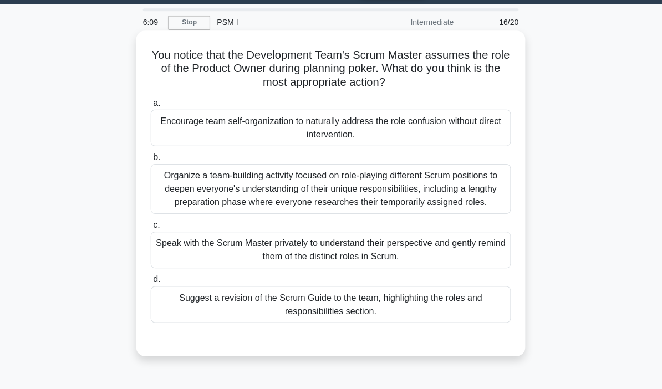
click at [479, 197] on div "Organize a team-building activity focused on role-playing different Scrum posit…" at bounding box center [330, 190] width 359 height 50
click at [151, 162] on input "b. Organize a team-building activity focused on role-playing different Scrum po…" at bounding box center [151, 158] width 0 height 7
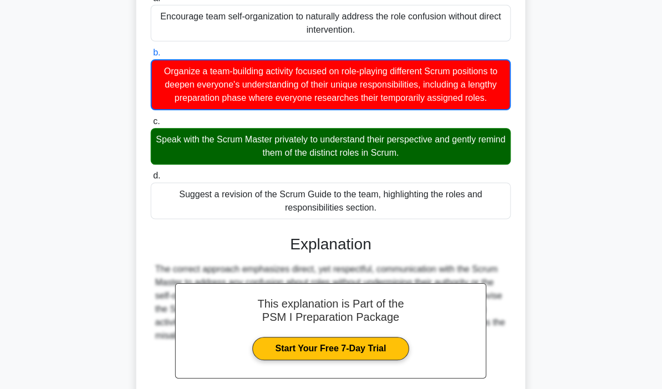
scroll to position [136, 0]
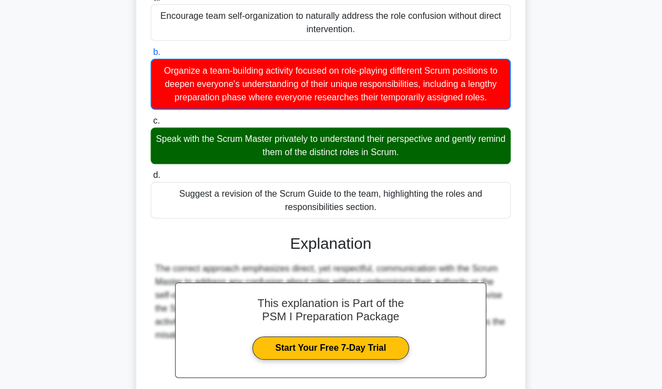
click at [341, 164] on div "Speak with the Scrum Master privately to understand their perspective and gentl…" at bounding box center [330, 146] width 359 height 37
click at [151, 125] on input "c. Speak with the Scrum Master privately to understand their perspective and ge…" at bounding box center [151, 121] width 0 height 7
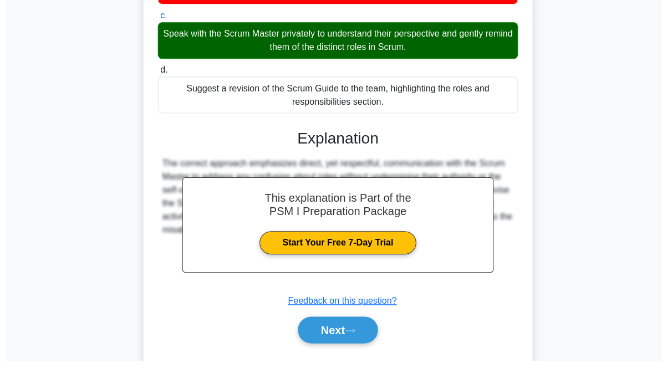
scroll to position [211, 0]
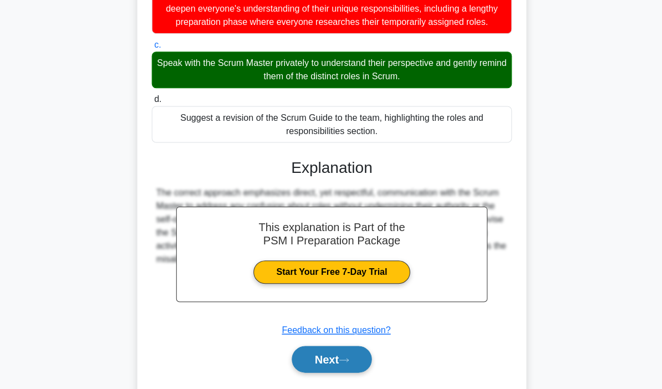
click at [353, 369] on button "Next" at bounding box center [330, 359] width 79 height 27
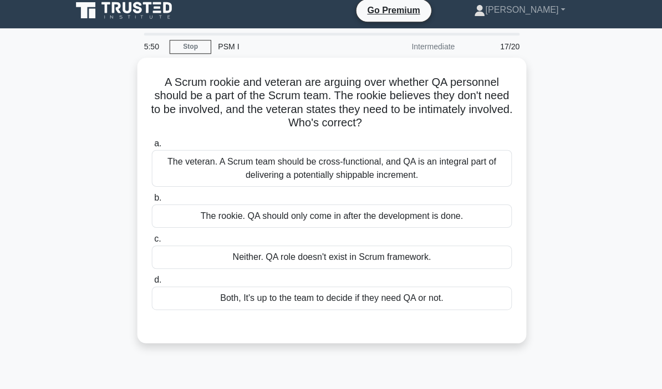
scroll to position [0, 0]
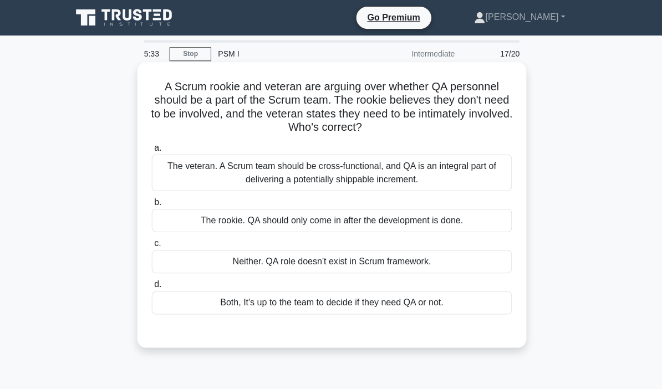
click at [495, 308] on div "Both, It's up to the team to decide if they need QA or not." at bounding box center [330, 302] width 359 height 23
click at [151, 288] on input "d. Both, It's up to the team to decide if they need QA or not." at bounding box center [151, 284] width 0 height 7
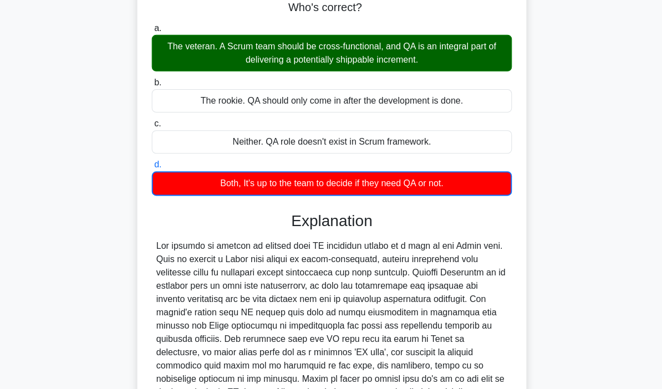
scroll to position [123, 0]
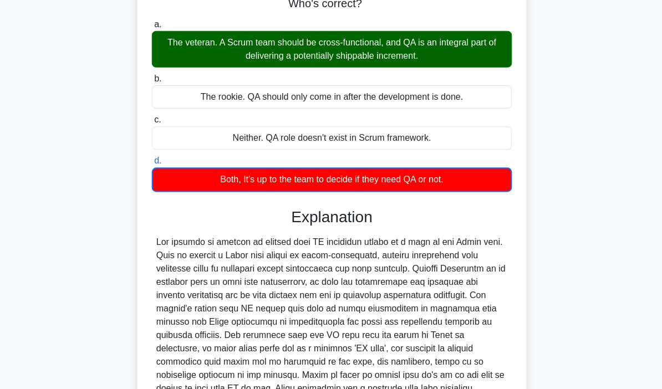
click at [337, 290] on div at bounding box center [331, 328] width 351 height 186
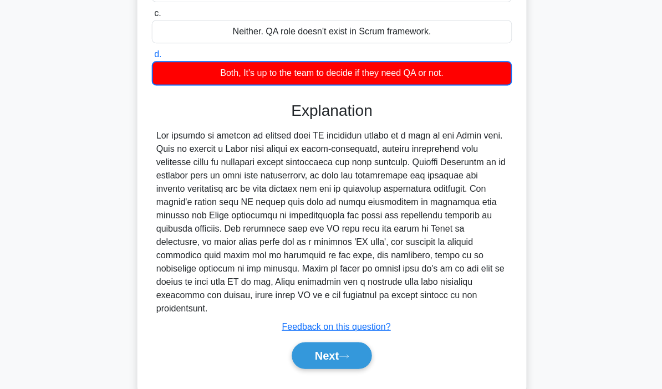
scroll to position [226, 0]
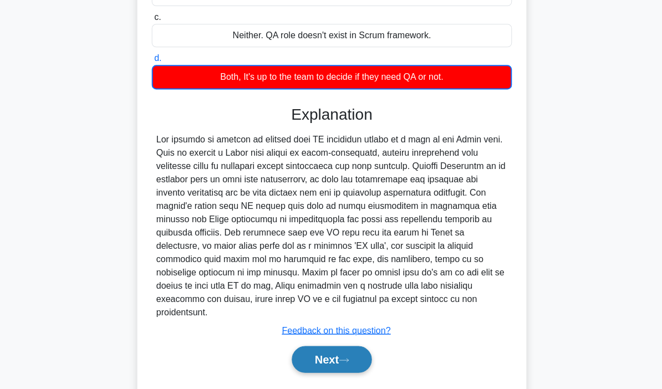
click at [348, 363] on icon at bounding box center [343, 360] width 10 height 6
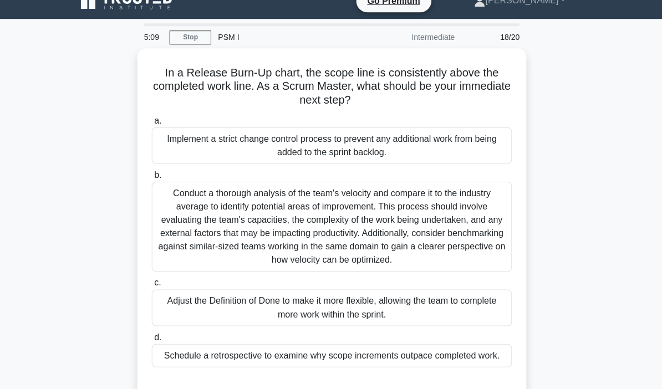
scroll to position [21, 0]
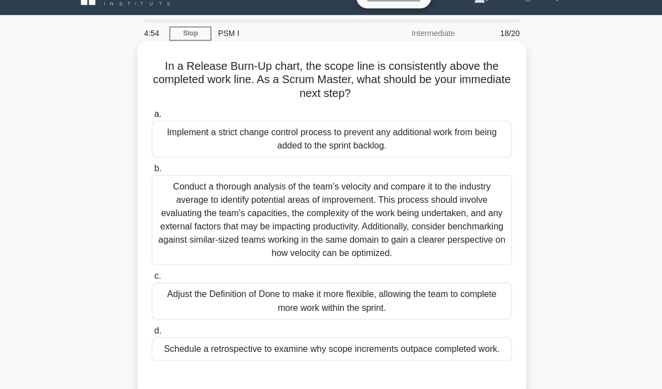
click at [452, 221] on div "Conduct a thorough analysis of the team's velocity and compare it to the indust…" at bounding box center [330, 220] width 359 height 90
click at [151, 172] on input "b. Conduct a thorough analysis of the team's velocity and compare it to the ind…" at bounding box center [151, 168] width 0 height 7
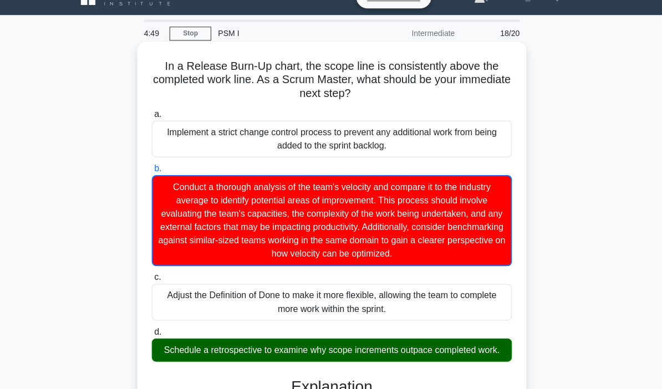
click at [441, 361] on div "Schedule a retrospective to examine why scope increments outpace completed work." at bounding box center [330, 349] width 359 height 23
click at [151, 335] on input "d. Schedule a retrospective to examine why scope increments outpace completed w…" at bounding box center [151, 331] width 0 height 7
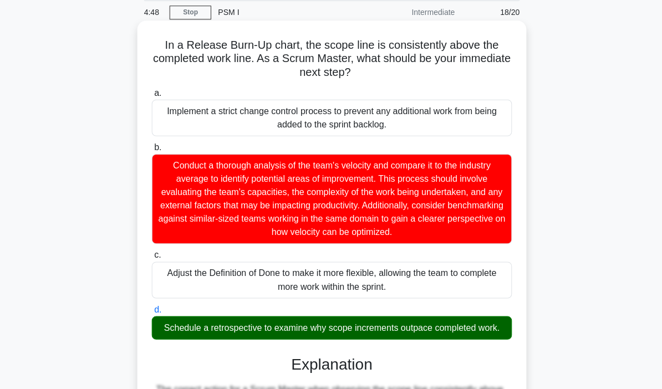
scroll to position [42, 0]
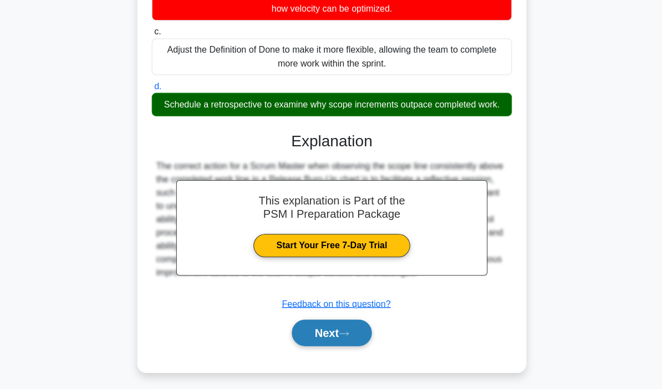
click at [349, 346] on button "Next" at bounding box center [330, 332] width 79 height 27
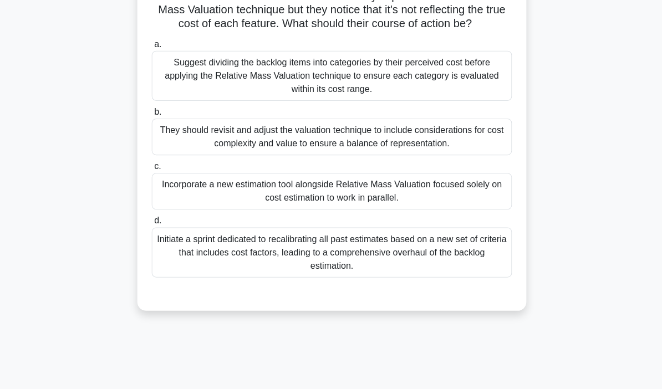
scroll to position [93, 0]
click at [547, 374] on div "3:11 Stop PSM I Intermediate 19/20 Scenario: The Scrum Team has successfully im…" at bounding box center [331, 224] width 532 height 555
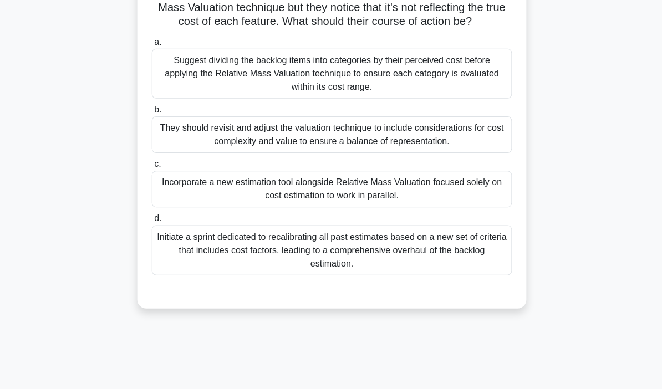
click at [452, 275] on div "Initiate a sprint dedicated to recalibrating all past estimates based on a new …" at bounding box center [330, 250] width 359 height 50
click at [151, 222] on input "d. Initiate a sprint dedicated to recalibrating all past estimates based on a n…" at bounding box center [151, 218] width 0 height 7
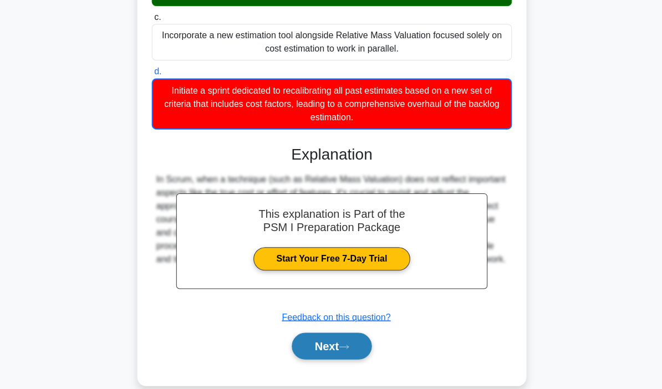
click at [345, 349] on icon at bounding box center [343, 346] width 10 height 6
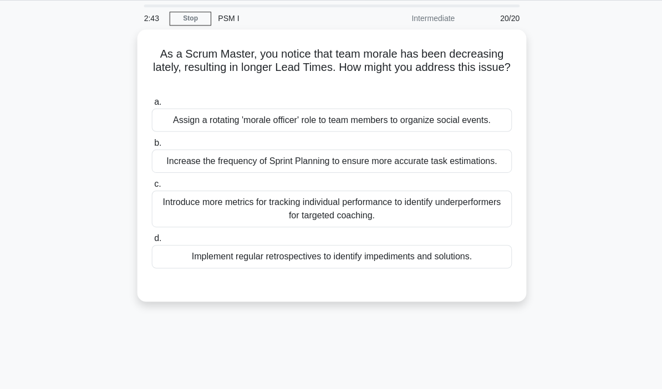
scroll to position [34, 0]
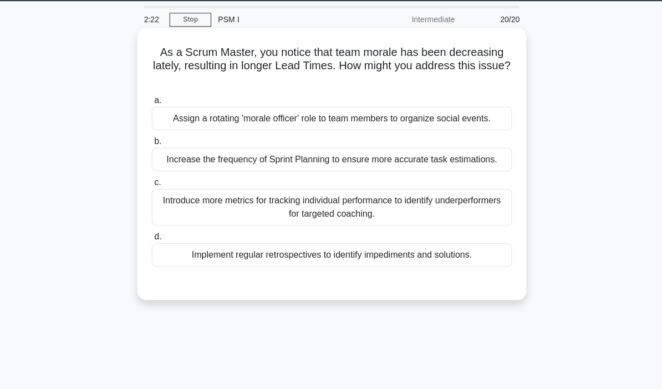
click at [473, 266] on div "Implement regular retrospectives to identify impediments and solutions." at bounding box center [330, 254] width 359 height 23
click at [151, 240] on input "d. Implement regular retrospectives to identify impediments and solutions." at bounding box center [151, 236] width 0 height 7
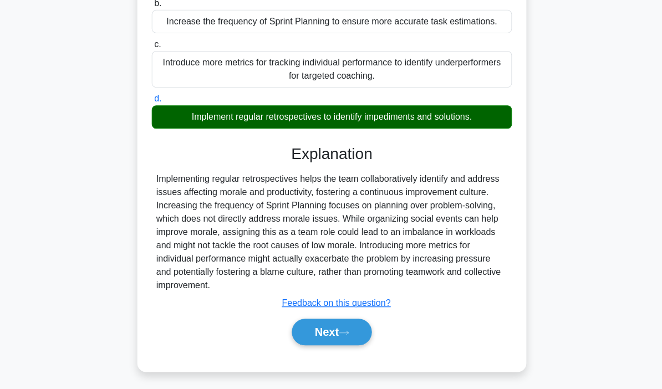
scroll to position [171, 0]
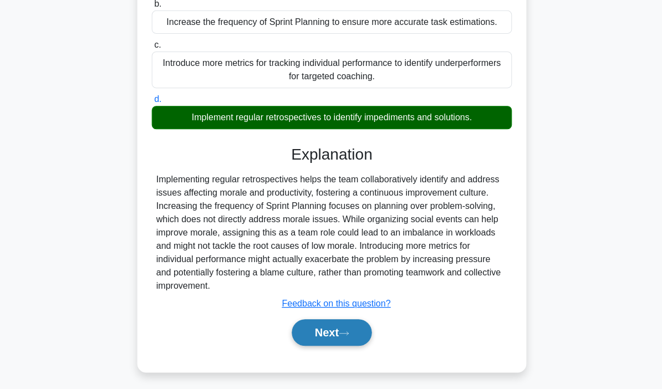
click at [353, 346] on button "Next" at bounding box center [330, 332] width 79 height 27
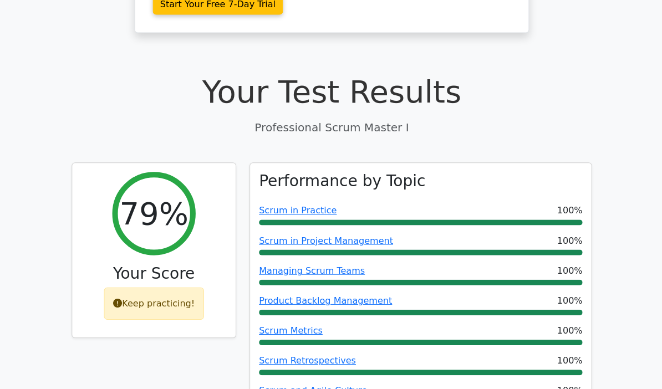
scroll to position [326, 0]
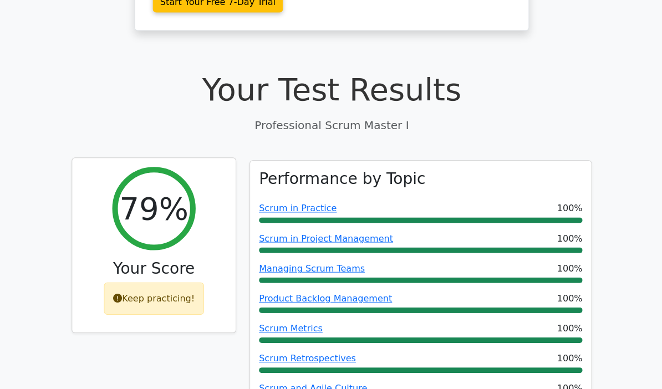
click at [176, 282] on div "Keep practicing!" at bounding box center [154, 298] width 100 height 32
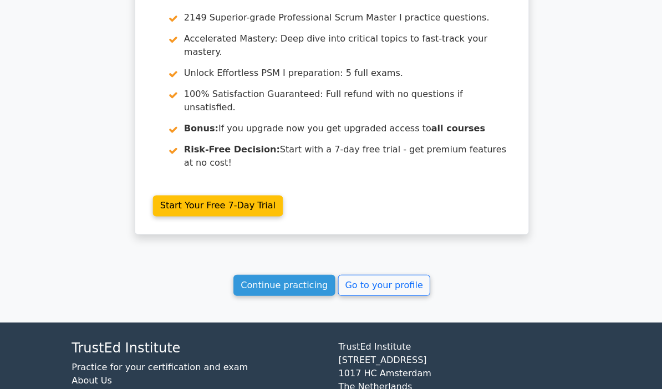
scroll to position [2317, 0]
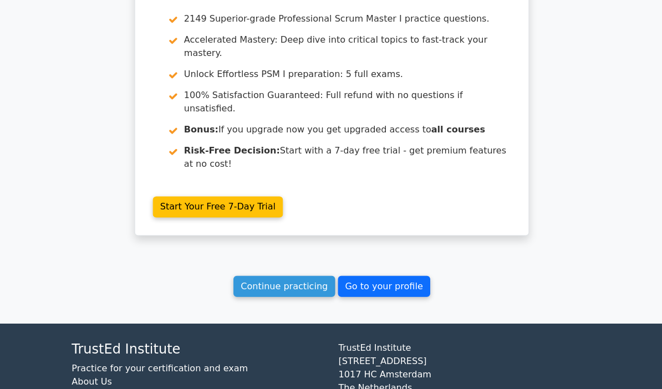
click at [379, 276] on link "Go to your profile" at bounding box center [383, 286] width 92 height 21
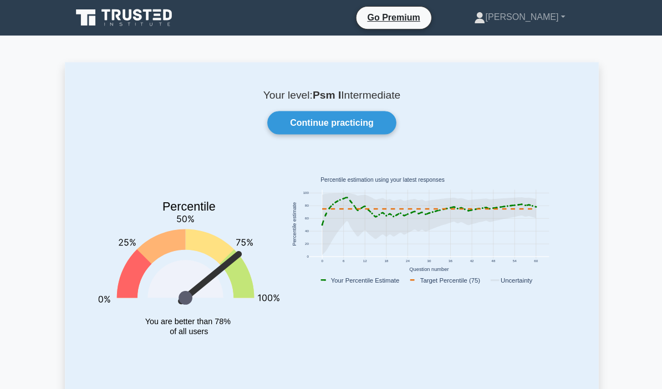
click at [394, 283] on rect at bounding box center [363, 279] width 88 height 9
click at [515, 283] on rect at bounding box center [512, 279] width 49 height 9
click at [512, 283] on rect at bounding box center [512, 279] width 49 height 9
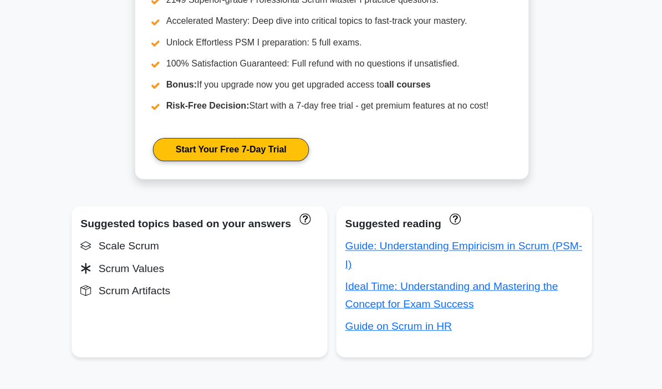
scroll to position [537, 0]
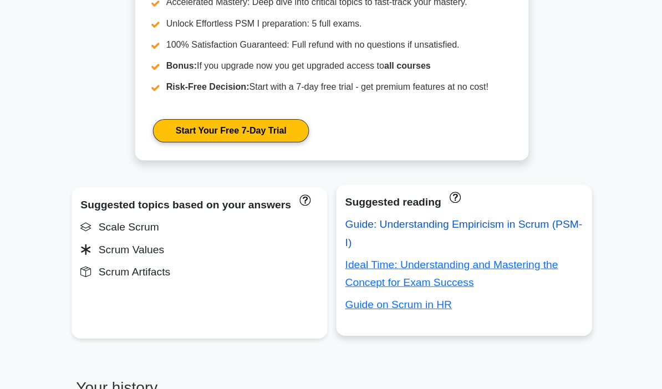
click at [408, 247] on link "Guide: Understanding Empiricism in Scrum (PSM-I)" at bounding box center [462, 232] width 237 height 29
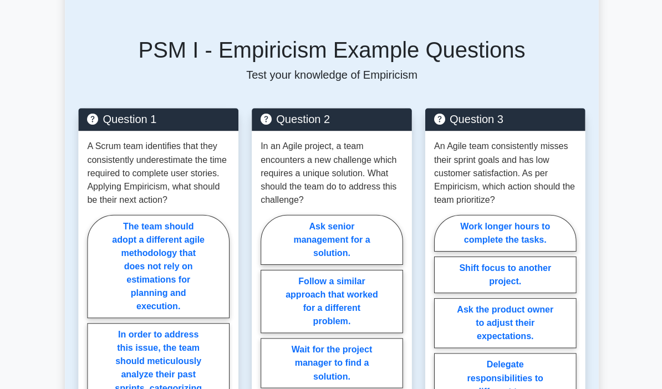
scroll to position [394, 0]
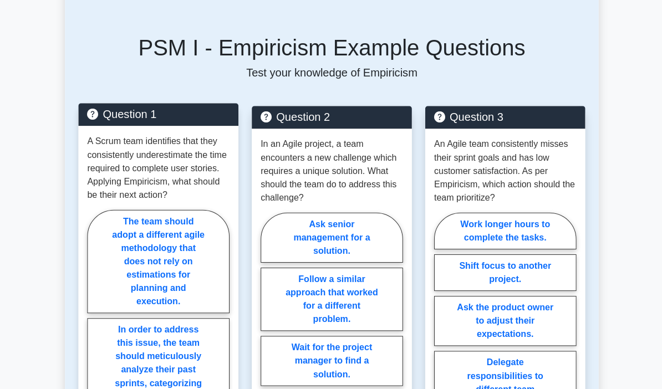
click at [125, 148] on p "A Scrum team identifies that they consistently underestimate the time required …" at bounding box center [158, 168] width 142 height 67
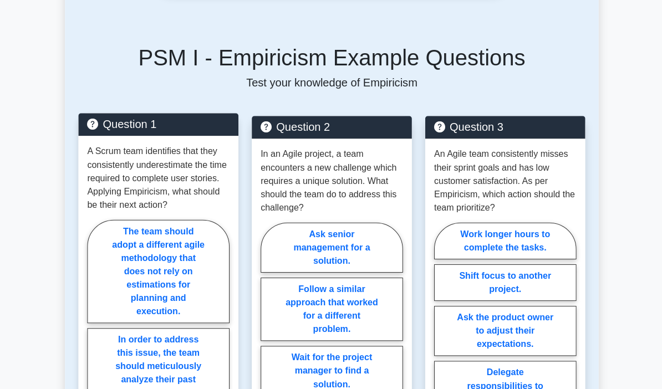
click at [182, 199] on p "A Scrum team identifies that they consistently underestimate the time required …" at bounding box center [158, 178] width 142 height 67
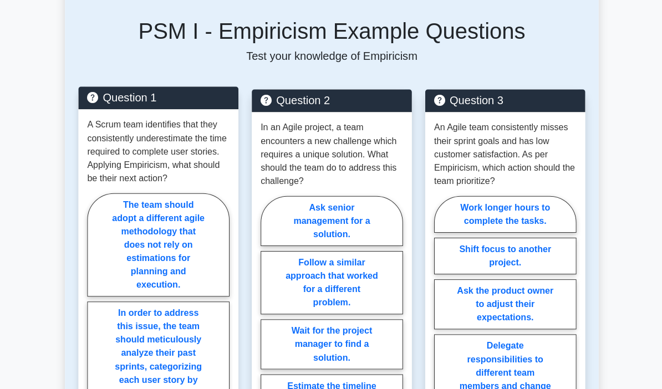
scroll to position [416, 0]
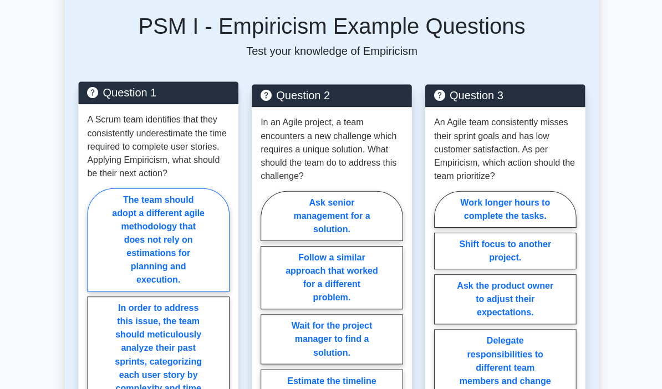
click at [212, 221] on label "The team should adopt a different agile methodology that does not rely on estim…" at bounding box center [158, 239] width 142 height 103
radio input "true"
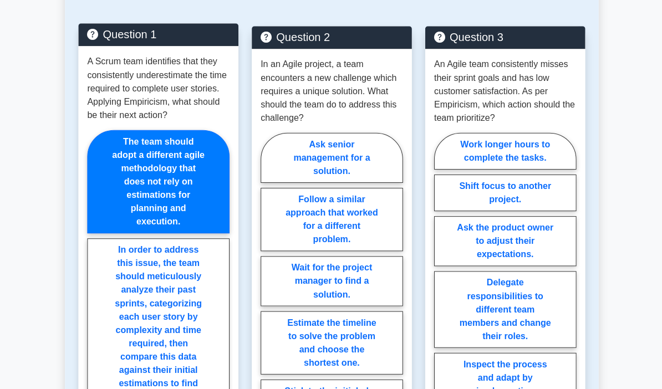
scroll to position [473, 0]
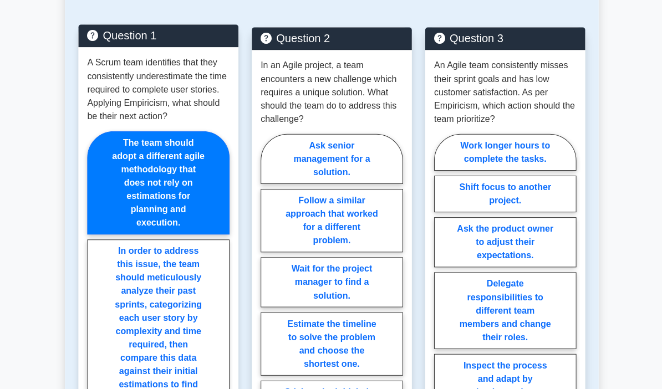
click at [181, 66] on p "A Scrum team identifies that they consistently underestimate the time required …" at bounding box center [158, 89] width 142 height 67
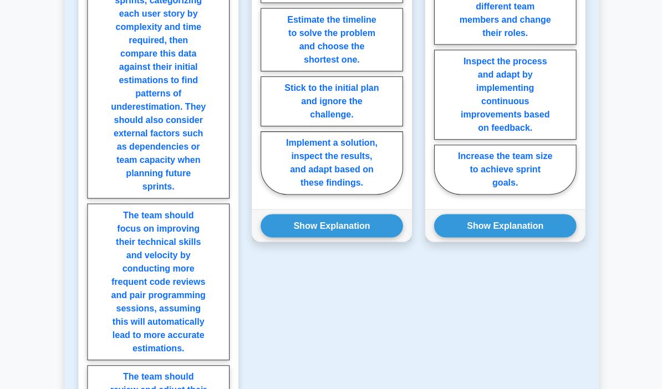
scroll to position [777, 0]
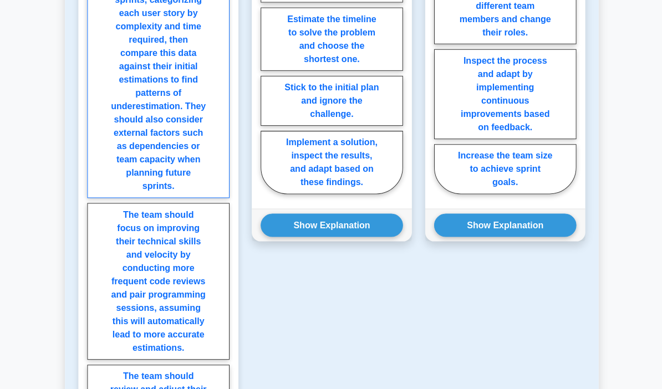
click at [120, 186] on label "In order to address this issue, the team should meticulously analyze their past…" at bounding box center [158, 66] width 142 height 263
click at [94, 174] on input "In order to address this issue, the team should meticulously analyze their past…" at bounding box center [90, 170] width 7 height 7
radio input "true"
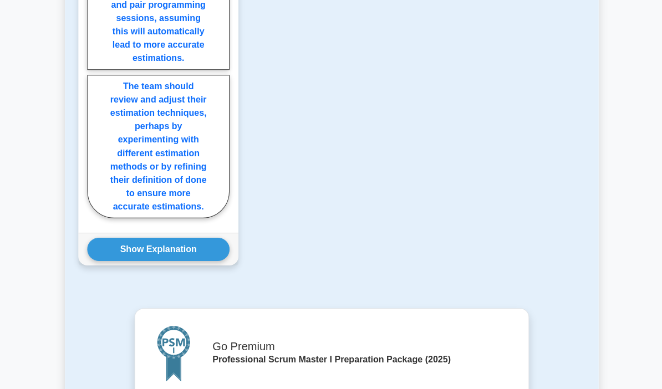
scroll to position [1079, 0]
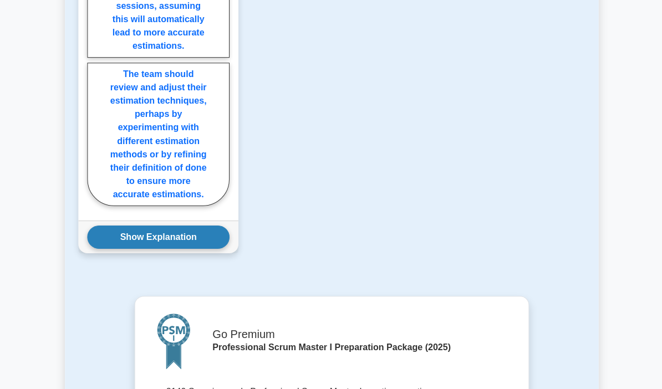
click at [189, 248] on button "Show Explanation" at bounding box center [158, 236] width 142 height 23
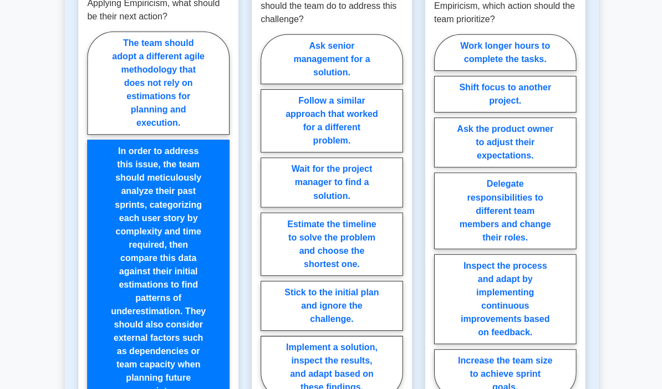
scroll to position [574, 0]
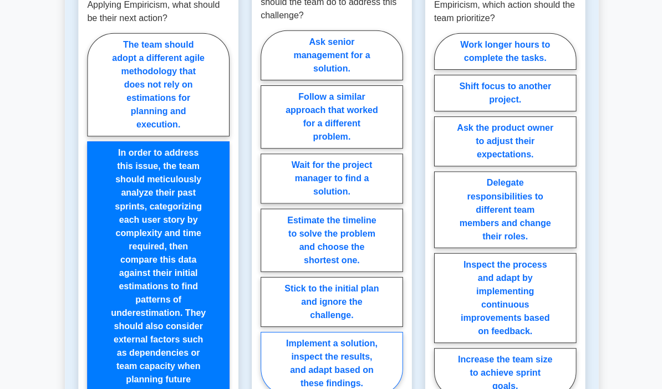
click at [302, 359] on label "Implement a solution, inspect the results, and adapt based on these findings." at bounding box center [331, 363] width 142 height 63
click at [267, 220] on input "Implement a solution, inspect the results, and adapt based on these findings." at bounding box center [263, 215] width 7 height 7
radio input "true"
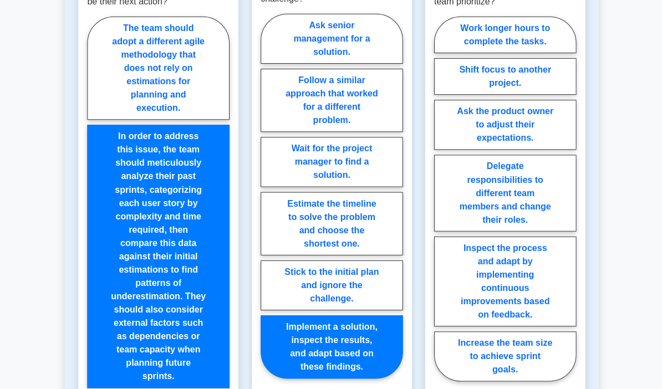
scroll to position [606, 0]
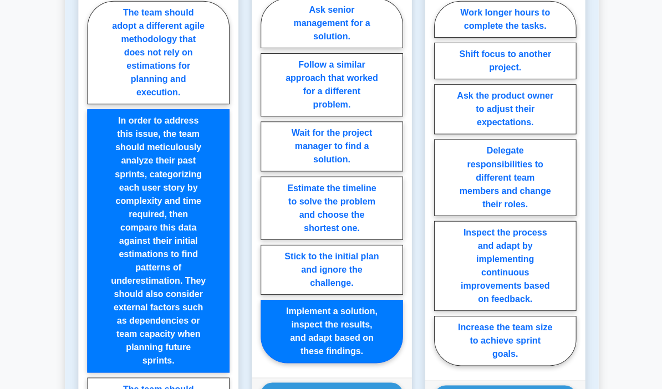
click at [317, 389] on button "Show Explanation" at bounding box center [331, 393] width 142 height 23
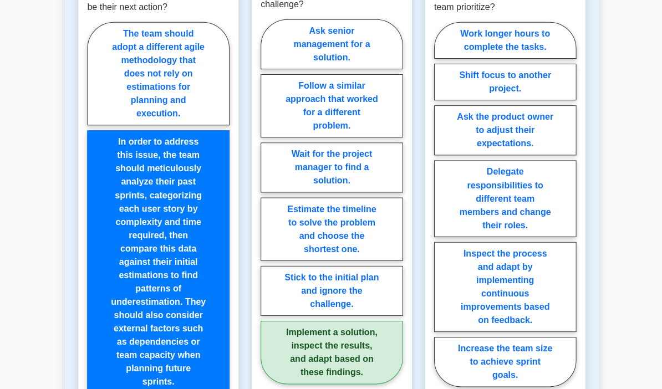
scroll to position [588, 0]
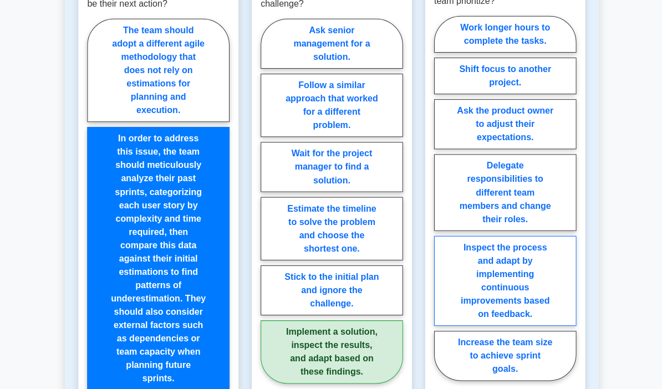
click at [469, 300] on label "Inspect the process and adapt by implementing continuous improvements based on …" at bounding box center [504, 281] width 142 height 90
click at [440, 205] on input "Inspect the process and adapt by implementing continuous improvements based on …" at bounding box center [436, 201] width 7 height 7
radio input "true"
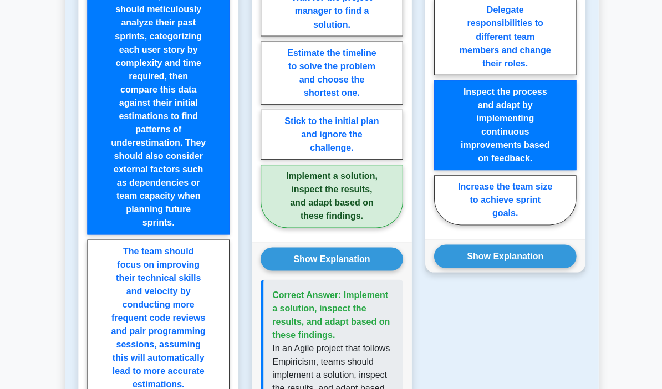
scroll to position [745, 0]
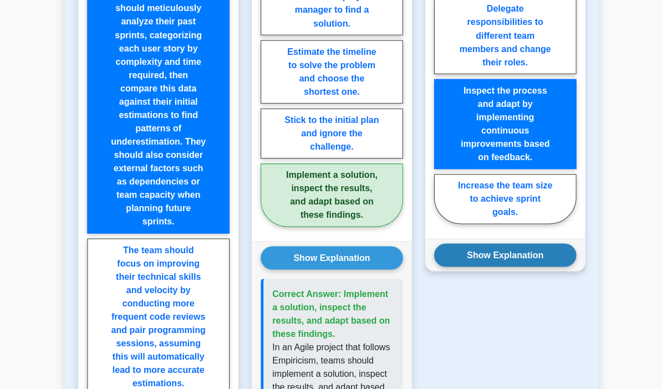
click at [483, 266] on button "Show Explanation" at bounding box center [504, 254] width 142 height 23
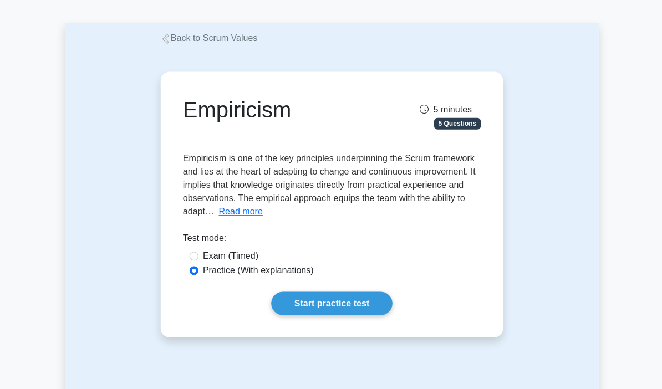
scroll to position [39, 0]
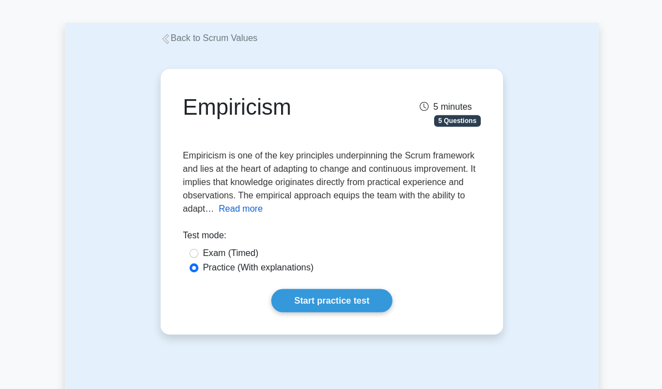
click at [262, 214] on button "Read more" at bounding box center [241, 208] width 44 height 13
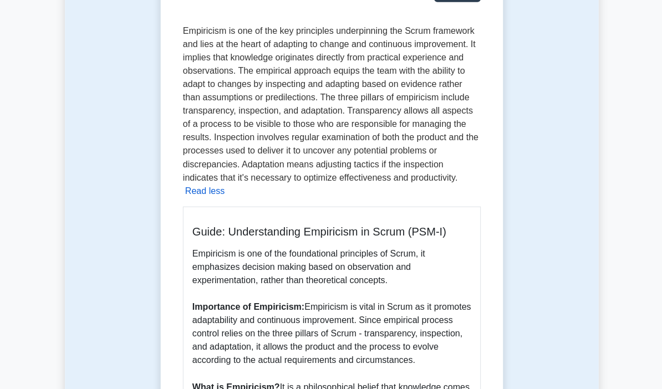
scroll to position [128, 0]
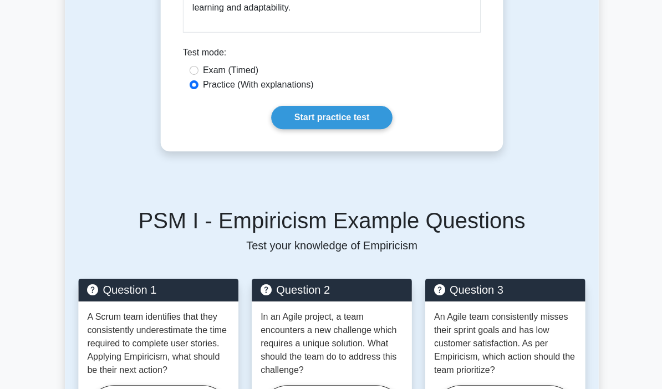
scroll to position [788, 0]
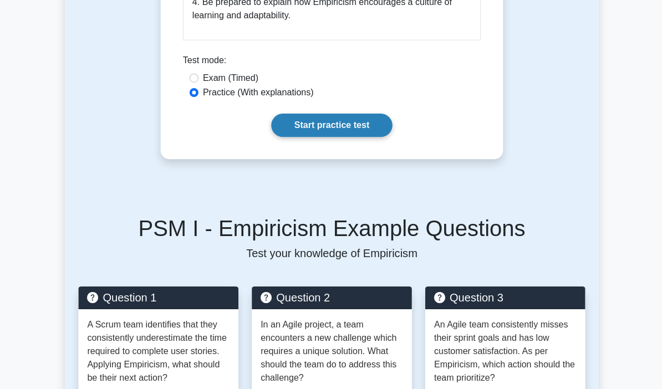
click at [344, 137] on link "Start practice test" at bounding box center [331, 125] width 120 height 23
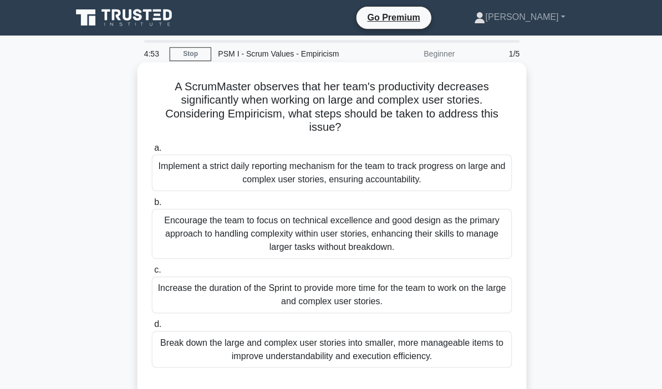
click at [371, 111] on h5 "A ScrumMaster observes that her team's productivity decreases significantly whe…" at bounding box center [331, 107] width 362 height 54
click at [377, 114] on h5 "A ScrumMaster observes that her team's productivity decreases significantly whe…" at bounding box center [331, 107] width 362 height 54
click at [400, 107] on h5 "A ScrumMaster observes that her team's productivity decreases significantly whe…" at bounding box center [331, 107] width 362 height 54
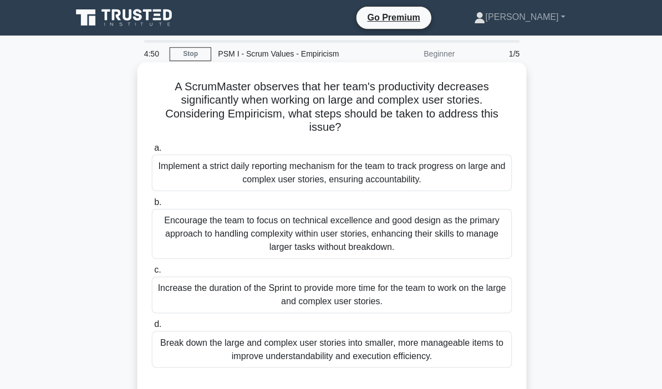
click at [458, 105] on h5 "A ScrumMaster observes that her team's productivity decreases significantly whe…" at bounding box center [331, 107] width 362 height 54
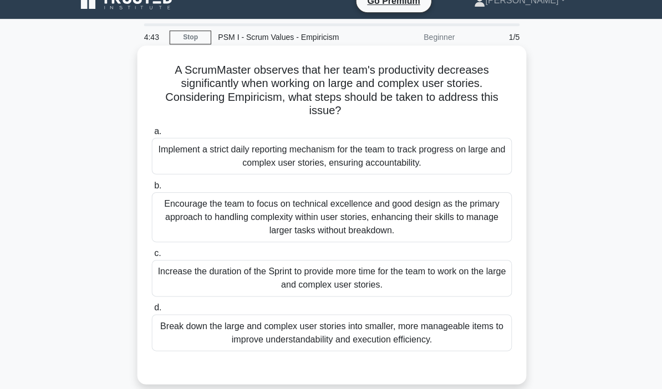
scroll to position [34, 0]
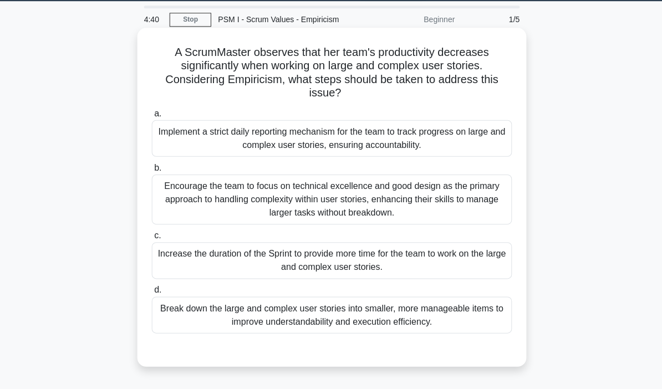
click at [362, 319] on div "Break down the large and complex user stories into smaller, more manageable ite…" at bounding box center [330, 314] width 359 height 37
click at [151, 293] on input "d. Break down the large and complex user stories into smaller, more manageable …" at bounding box center [151, 289] width 0 height 7
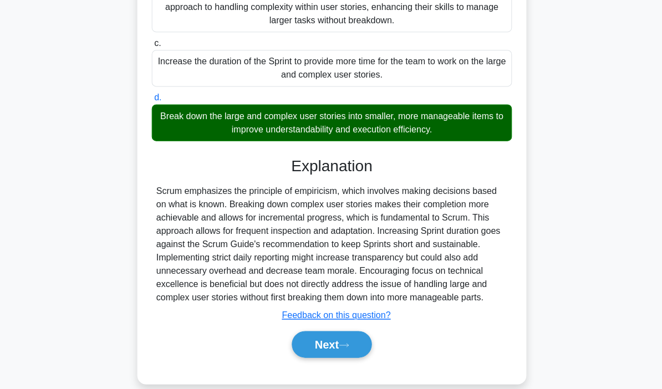
scroll to position [225, 0]
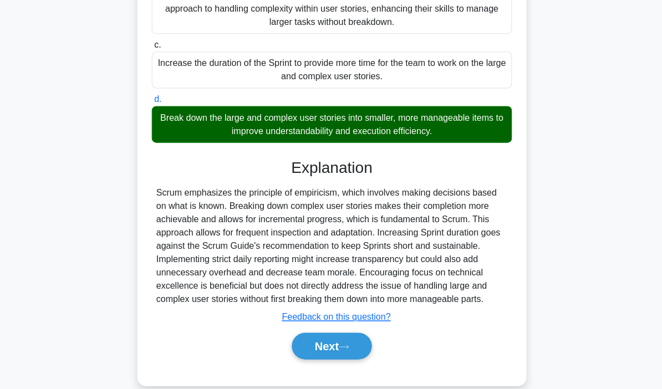
click at [328, 359] on button "Next" at bounding box center [330, 345] width 79 height 27
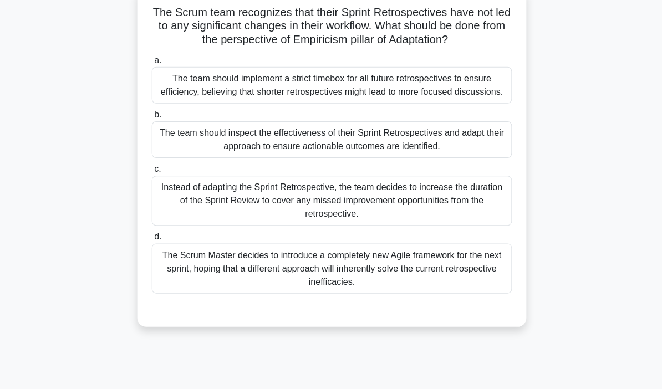
scroll to position [78, 0]
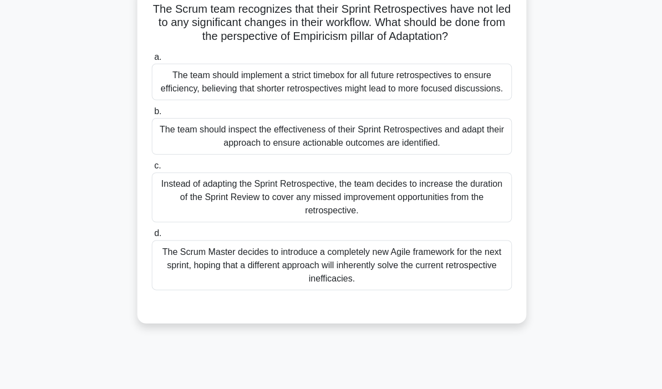
click at [370, 290] on div "The Scrum Master decides to introduce a completely new Agile framework for the …" at bounding box center [330, 265] width 359 height 50
click at [151, 237] on input "d. The Scrum Master decides to introduce a completely new Agile framework for t…" at bounding box center [151, 233] width 0 height 7
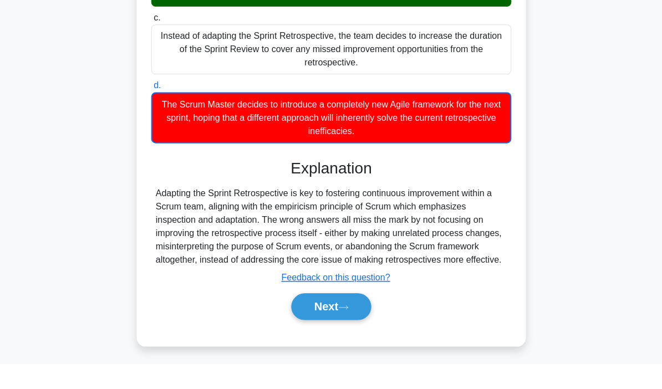
scroll to position [199, 0]
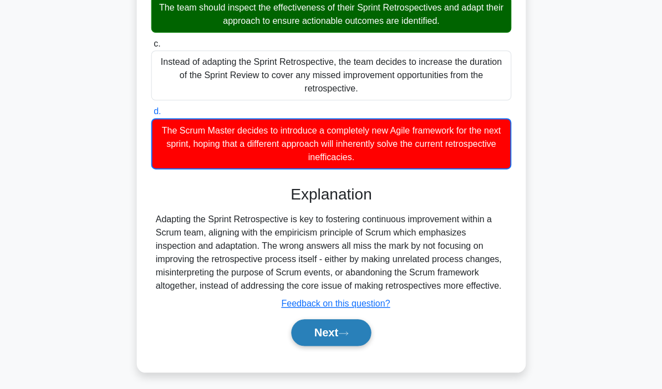
click at [345, 346] on button "Next" at bounding box center [330, 332] width 79 height 27
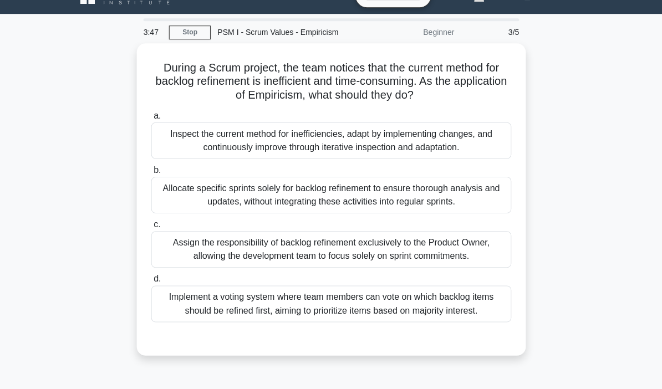
scroll to position [24, 0]
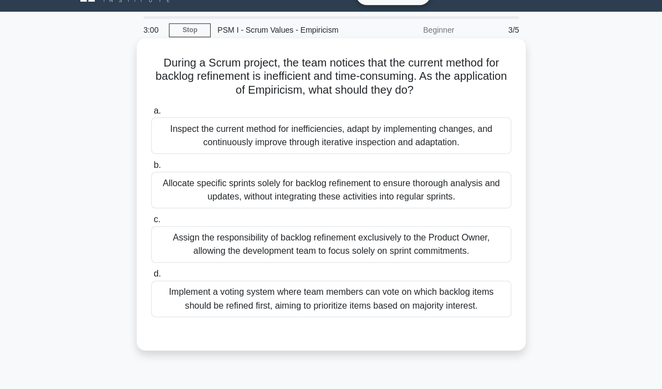
click at [418, 154] on div "Inspect the current method for inefficiencies, adapt by implementing changes, a…" at bounding box center [330, 135] width 359 height 37
click at [151, 114] on input "a. Inspect the current method for inefficiencies, adapt by implementing changes…" at bounding box center [151, 110] width 0 height 7
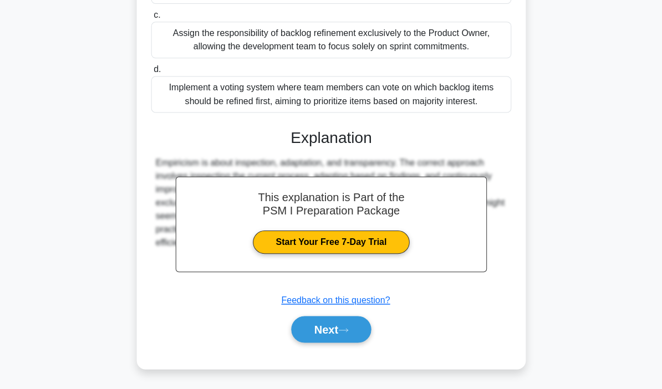
click at [342, 333] on icon at bounding box center [343, 330] width 10 height 6
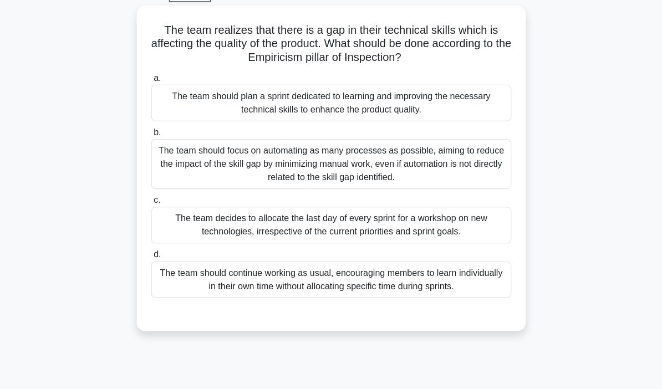
scroll to position [76, 0]
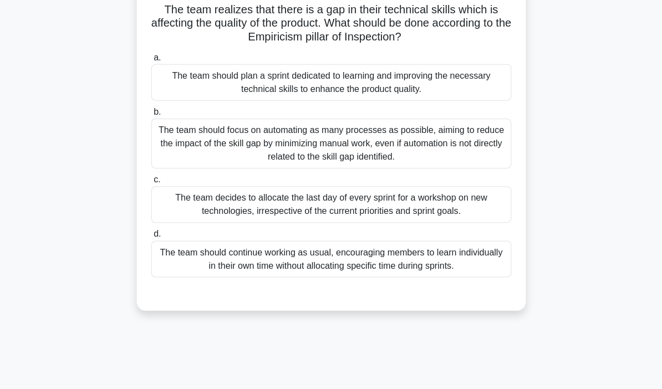
click at [450, 86] on div "The team should plan a sprint dedicated to learning and improving the necessary…" at bounding box center [330, 83] width 359 height 37
click at [151, 62] on input "a. The team should plan a sprint dedicated to learning and improving the necess…" at bounding box center [151, 58] width 0 height 7
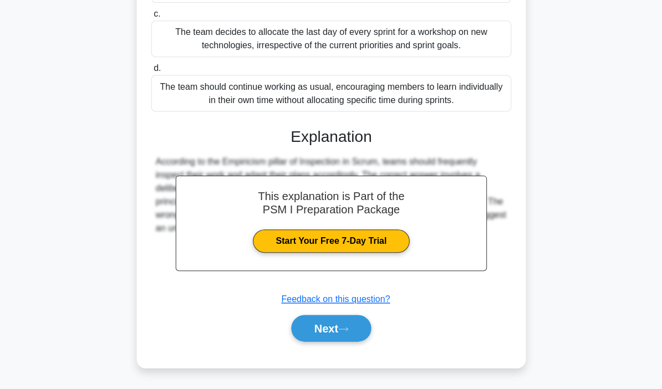
click at [347, 332] on icon at bounding box center [343, 330] width 10 height 6
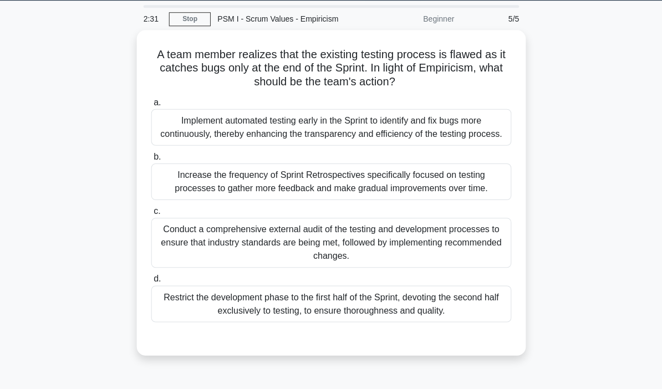
scroll to position [54, 0]
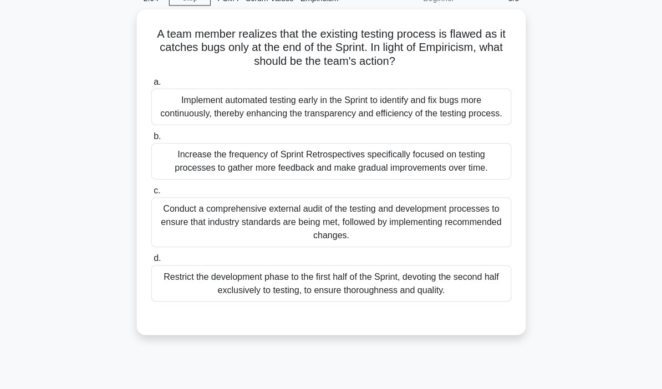
click at [559, 301] on div "A team member realizes that the existing testing process is flawed as it catche…" at bounding box center [331, 180] width 532 height 338
click at [566, 318] on div "A team member realizes that the existing testing process is flawed as it catche…" at bounding box center [331, 180] width 532 height 338
click at [556, 300] on div "A team member realizes that the existing testing process is flawed as it catche…" at bounding box center [331, 180] width 532 height 338
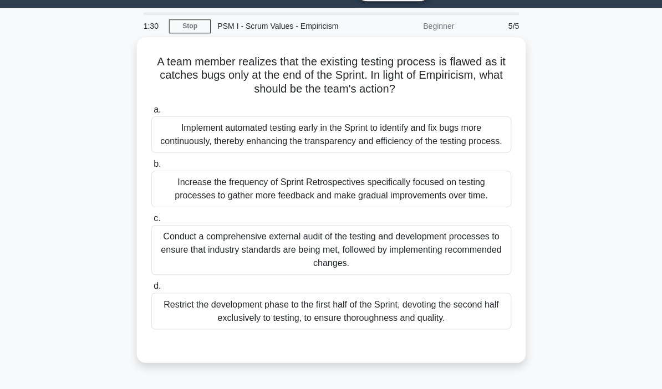
scroll to position [27, 0]
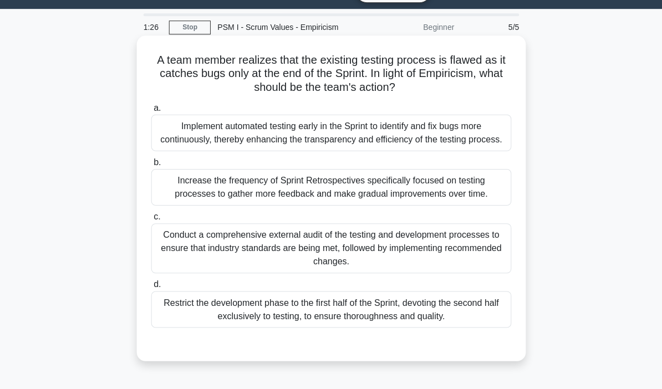
click at [493, 151] on div "Implement automated testing early in the Sprint to identify and fix bugs more c…" at bounding box center [330, 132] width 359 height 37
click at [151, 111] on input "a. Implement automated testing early in the Sprint to identify and fix bugs mor…" at bounding box center [151, 107] width 0 height 7
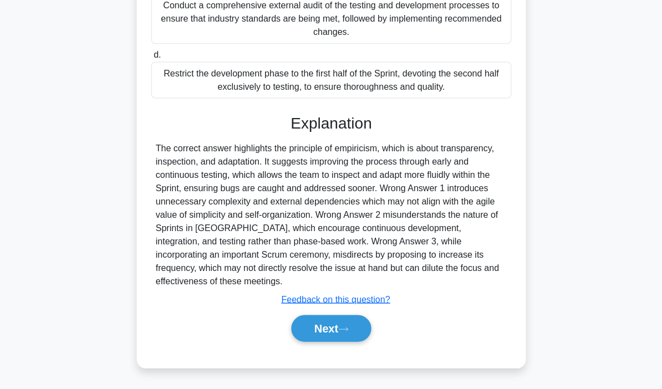
scroll to position [295, 0]
click at [348, 331] on icon at bounding box center [343, 329] width 9 height 3
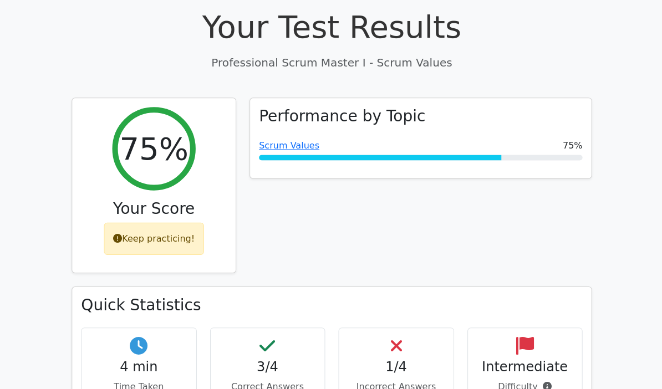
scroll to position [425, 0]
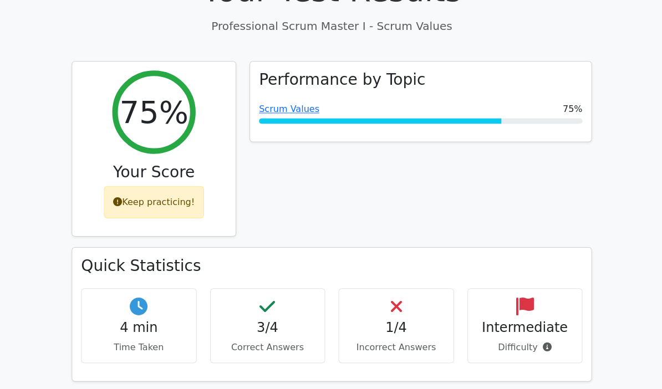
click at [544, 342] on icon at bounding box center [545, 346] width 9 height 9
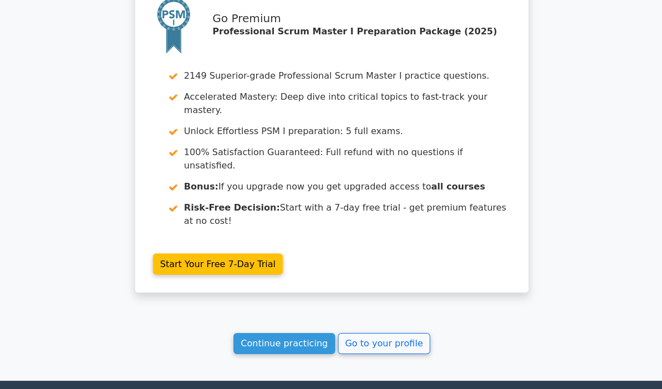
scroll to position [1636, 0]
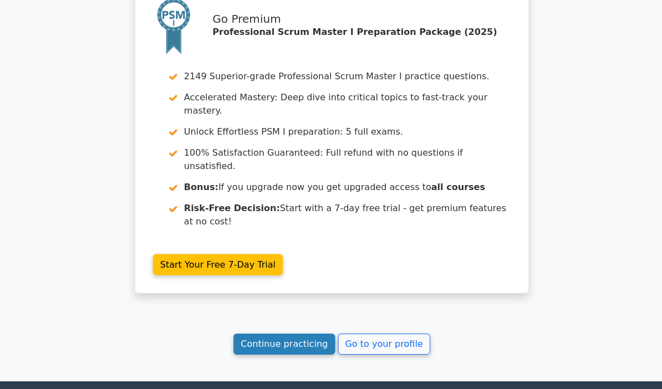
click at [314, 333] on link "Continue practicing" at bounding box center [284, 343] width 102 height 21
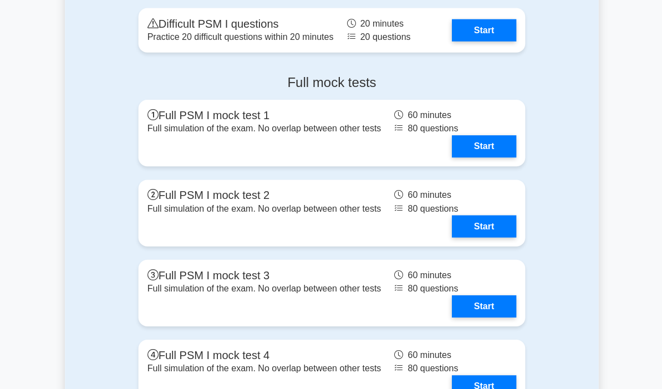
scroll to position [3428, 0]
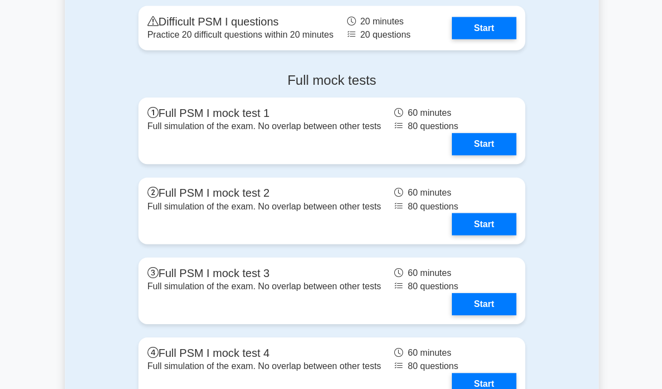
click at [562, 331] on div "Full mock tests Full PSM I mock test 1 Full simulation of the exam. No overlap …" at bounding box center [331, 280] width 532 height 433
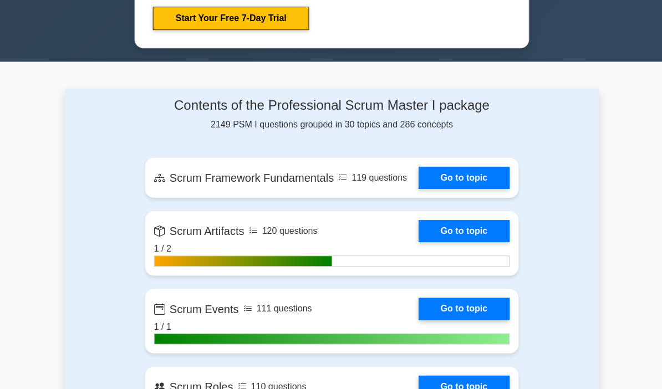
scroll to position [686, 0]
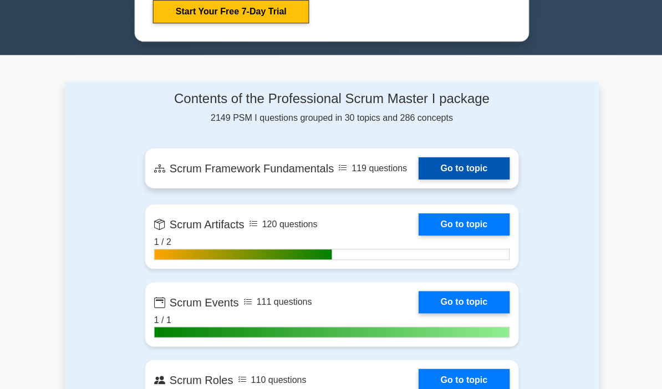
click at [476, 179] on link "Go to topic" at bounding box center [463, 168] width 91 height 22
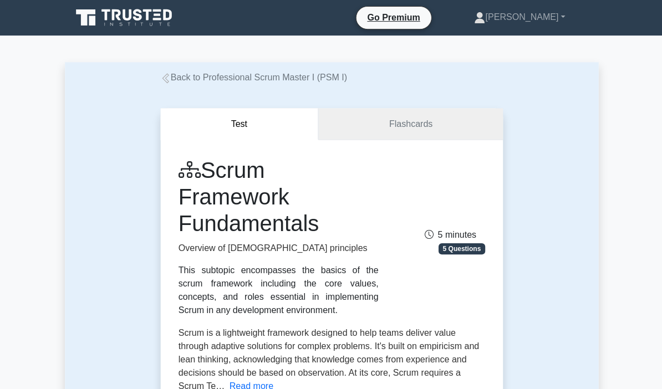
click at [415, 128] on link "Flashcards" at bounding box center [410, 124] width 184 height 32
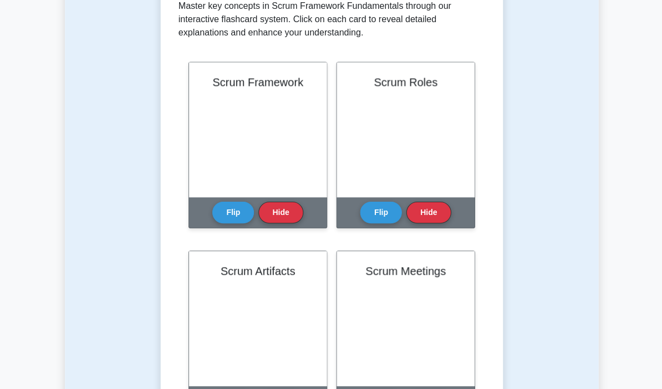
scroll to position [237, 0]
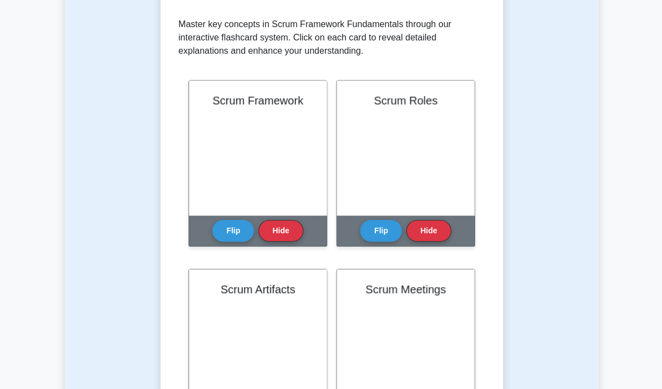
click at [235, 232] on button "Flip" at bounding box center [233, 231] width 42 height 22
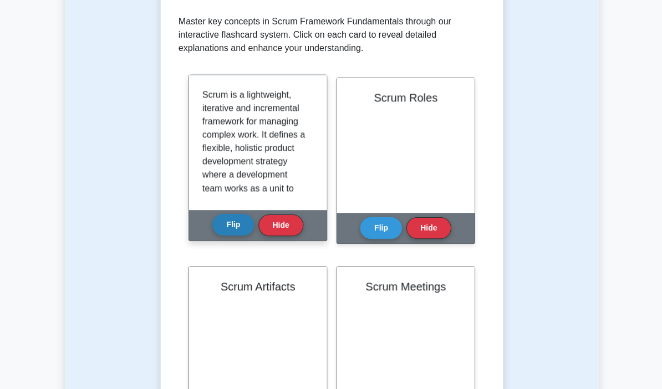
click at [238, 225] on button "Flip" at bounding box center [233, 225] width 42 height 22
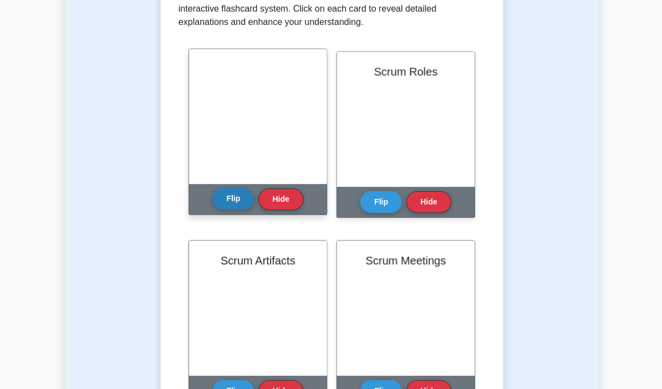
scroll to position [265, 0]
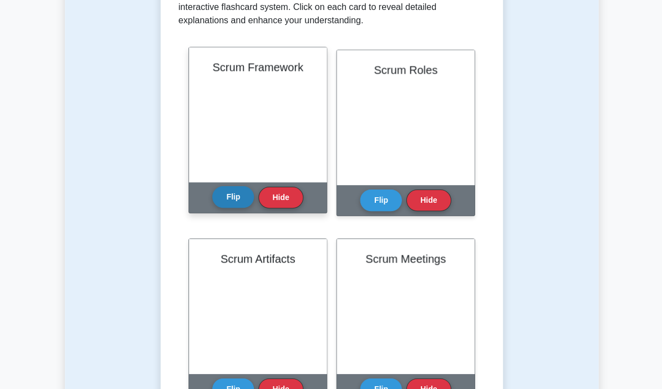
click at [230, 204] on button "Flip" at bounding box center [233, 197] width 42 height 22
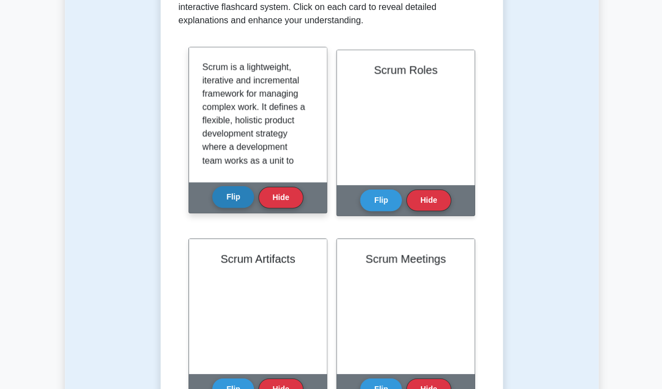
click at [234, 193] on button "Flip" at bounding box center [233, 197] width 42 height 22
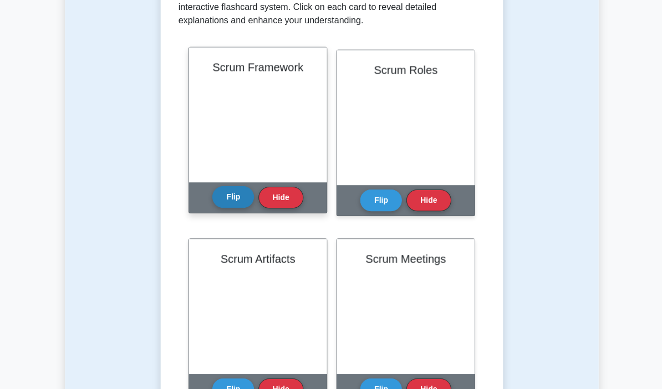
click at [277, 199] on button "Hide" at bounding box center [280, 197] width 44 height 22
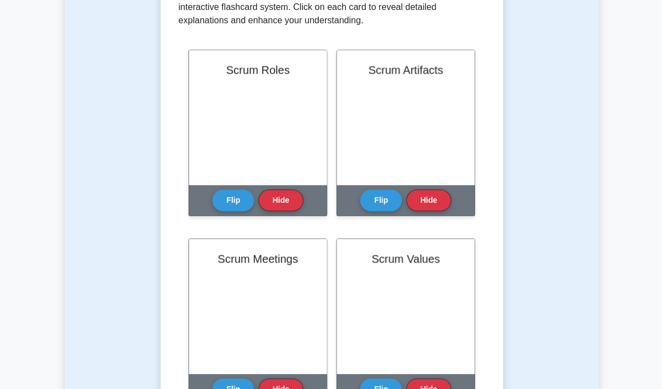
click at [276, 200] on button "Hide" at bounding box center [280, 200] width 44 height 22
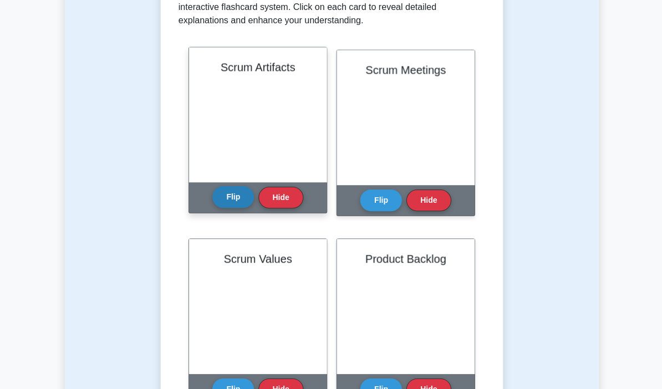
click at [236, 202] on button "Flip" at bounding box center [233, 197] width 42 height 22
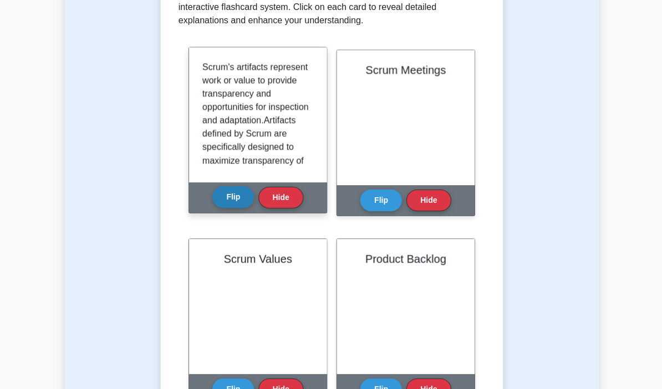
click at [235, 201] on button "Flip" at bounding box center [233, 197] width 42 height 22
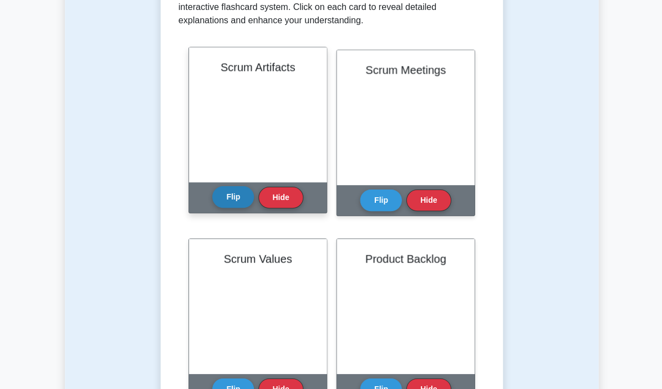
click at [226, 201] on button "Flip" at bounding box center [233, 197] width 42 height 22
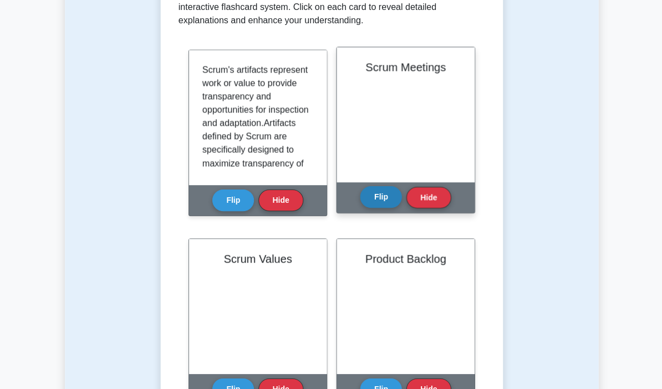
click at [377, 200] on button "Flip" at bounding box center [380, 197] width 42 height 22
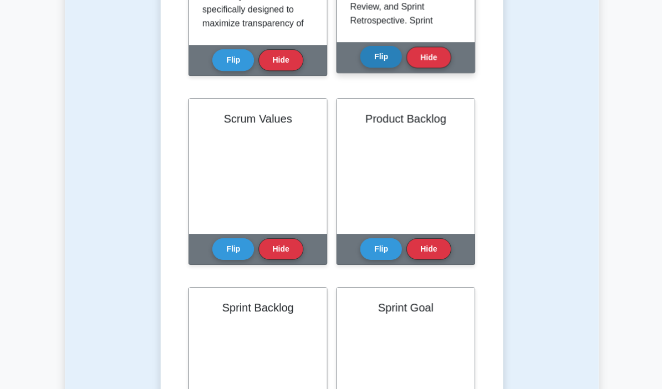
scroll to position [410, 0]
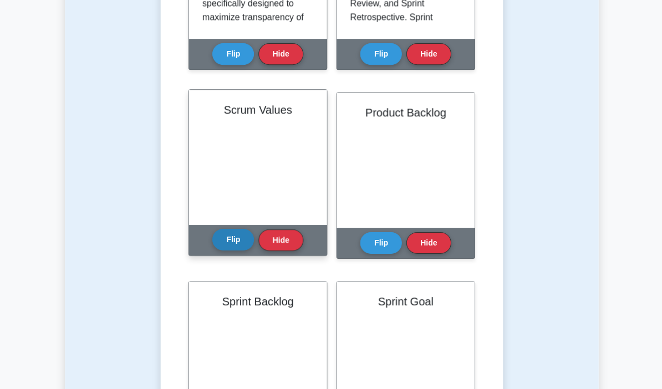
click at [229, 242] on button "Flip" at bounding box center [233, 240] width 42 height 22
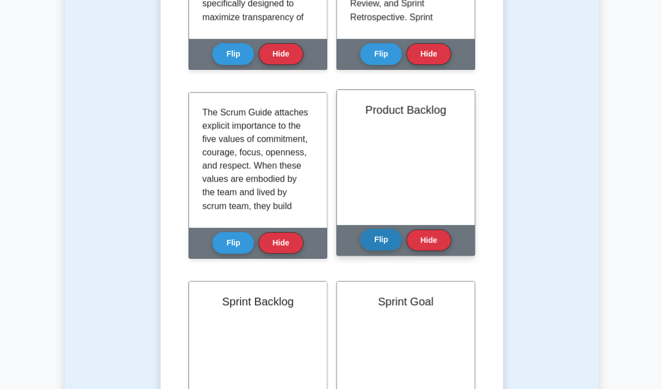
click at [367, 246] on button "Flip" at bounding box center [380, 240] width 42 height 22
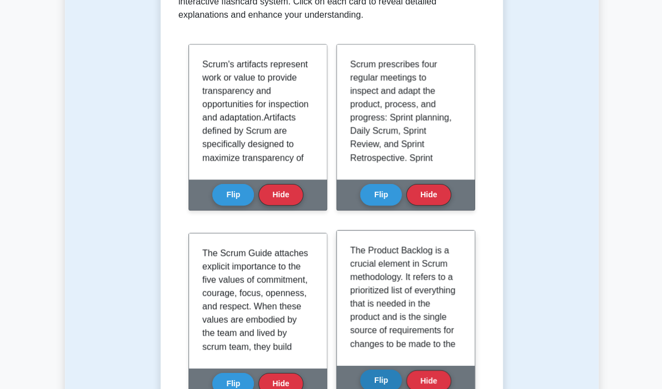
scroll to position [0, 0]
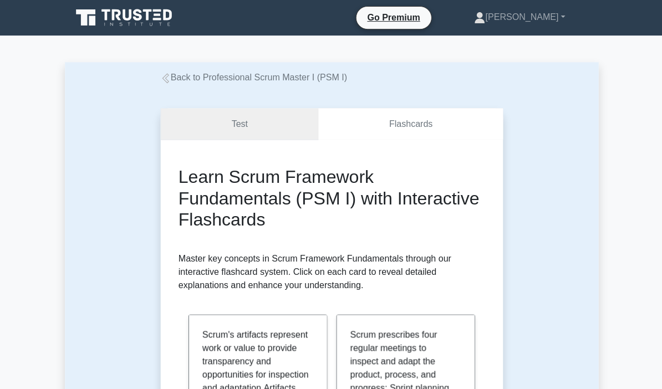
click at [262, 124] on link "Test" at bounding box center [239, 124] width 158 height 32
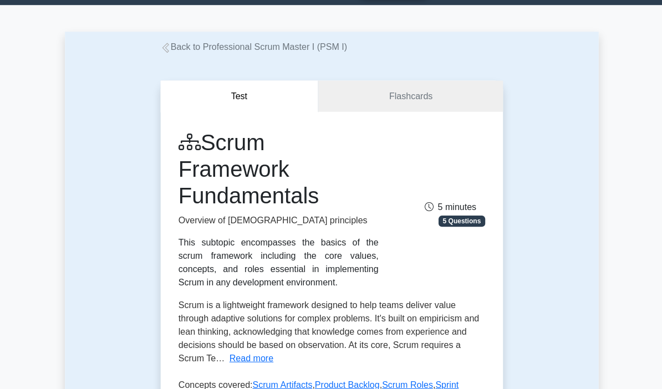
scroll to position [114, 0]
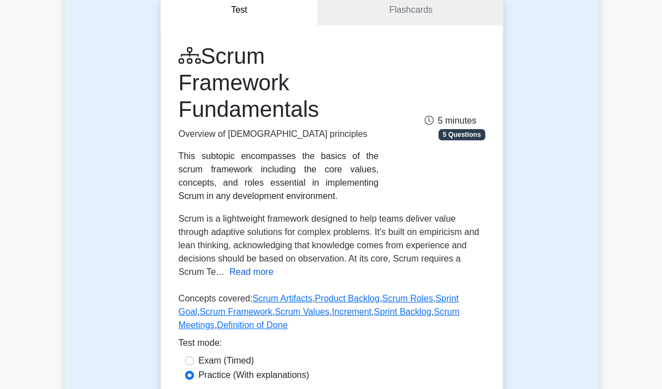
click at [273, 278] on button "Read more" at bounding box center [251, 271] width 44 height 13
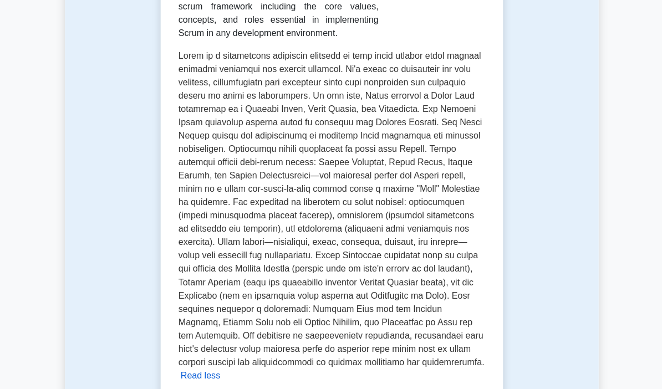
scroll to position [278, 0]
click at [368, 256] on span at bounding box center [330, 207] width 305 height 316
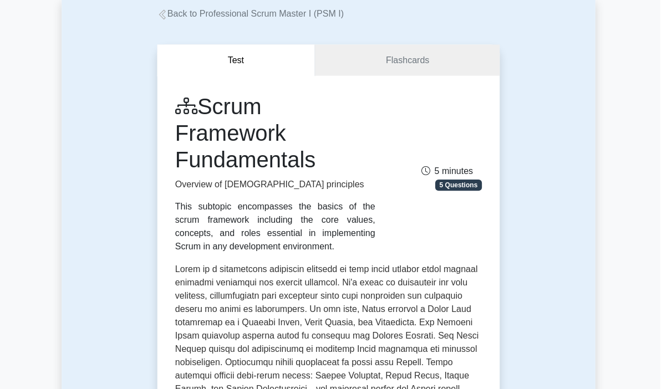
scroll to position [0, 0]
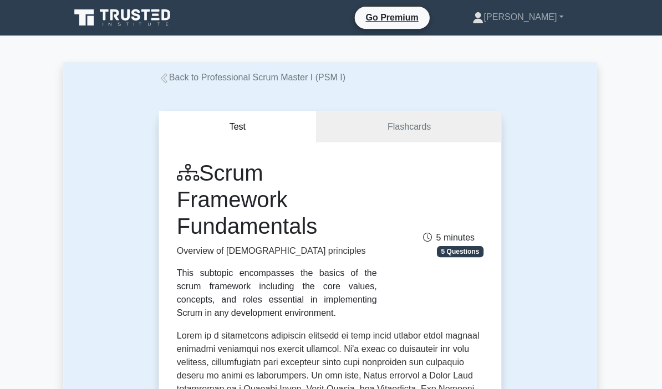
click at [257, 77] on link "Back to Professional Scrum Master I (PSM I)" at bounding box center [253, 77] width 186 height 9
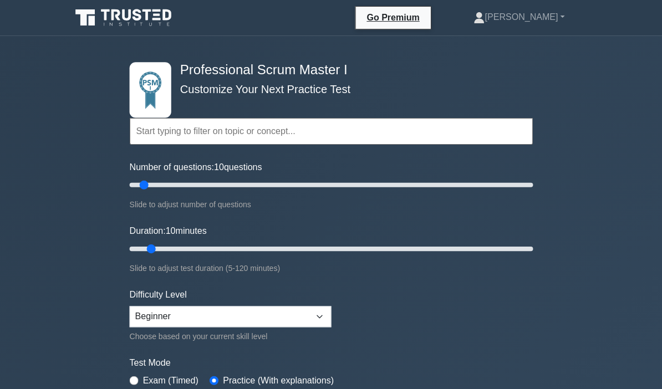
click at [142, 12] on icon at bounding box center [125, 17] width 106 height 21
